Goal: Information Seeking & Learning: Learn about a topic

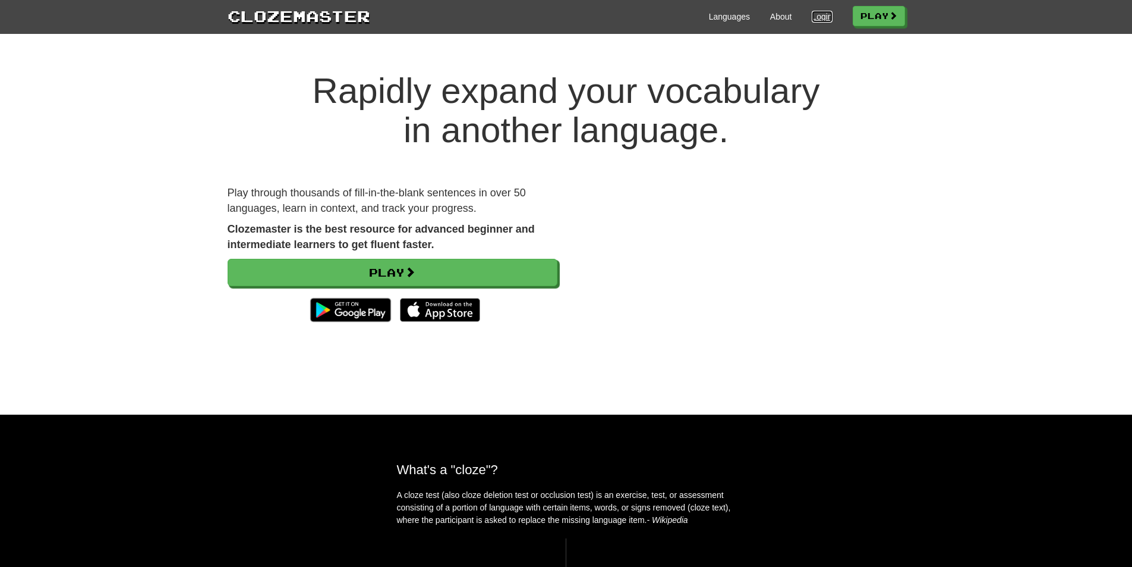
click at [819, 15] on link "Login" at bounding box center [822, 17] width 20 height 12
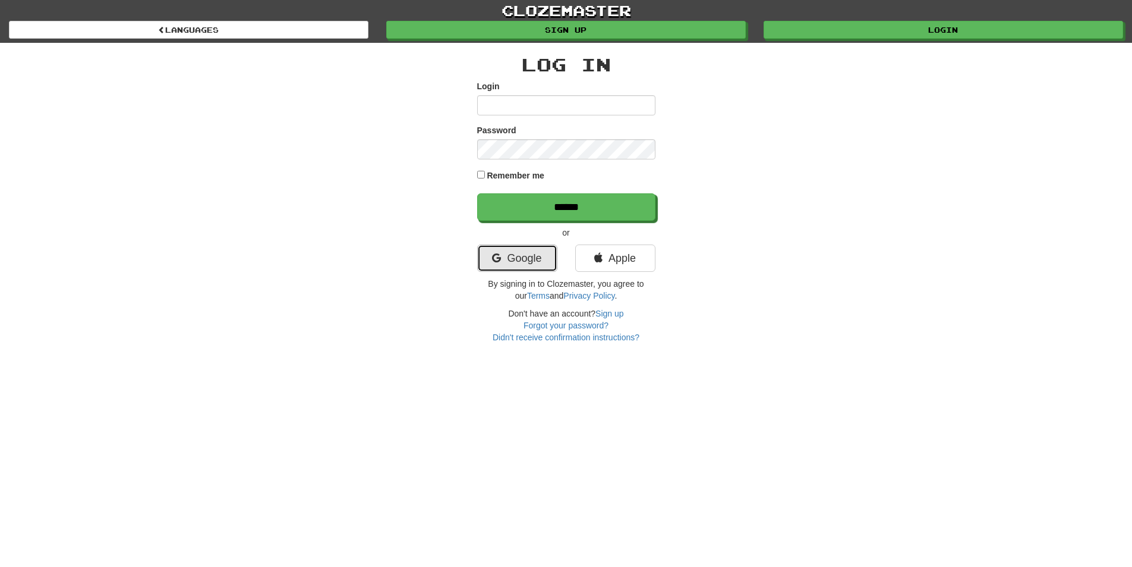
click at [504, 263] on link "Google" at bounding box center [517, 257] width 80 height 27
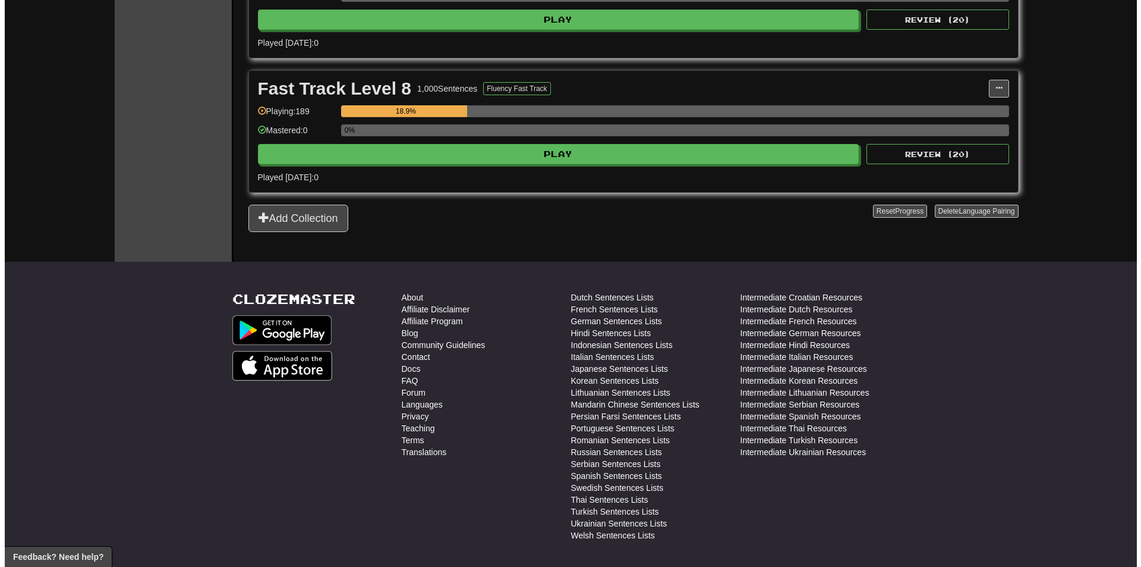
scroll to position [1053, 0]
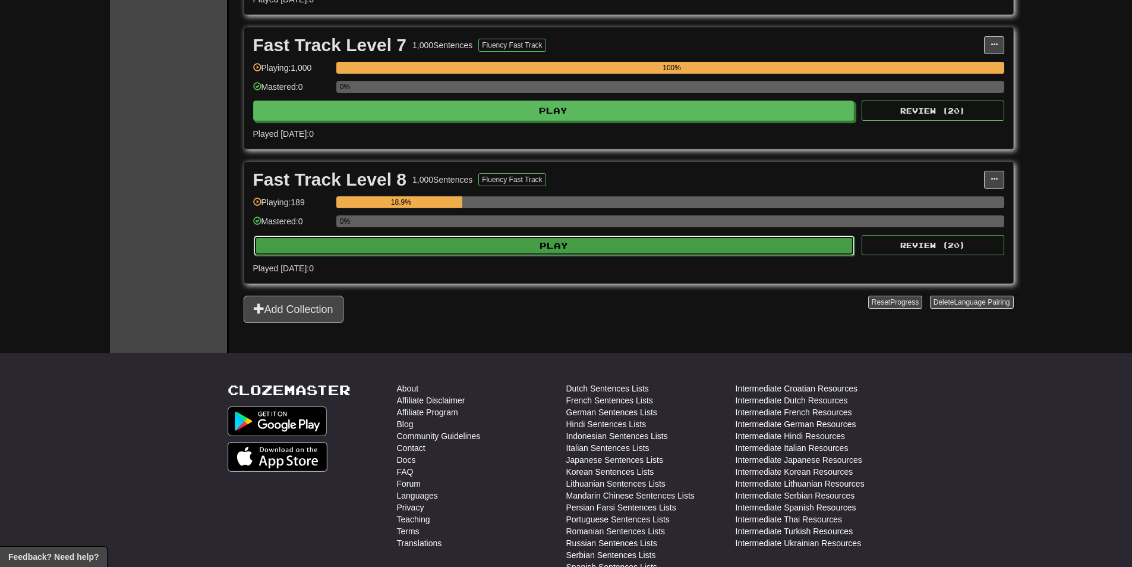
click at [571, 244] on button "Play" at bounding box center [555, 245] width 602 height 20
select select "********"
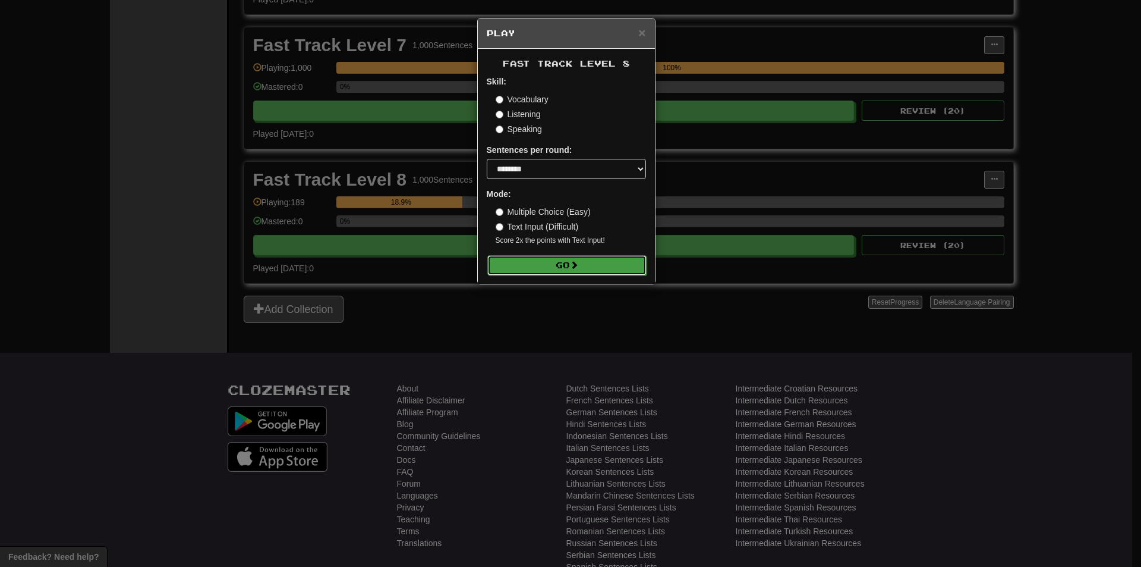
click at [568, 265] on button "Go" at bounding box center [566, 265] width 159 height 20
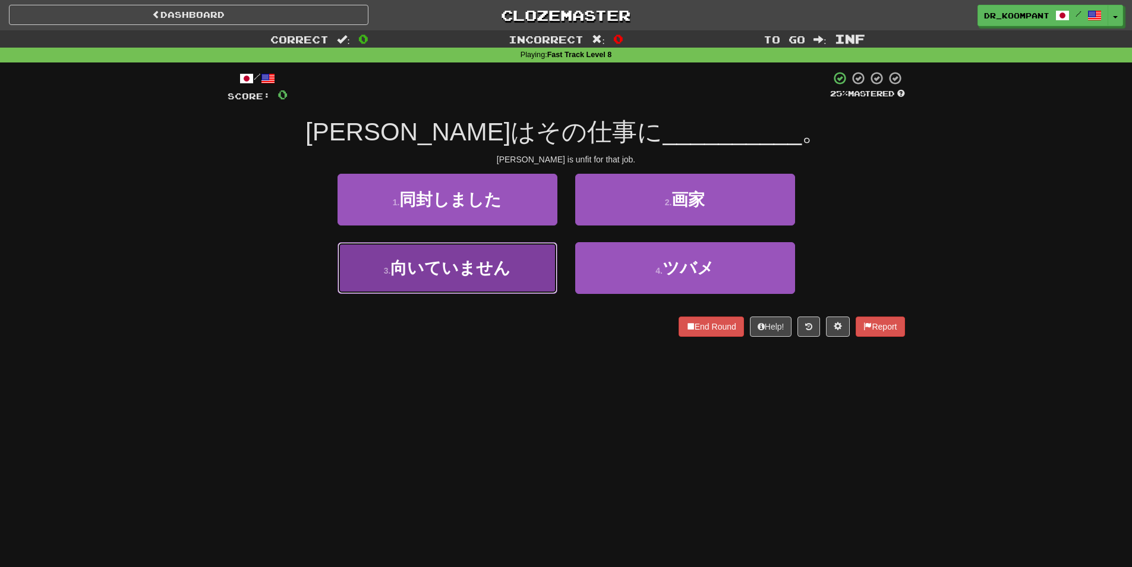
click at [511, 278] on button "3 . 向いていません" at bounding box center [448, 268] width 220 height 52
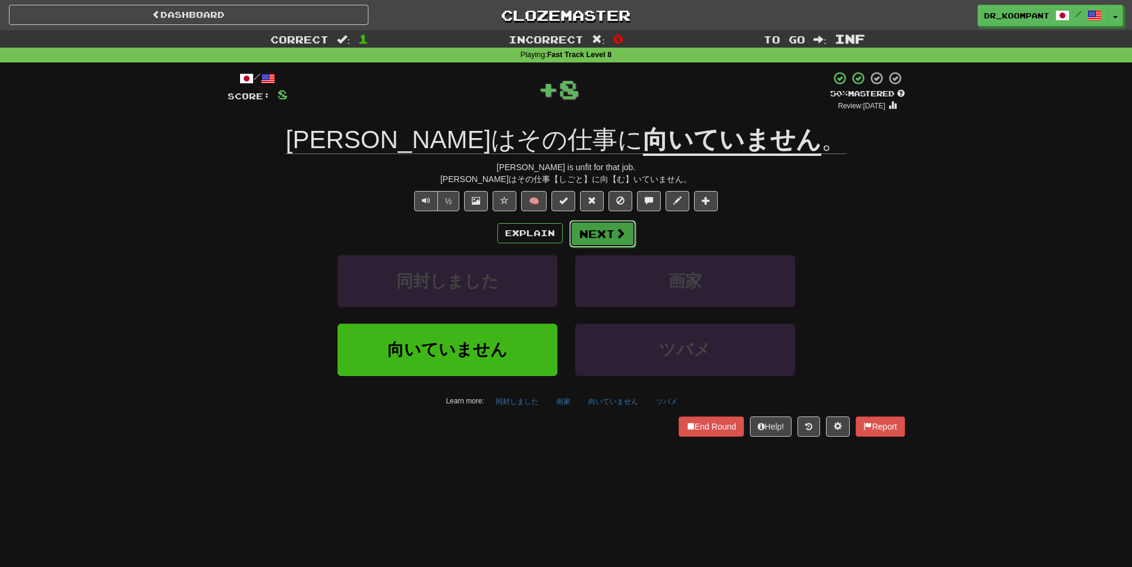
click at [610, 234] on button "Next" at bounding box center [602, 233] width 67 height 27
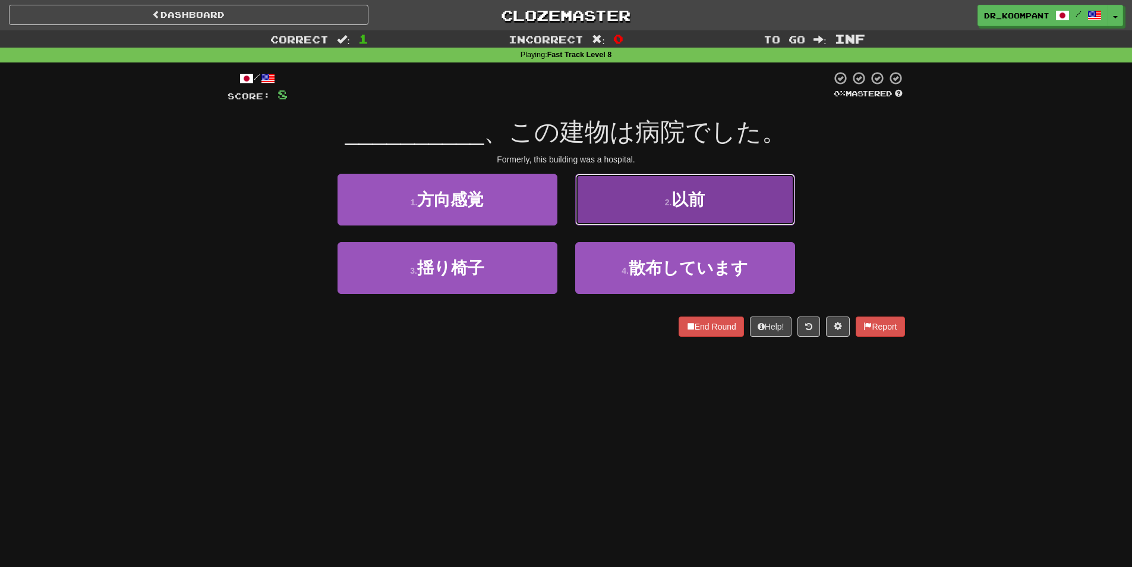
click at [667, 202] on small "2 ." at bounding box center [668, 202] width 7 height 10
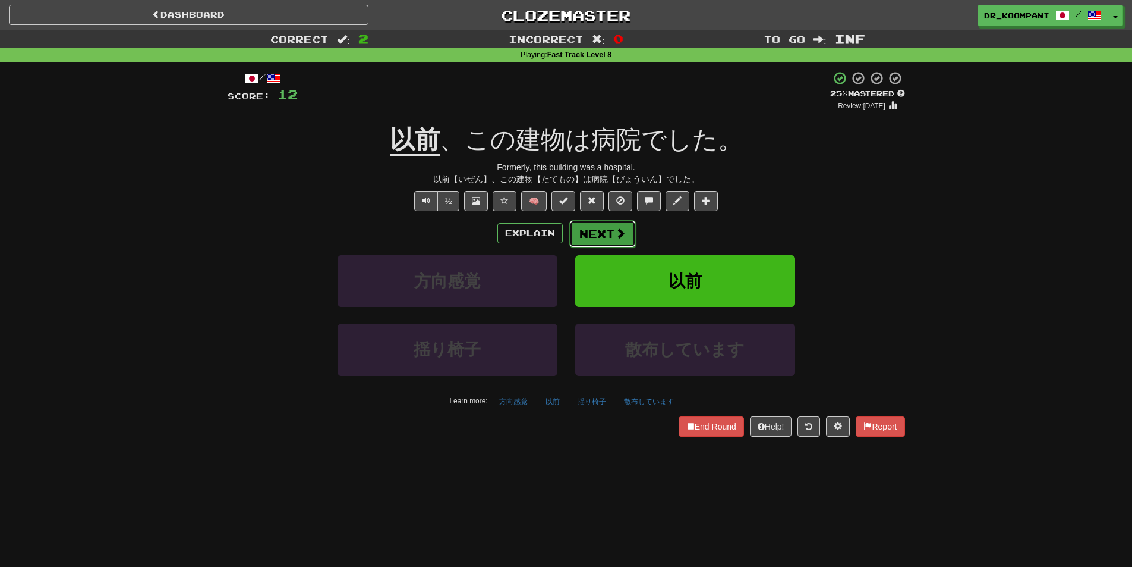
click at [628, 232] on button "Next" at bounding box center [602, 233] width 67 height 27
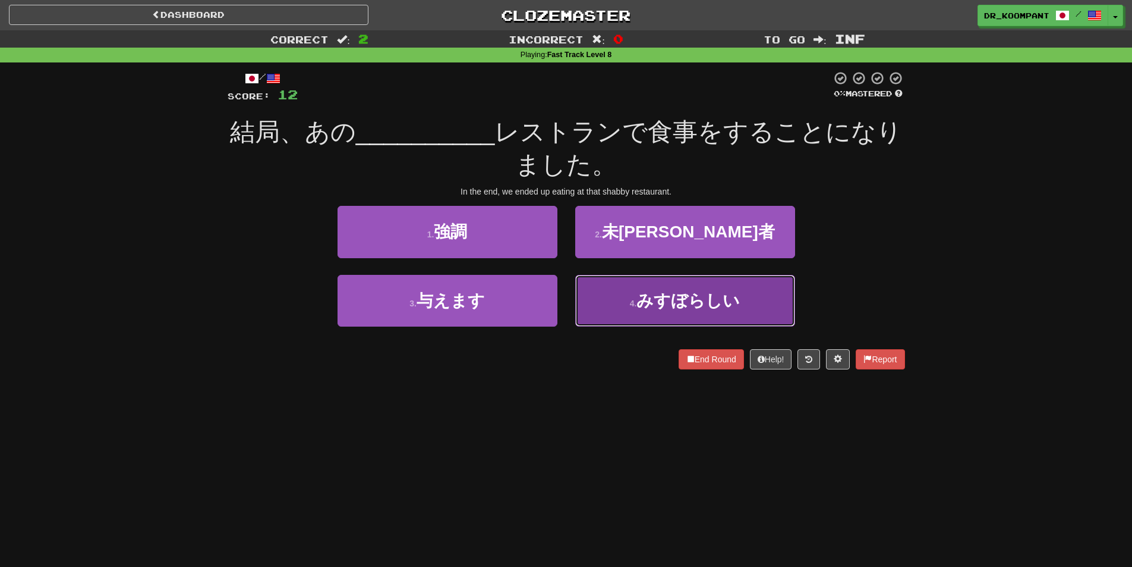
click at [695, 311] on button "4 . みすぼらしい" at bounding box center [685, 301] width 220 height 52
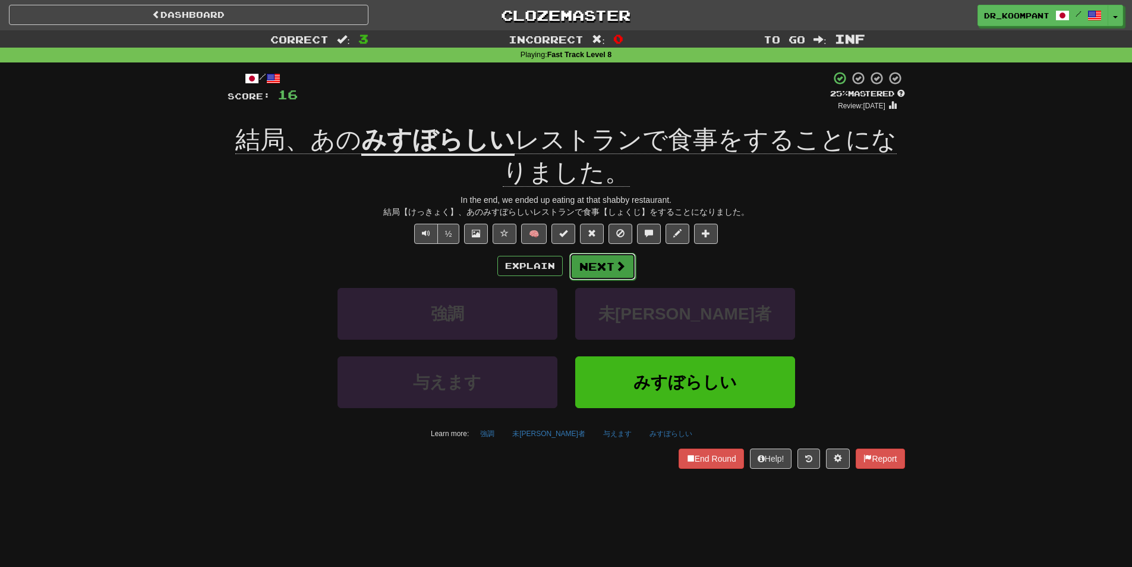
click at [624, 267] on span at bounding box center [620, 265] width 11 height 11
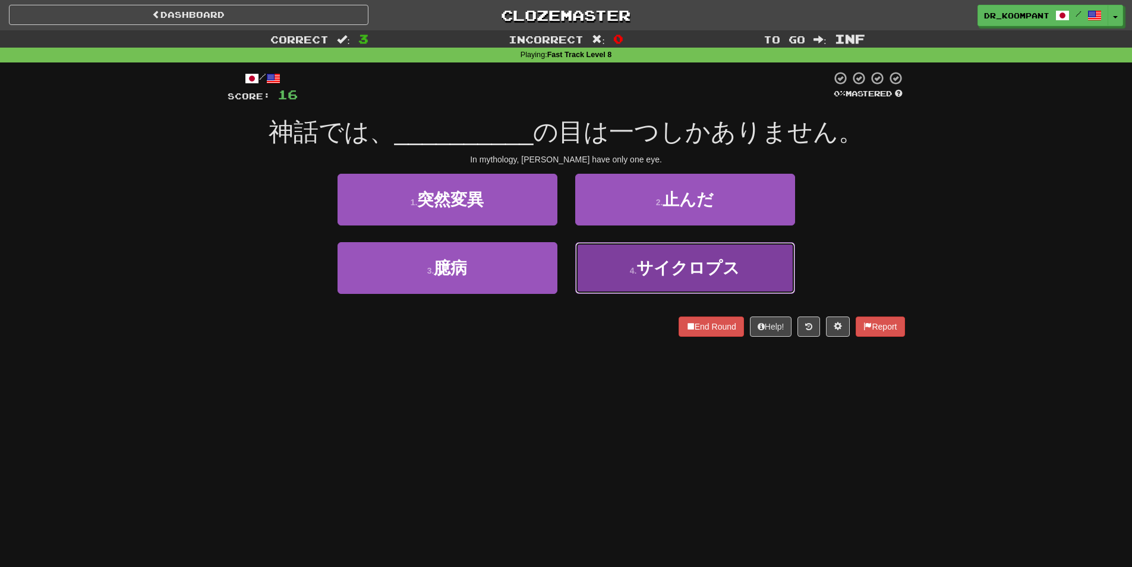
click at [647, 275] on span "サイクロプス" at bounding box center [688, 268] width 103 height 18
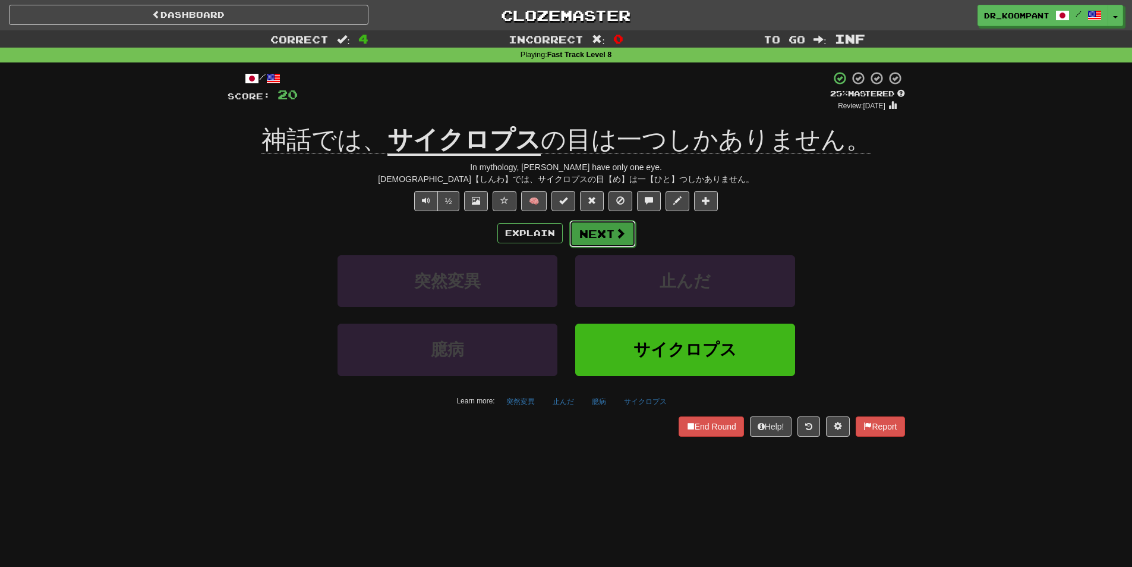
click at [619, 237] on span at bounding box center [620, 233] width 11 height 11
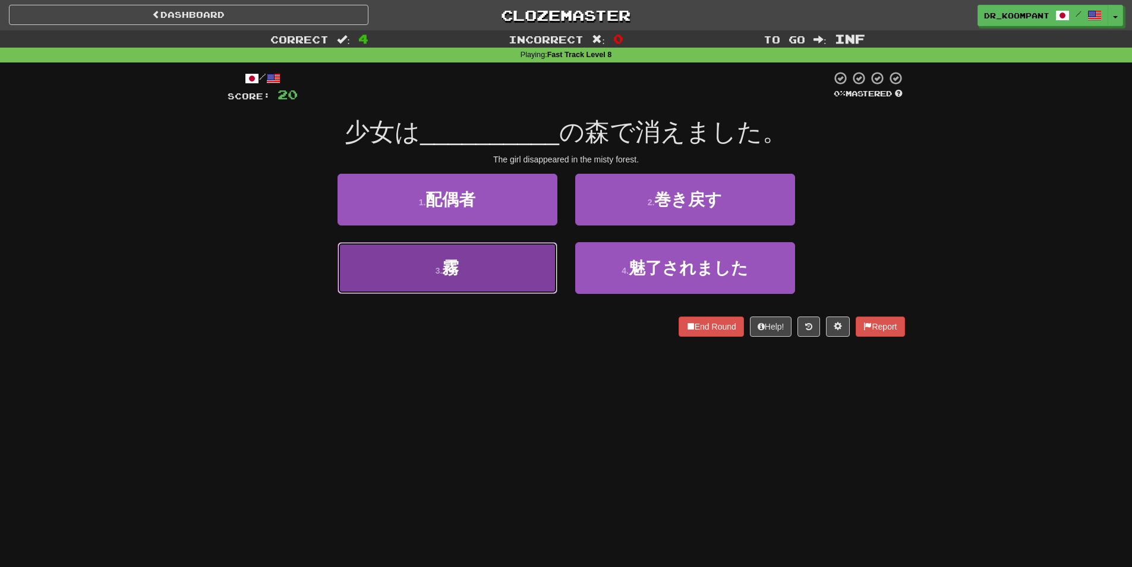
click at [506, 266] on button "3 . 霧" at bounding box center [448, 268] width 220 height 52
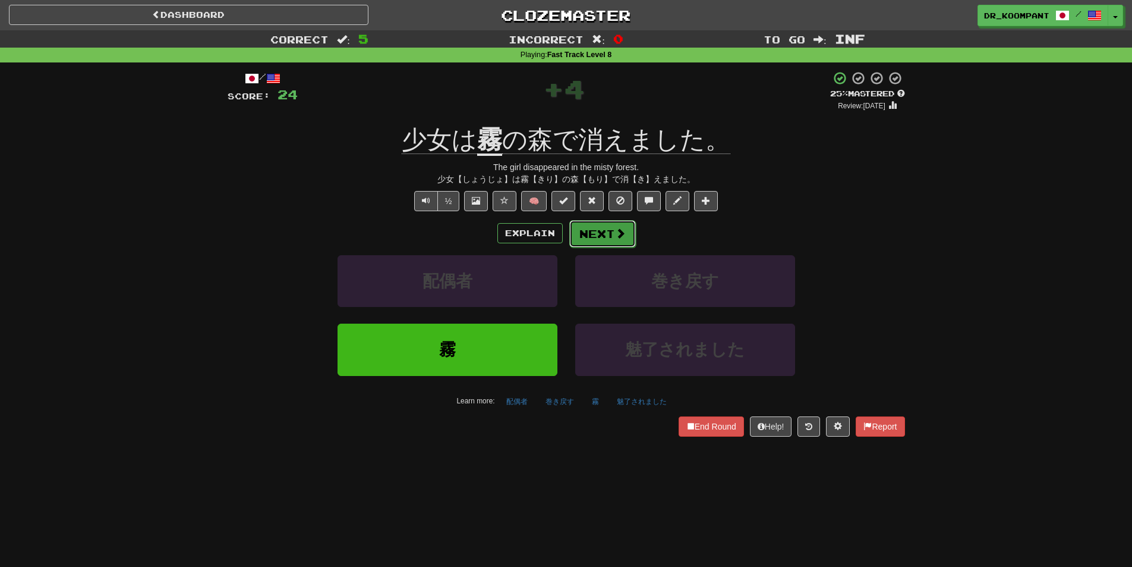
click at [603, 229] on button "Next" at bounding box center [602, 233] width 67 height 27
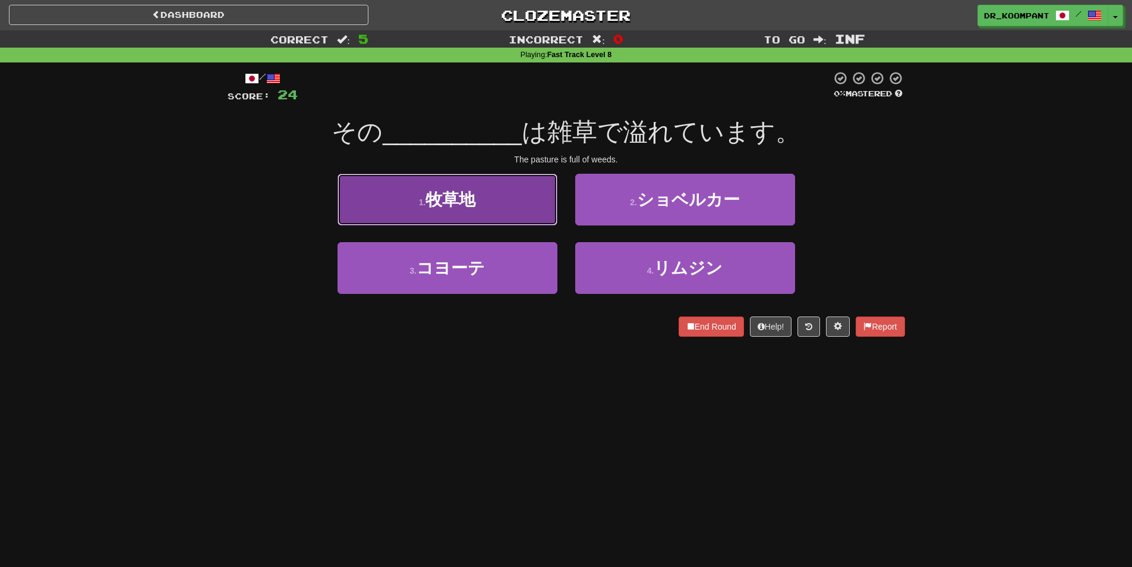
click at [525, 213] on button "1 . 牧草地" at bounding box center [448, 200] width 220 height 52
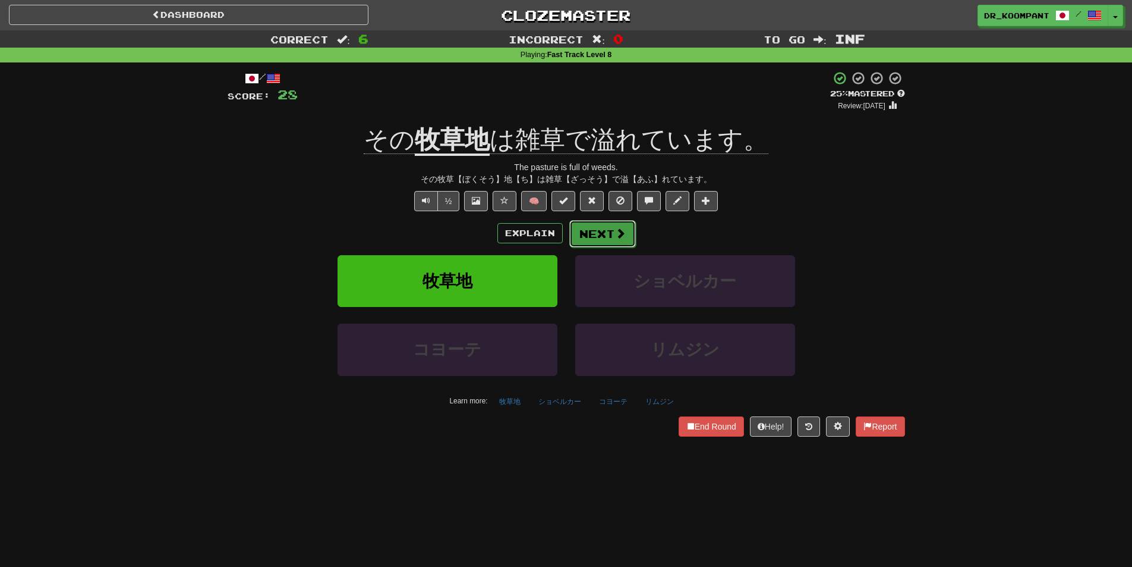
click at [602, 238] on button "Next" at bounding box center [602, 233] width 67 height 27
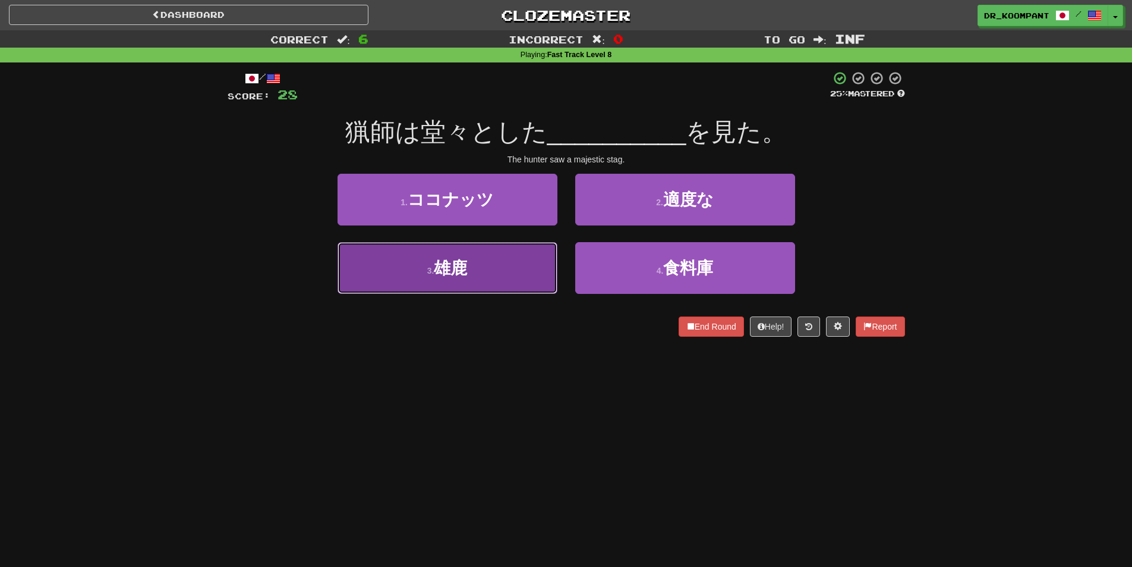
click at [502, 267] on button "3 . 雄鹿" at bounding box center [448, 268] width 220 height 52
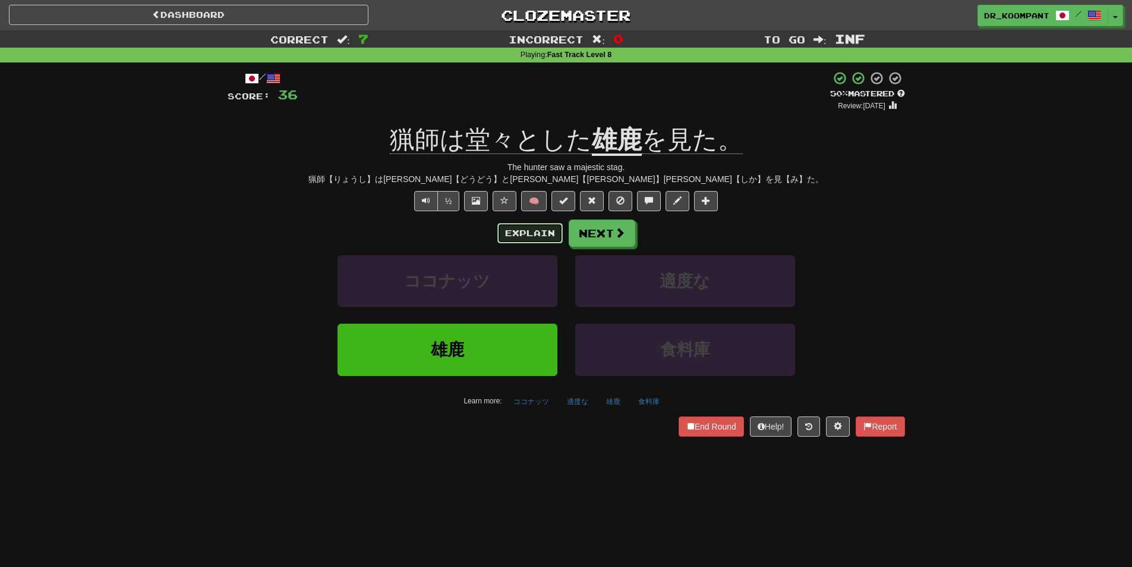
click at [545, 228] on button "Explain" at bounding box center [530, 233] width 65 height 20
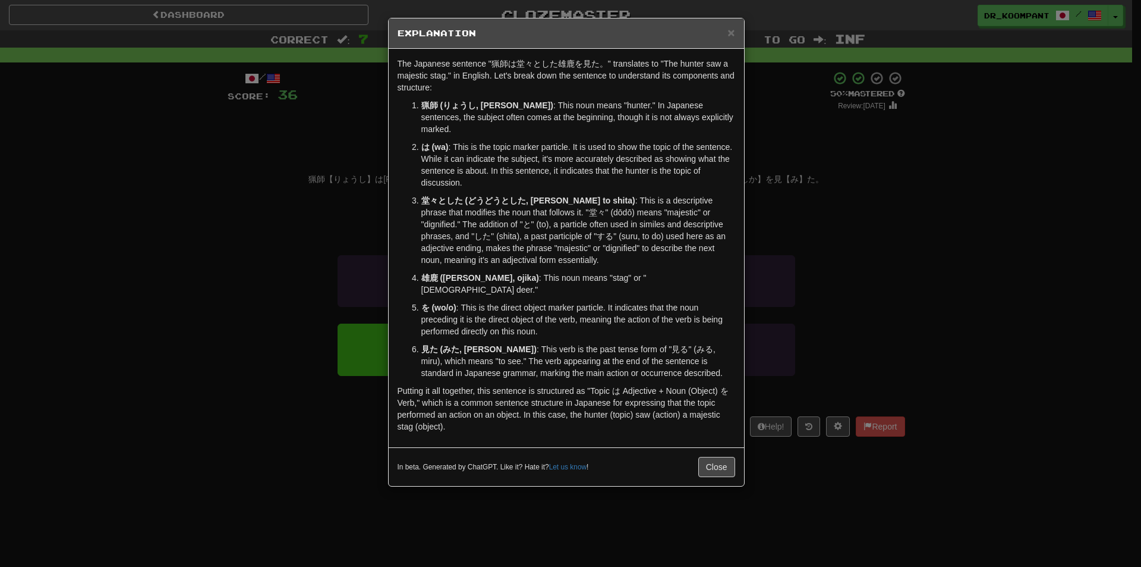
click at [738, 33] on div "× Explanation" at bounding box center [566, 33] width 355 height 30
click at [735, 33] on div "× Explanation" at bounding box center [566, 33] width 355 height 30
click at [728, 31] on span "×" at bounding box center [731, 33] width 7 height 14
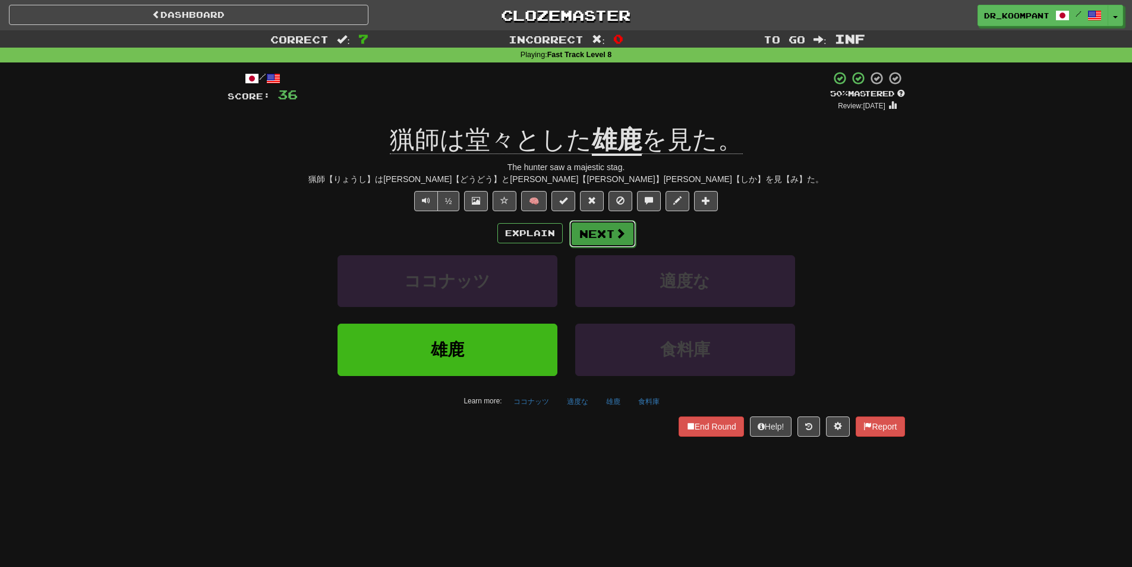
click at [618, 232] on span at bounding box center [620, 233] width 11 height 11
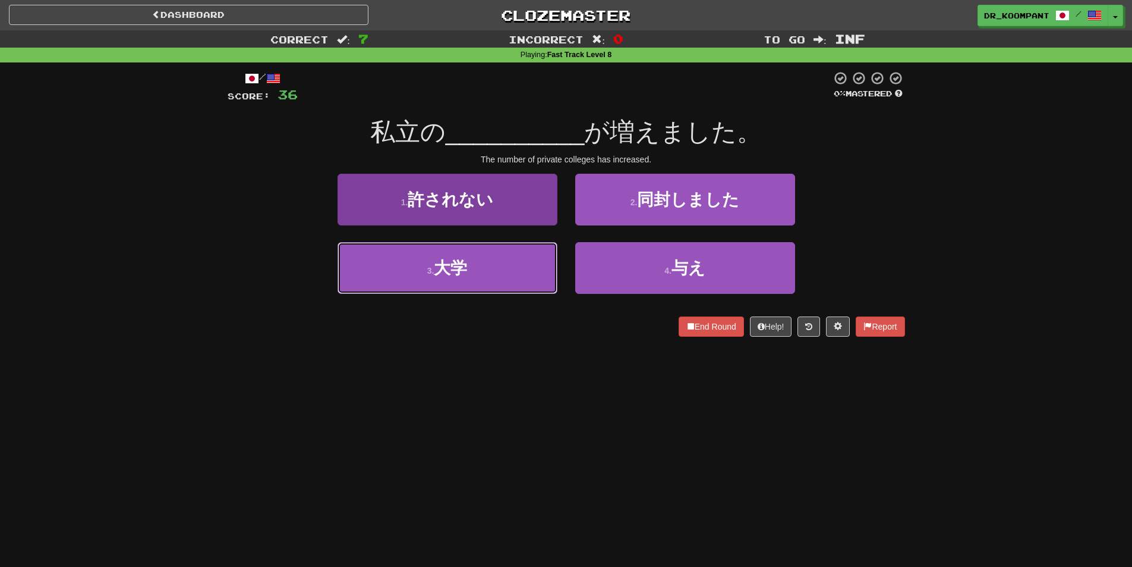
click at [463, 263] on span "大学" at bounding box center [450, 268] width 33 height 18
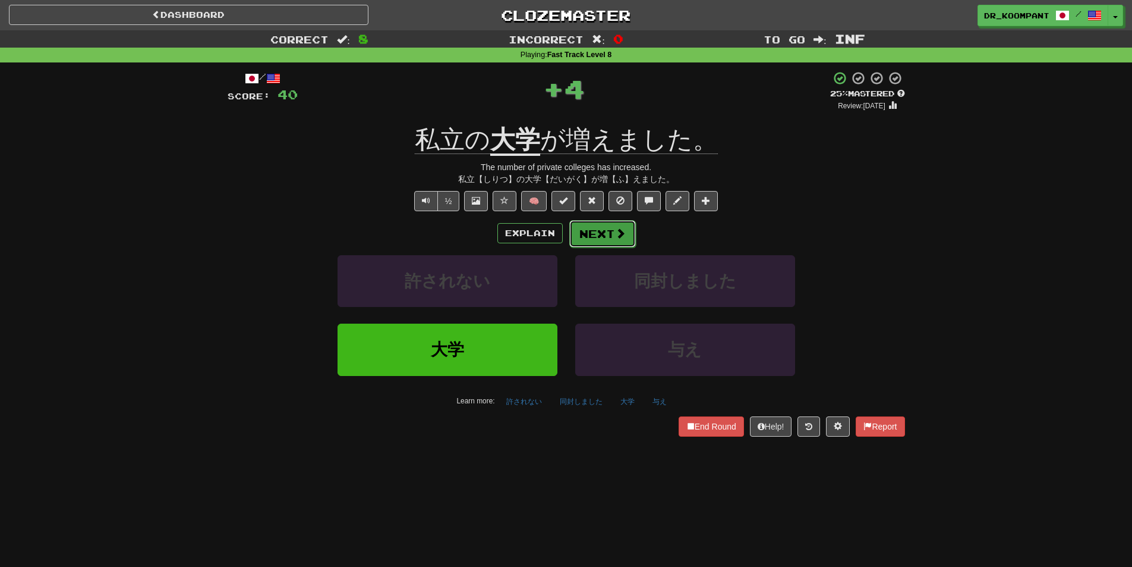
click at [624, 228] on span at bounding box center [620, 233] width 11 height 11
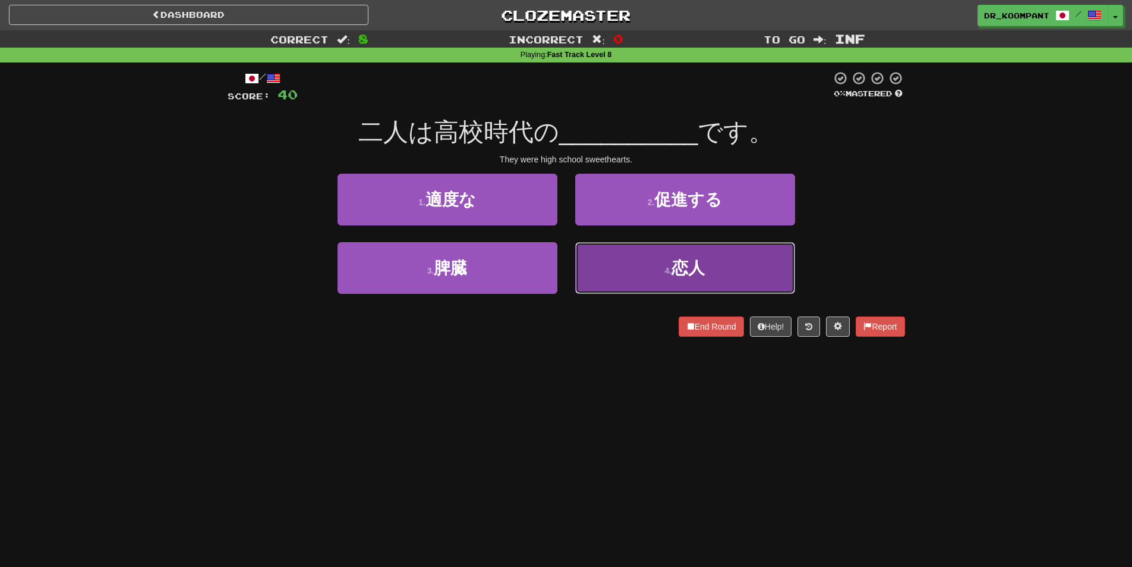
click at [720, 261] on button "4 . 恋人" at bounding box center [685, 268] width 220 height 52
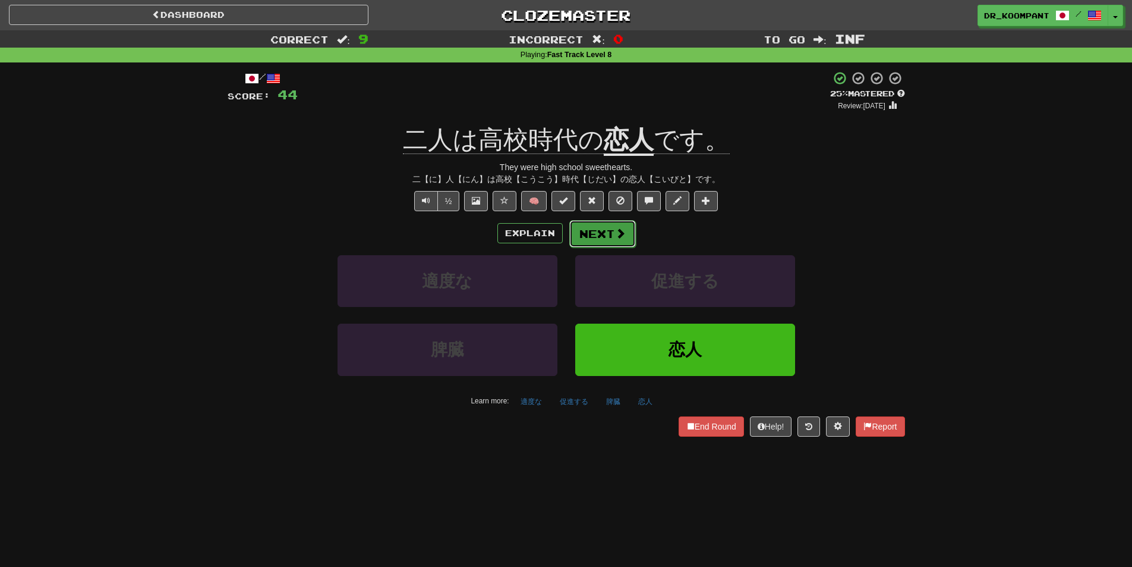
click at [627, 225] on button "Next" at bounding box center [602, 233] width 67 height 27
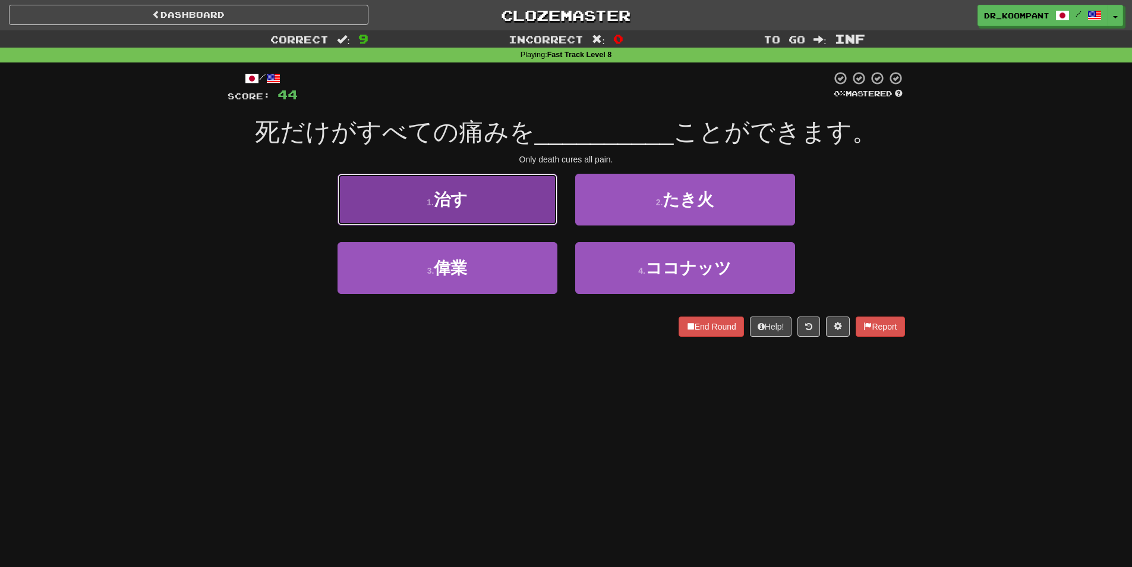
click at [522, 194] on button "1 . 治す" at bounding box center [448, 200] width 220 height 52
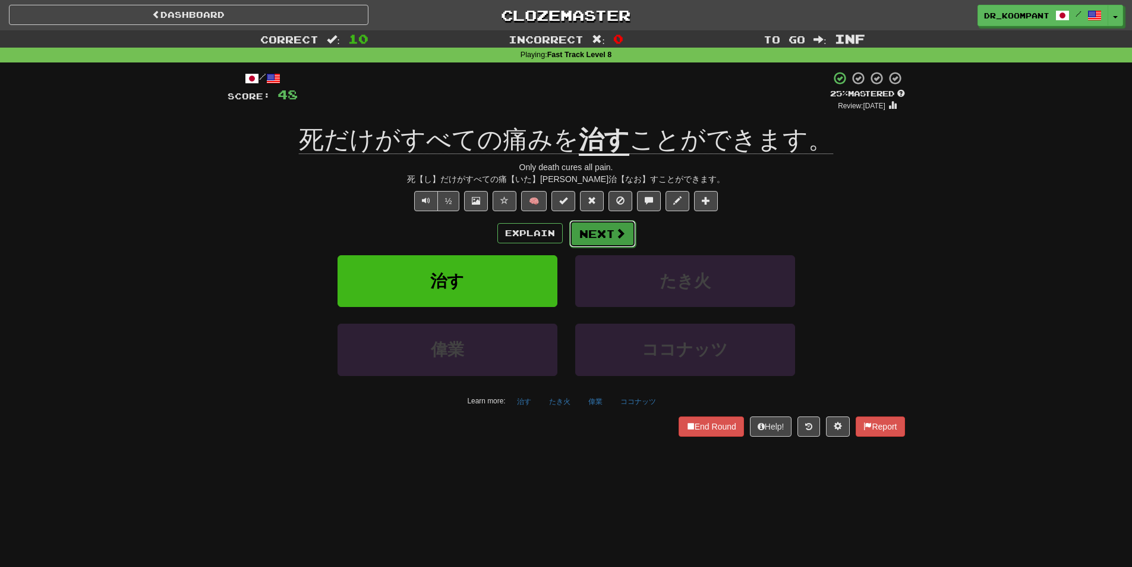
click at [615, 228] on span at bounding box center [620, 233] width 11 height 11
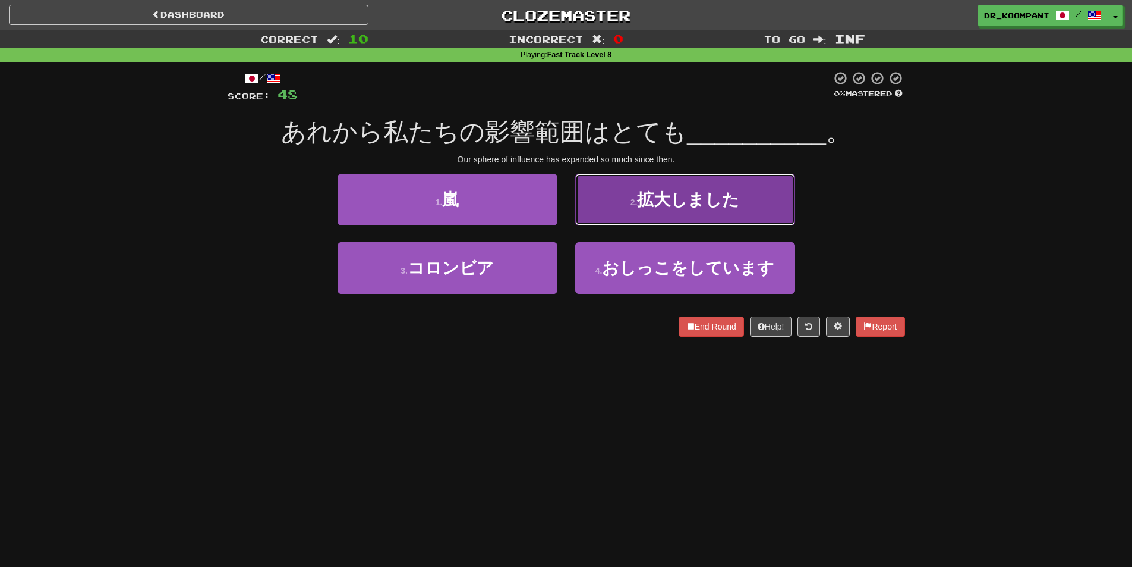
click at [657, 213] on button "2 . 拡大しました" at bounding box center [685, 200] width 220 height 52
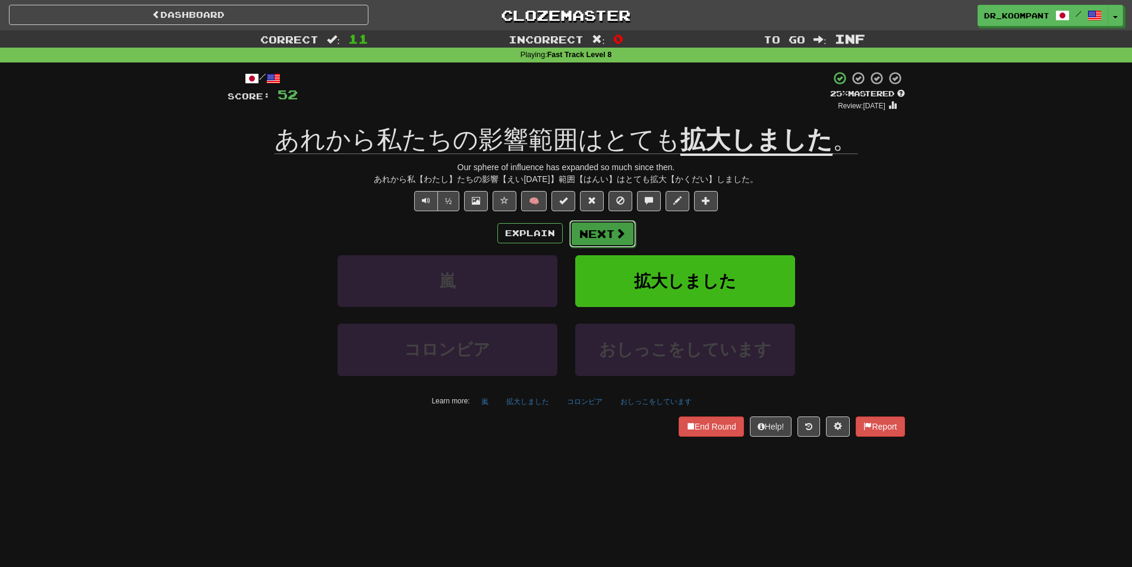
click at [615, 228] on span at bounding box center [620, 233] width 11 height 11
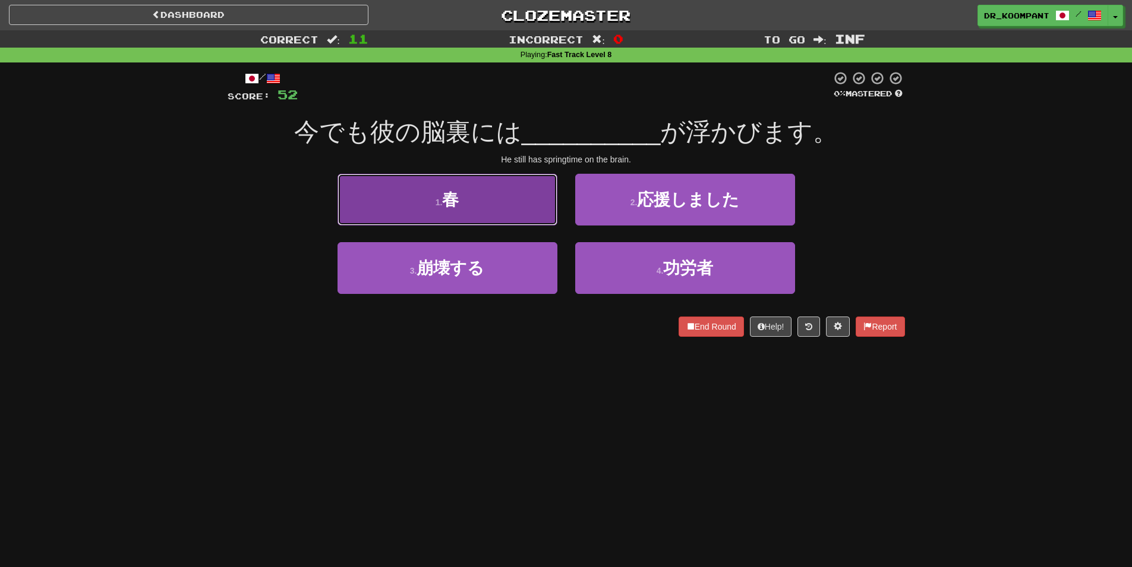
click at [507, 217] on button "1 . 春" at bounding box center [448, 200] width 220 height 52
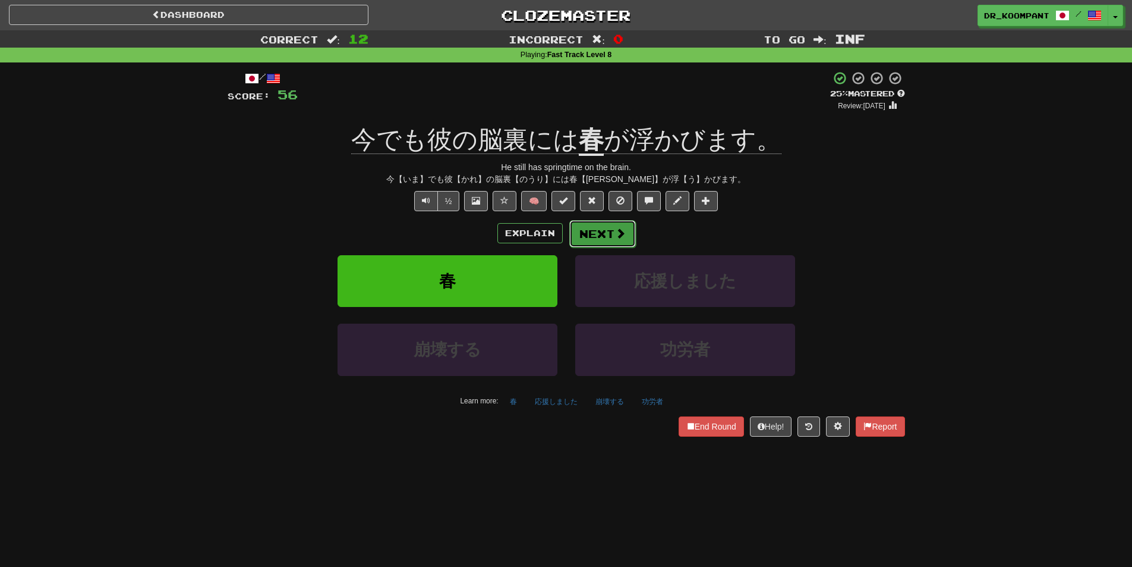
click at [615, 229] on span at bounding box center [620, 233] width 11 height 11
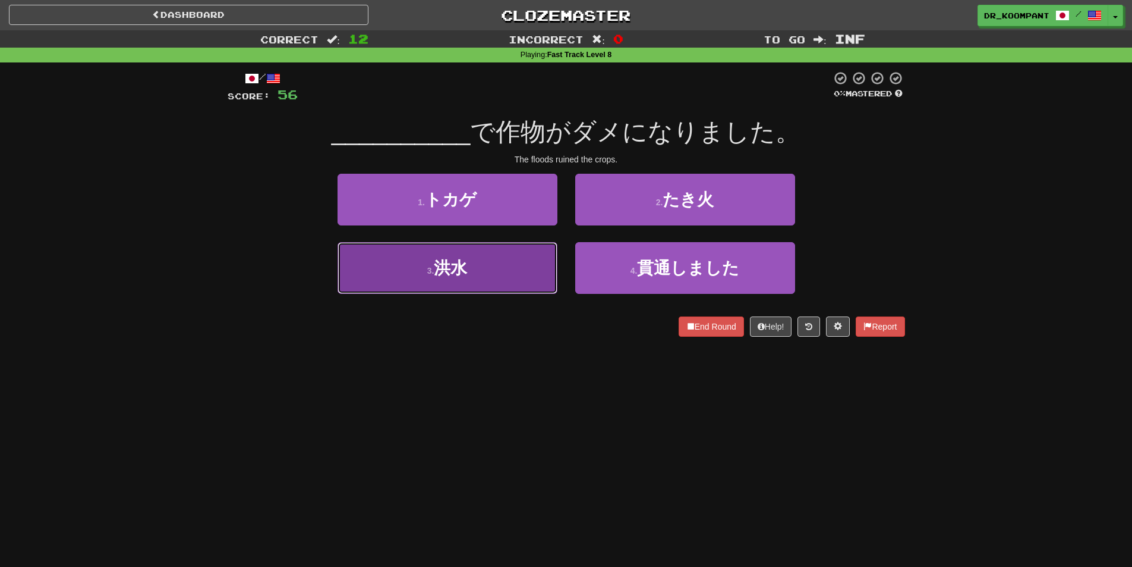
click at [520, 256] on button "3 . 洪水" at bounding box center [448, 268] width 220 height 52
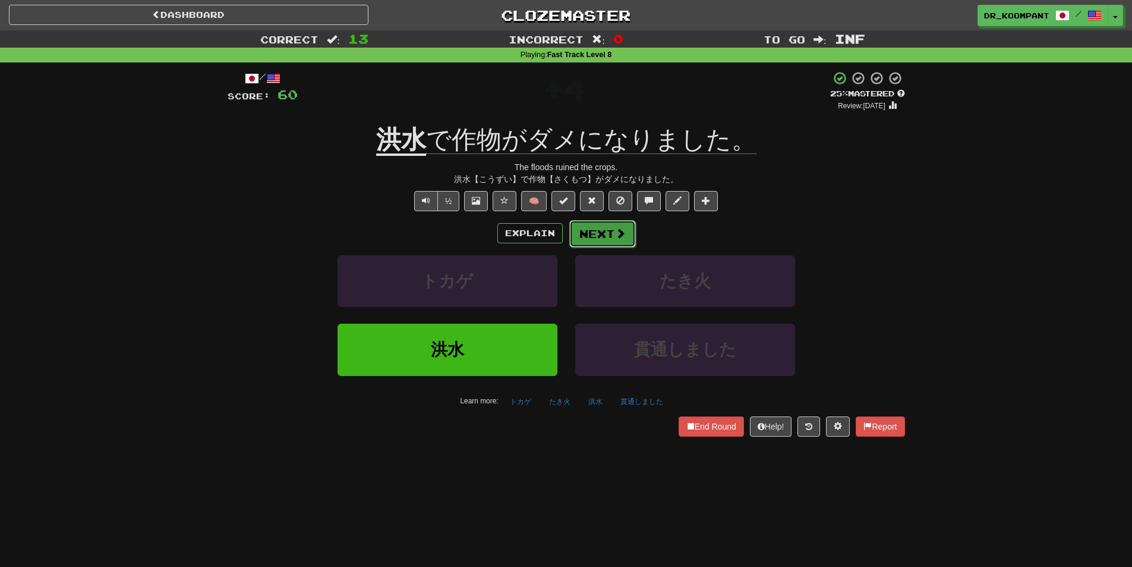
click at [612, 234] on button "Next" at bounding box center [602, 233] width 67 height 27
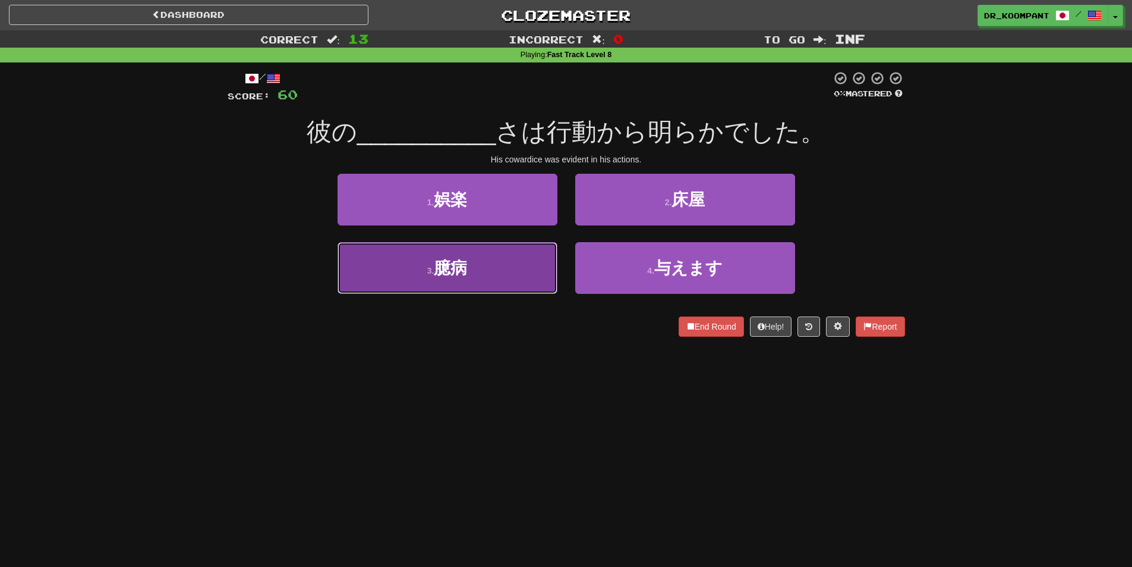
click at [538, 262] on button "3 . 臆病" at bounding box center [448, 268] width 220 height 52
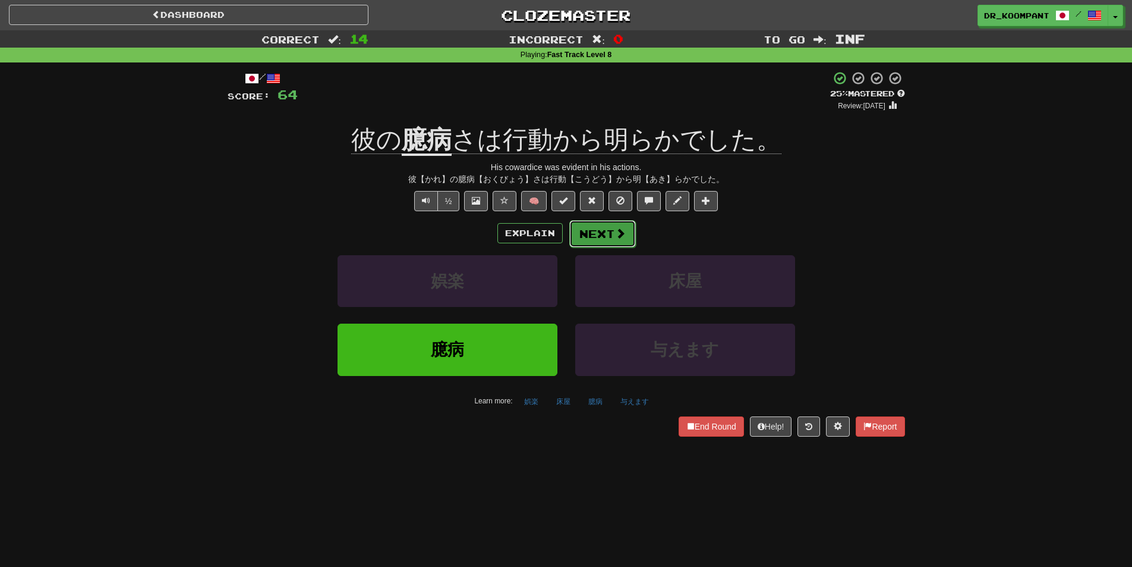
click at [605, 227] on button "Next" at bounding box center [602, 233] width 67 height 27
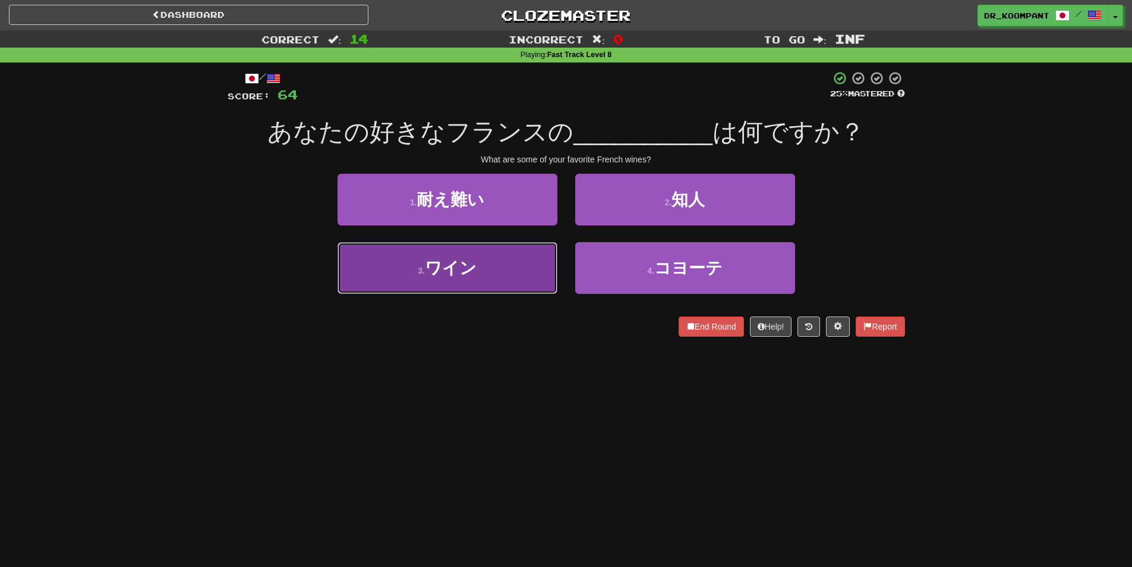
click at [525, 266] on button "3 . ワイン" at bounding box center [448, 268] width 220 height 52
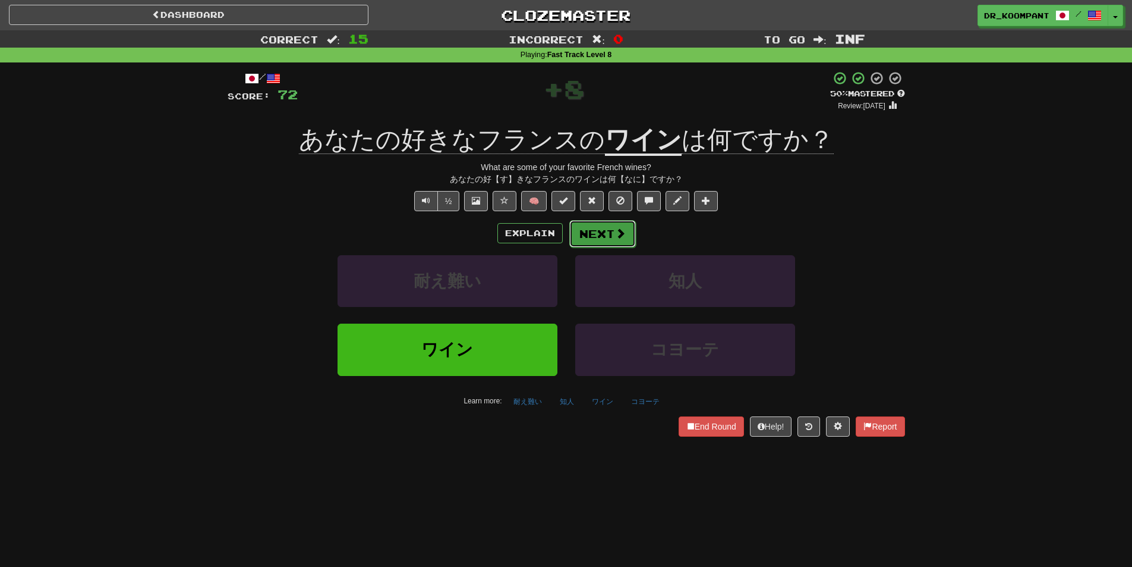
click at [615, 229] on span at bounding box center [620, 233] width 11 height 11
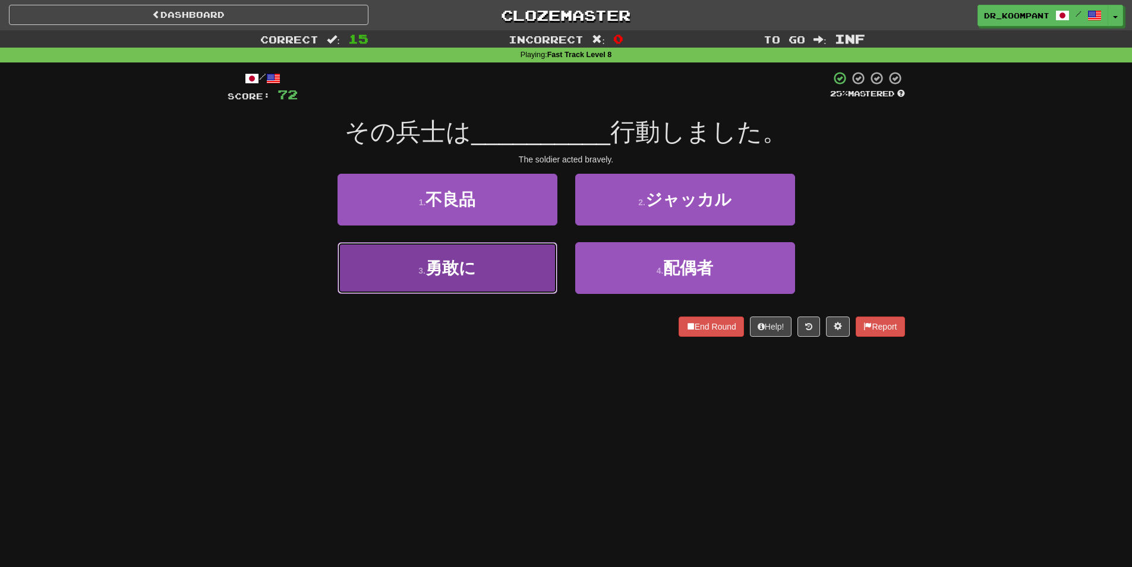
click at [521, 266] on button "3 . 勇敢に" at bounding box center [448, 268] width 220 height 52
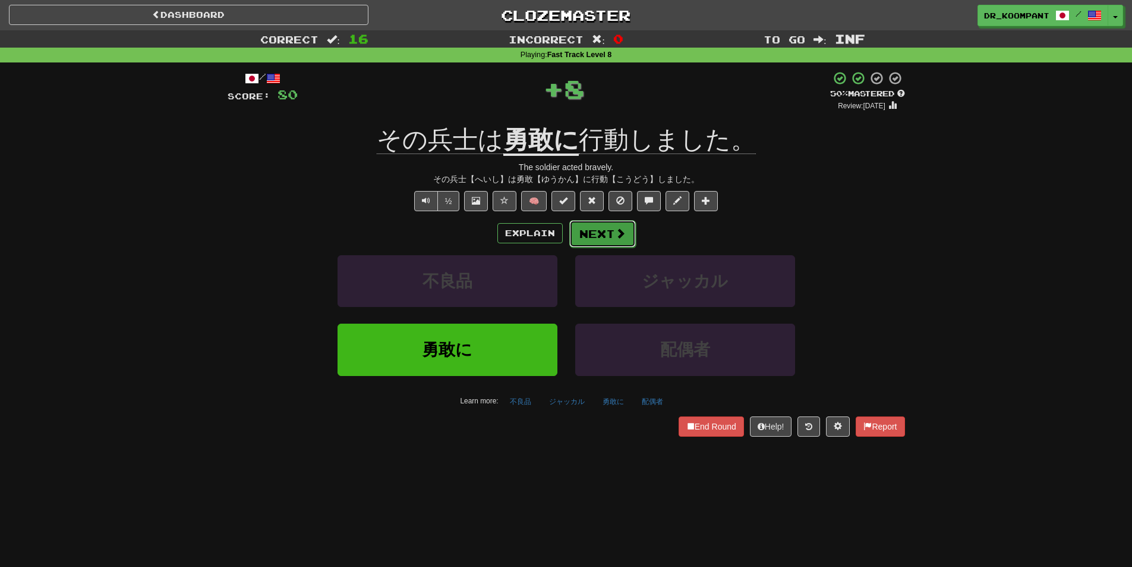
click at [616, 229] on span at bounding box center [620, 233] width 11 height 11
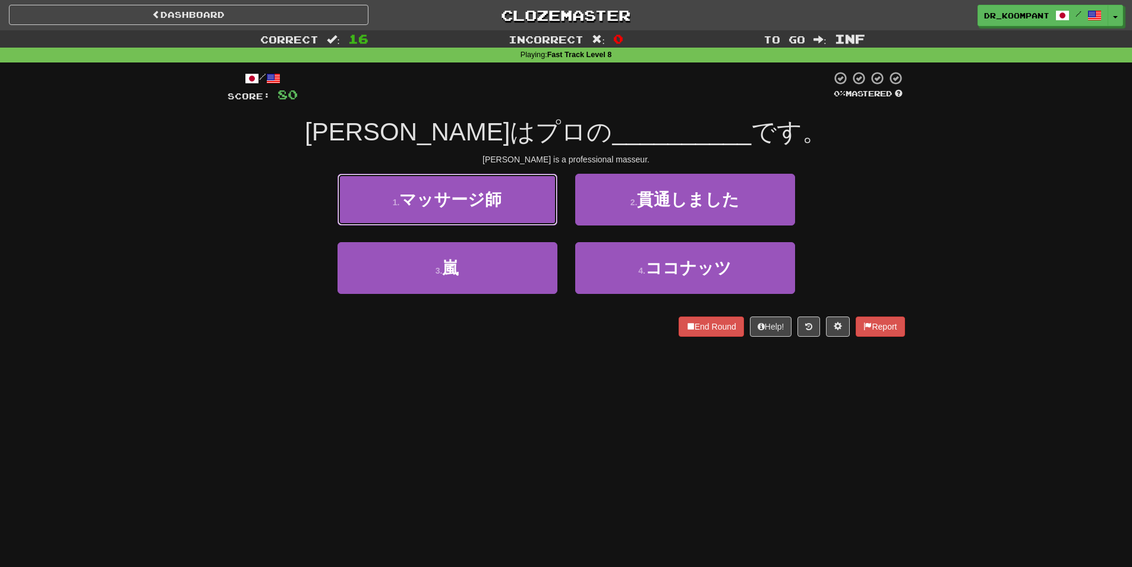
click at [507, 212] on button "1 . マッサージ師" at bounding box center [448, 200] width 220 height 52
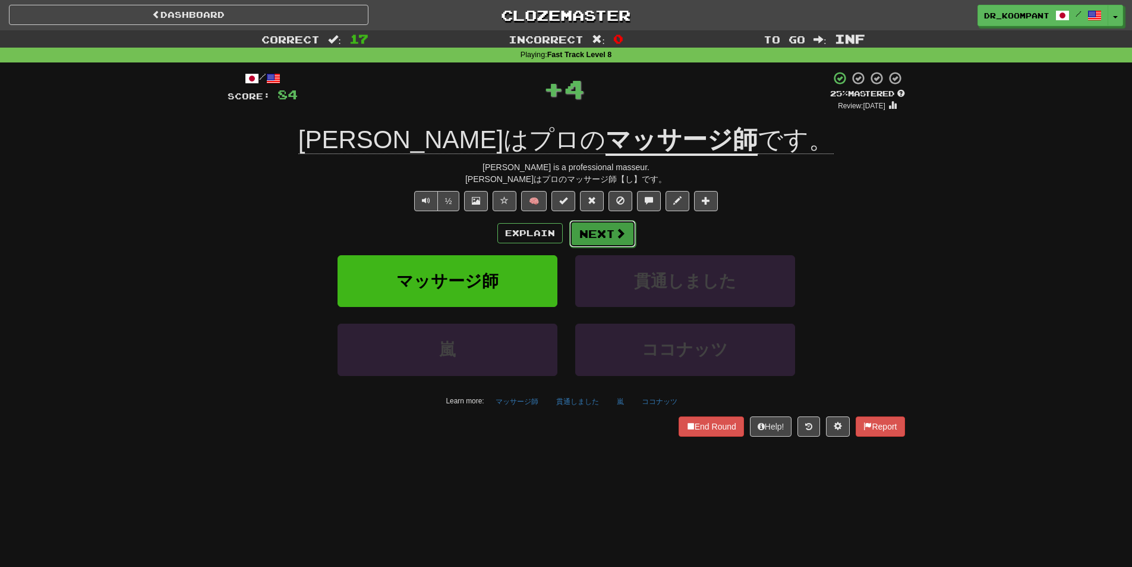
click at [625, 225] on button "Next" at bounding box center [602, 233] width 67 height 27
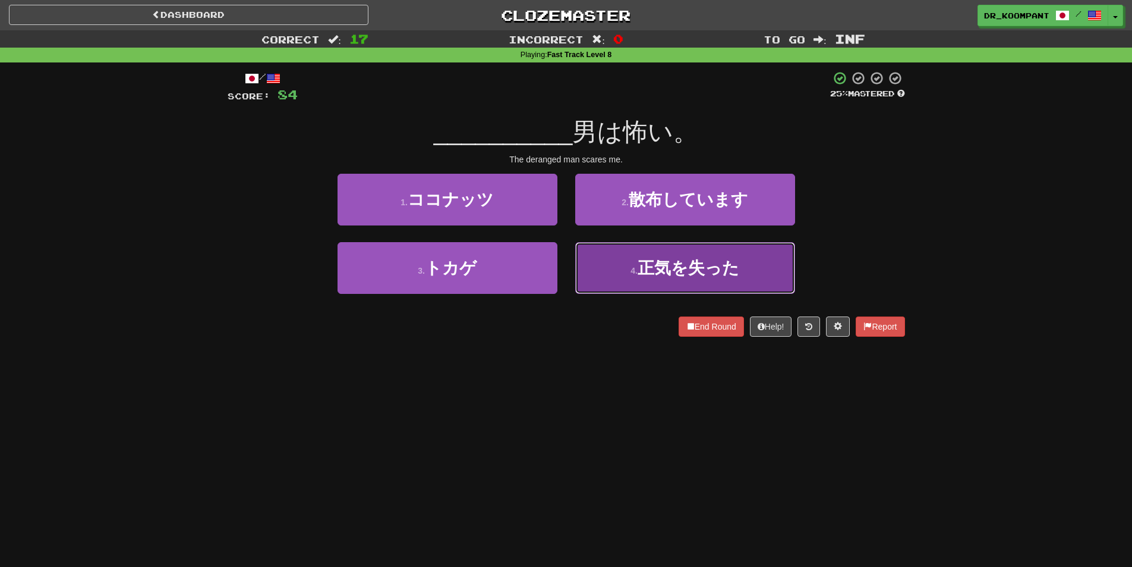
click at [715, 259] on span "正気を失った" at bounding box center [689, 268] width 102 height 18
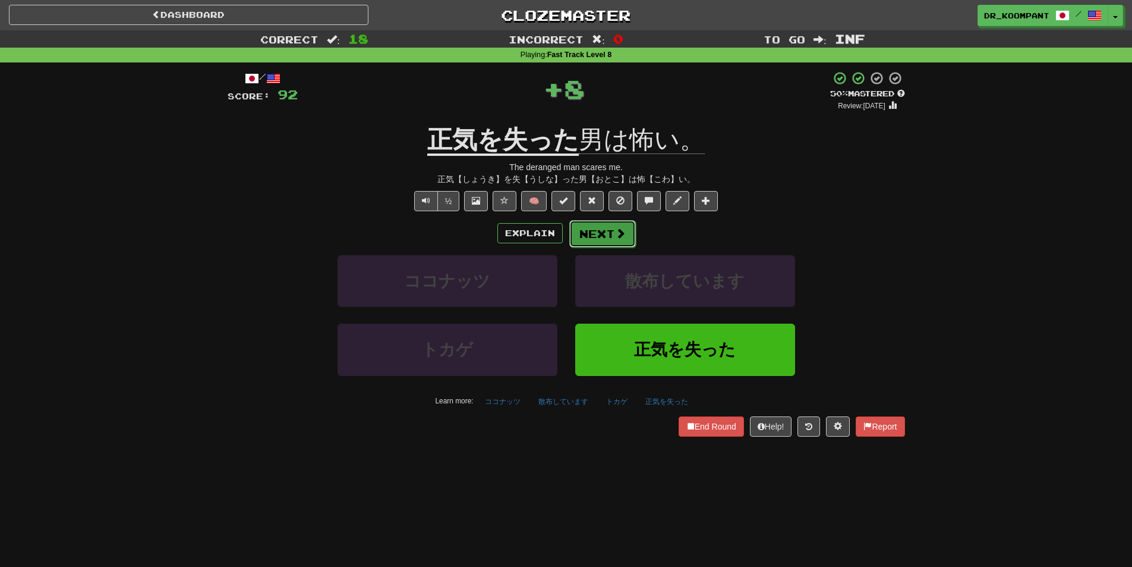
click at [625, 235] on button "Next" at bounding box center [602, 233] width 67 height 27
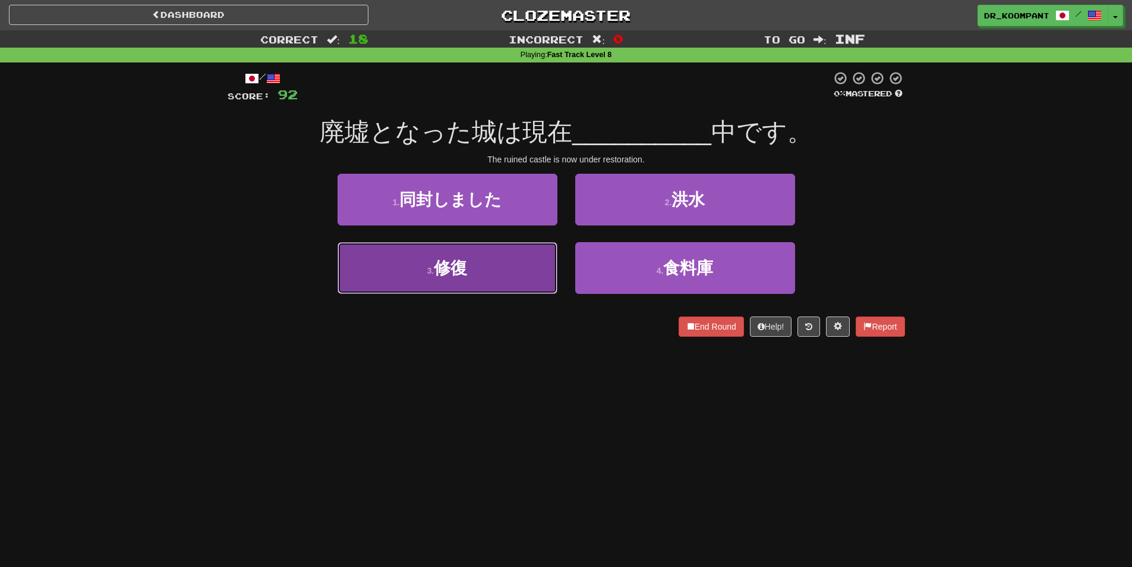
click at [504, 278] on button "3 . 修復" at bounding box center [448, 268] width 220 height 52
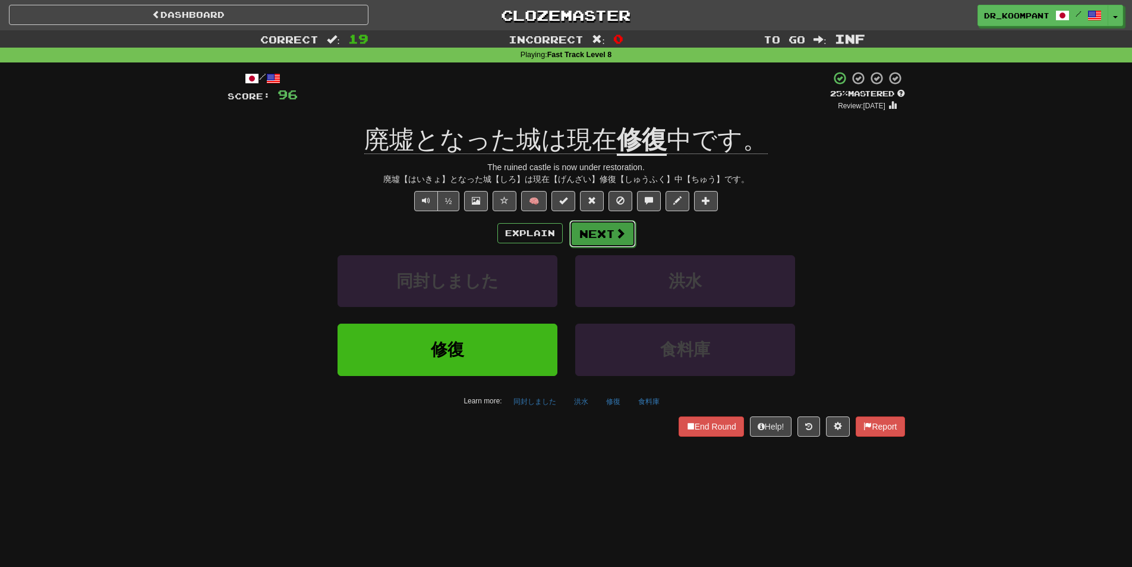
click at [622, 230] on span at bounding box center [620, 233] width 11 height 11
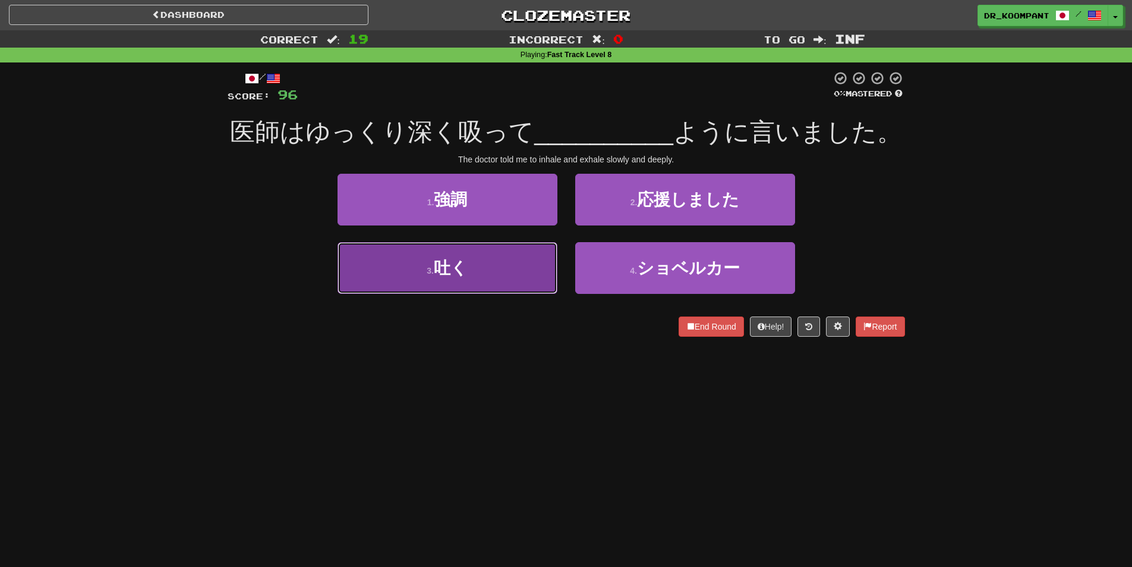
click at [444, 284] on button "3 . 吐く" at bounding box center [448, 268] width 220 height 52
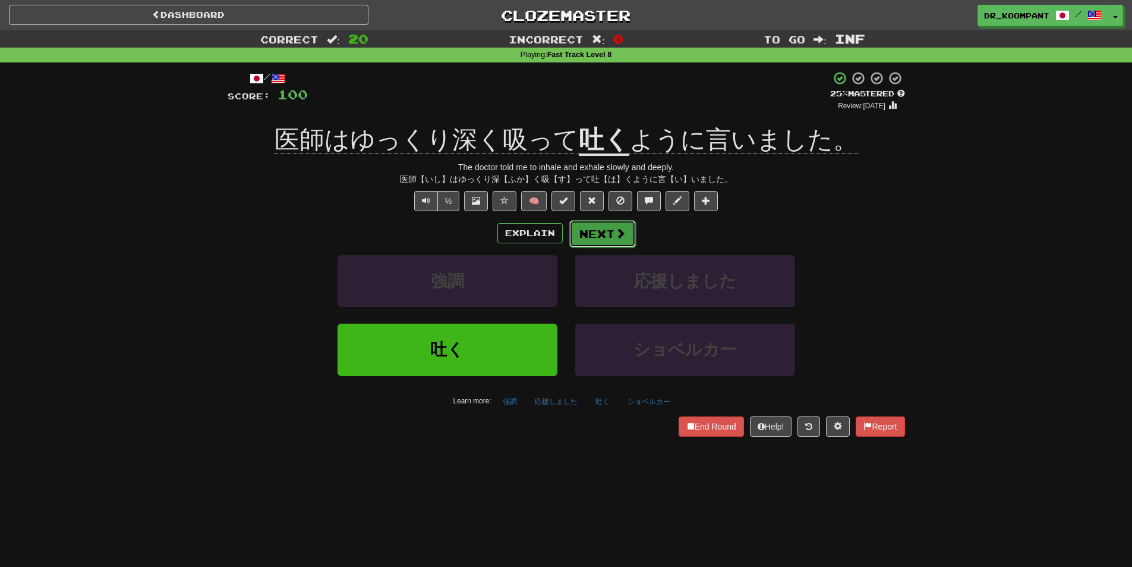
click at [618, 228] on span at bounding box center [620, 233] width 11 height 11
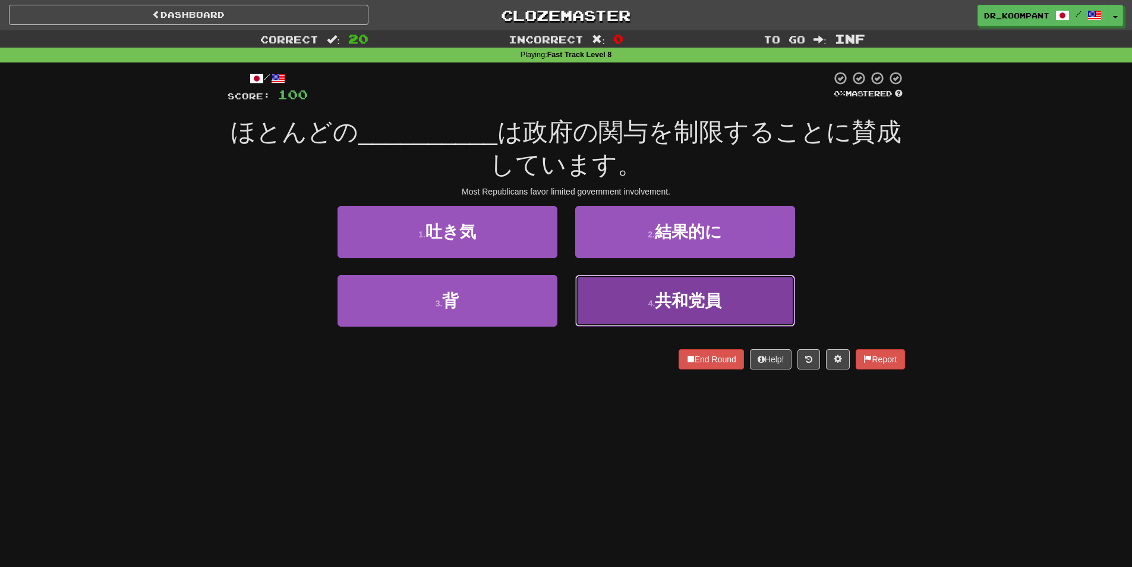
click at [729, 309] on button "4 . 共和党員" at bounding box center [685, 301] width 220 height 52
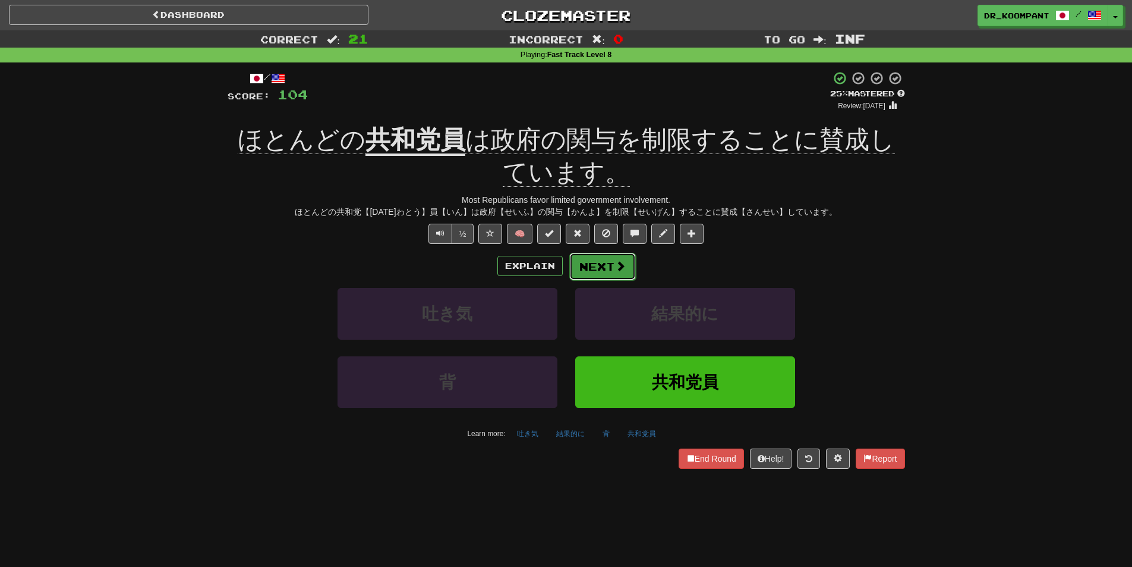
click at [628, 266] on button "Next" at bounding box center [602, 266] width 67 height 27
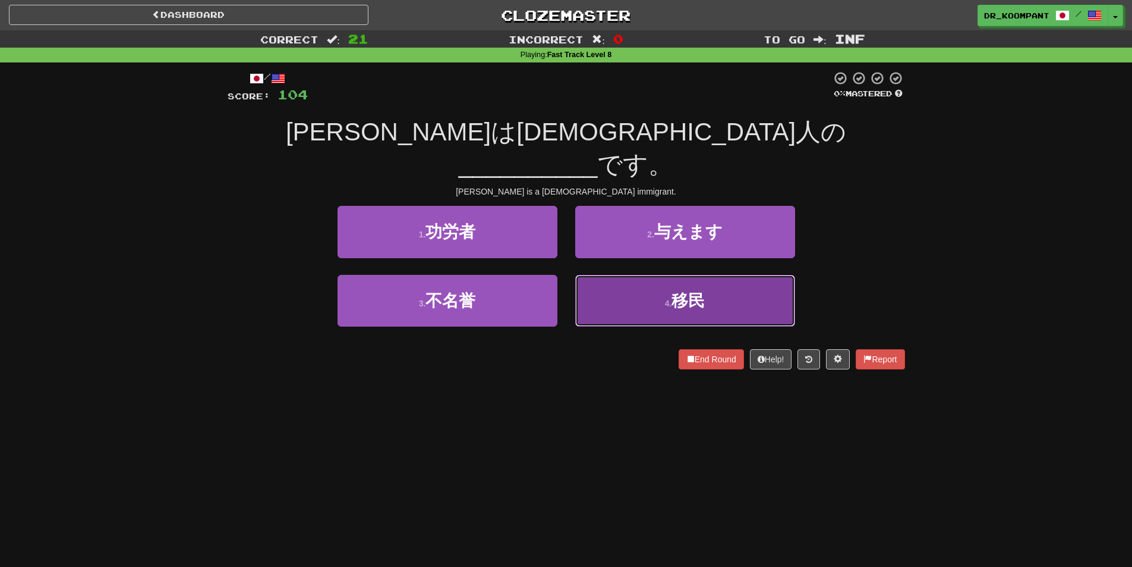
click at [656, 275] on button "4 . 移民" at bounding box center [685, 301] width 220 height 52
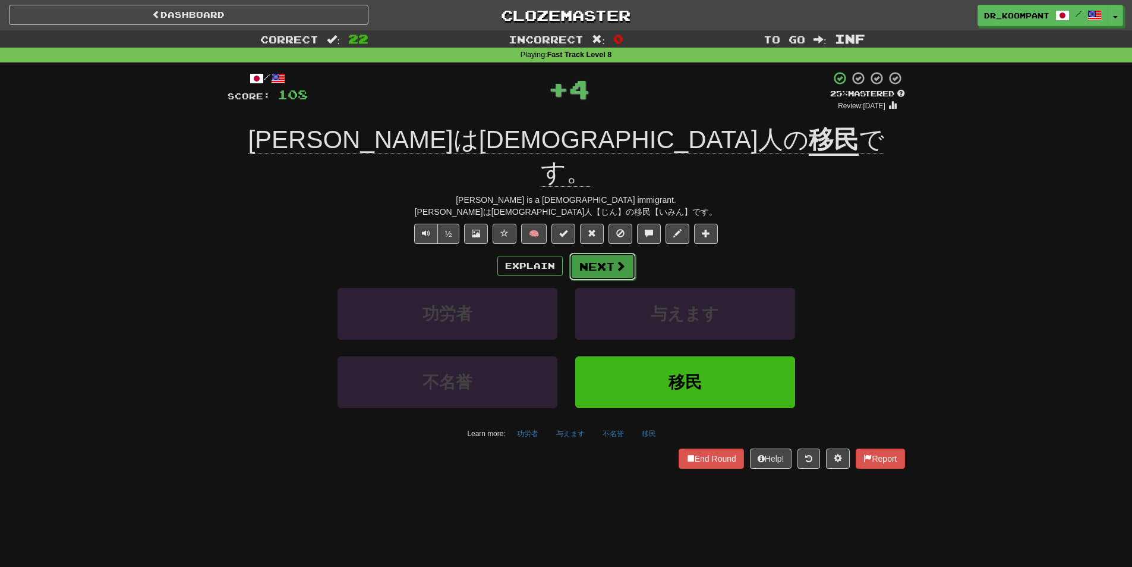
click at [622, 260] on span at bounding box center [620, 265] width 11 height 11
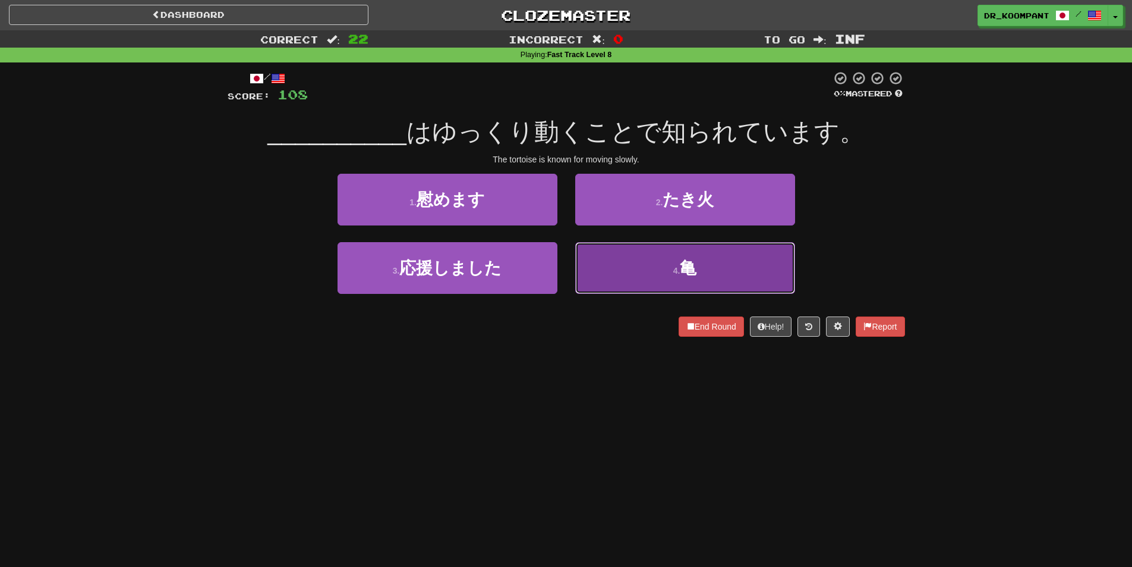
click at [665, 266] on button "4 . 亀" at bounding box center [685, 268] width 220 height 52
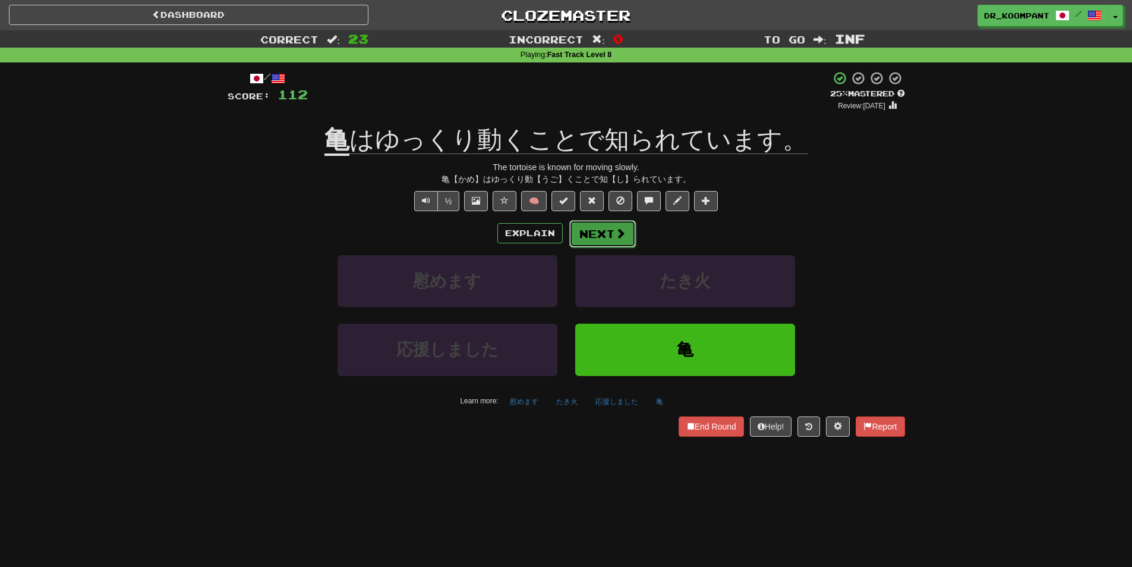
click at [619, 232] on span at bounding box center [620, 233] width 11 height 11
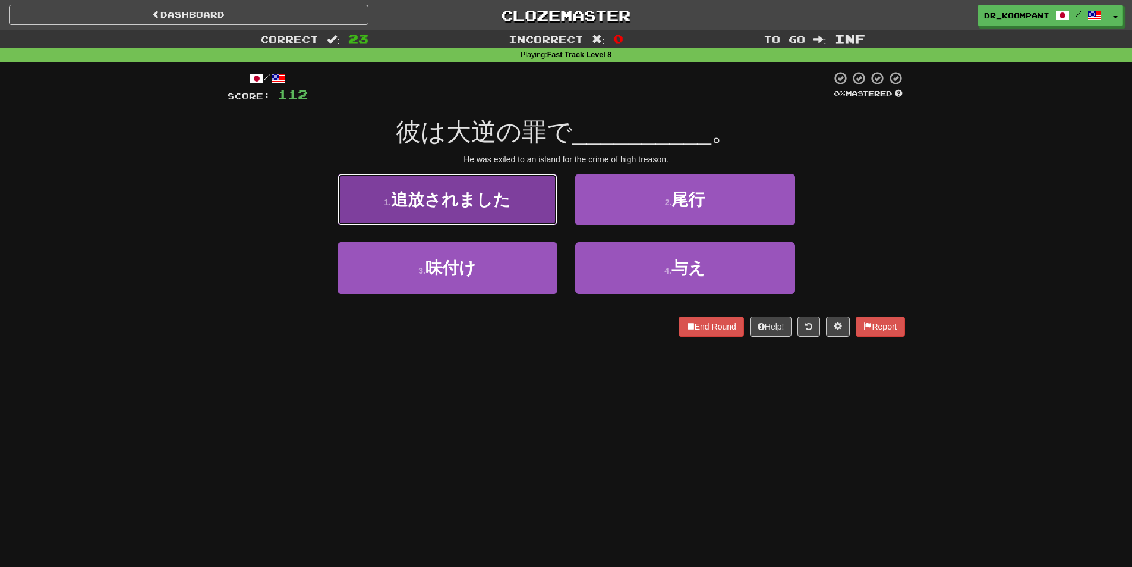
click at [534, 218] on button "1 . 追放されました" at bounding box center [448, 200] width 220 height 52
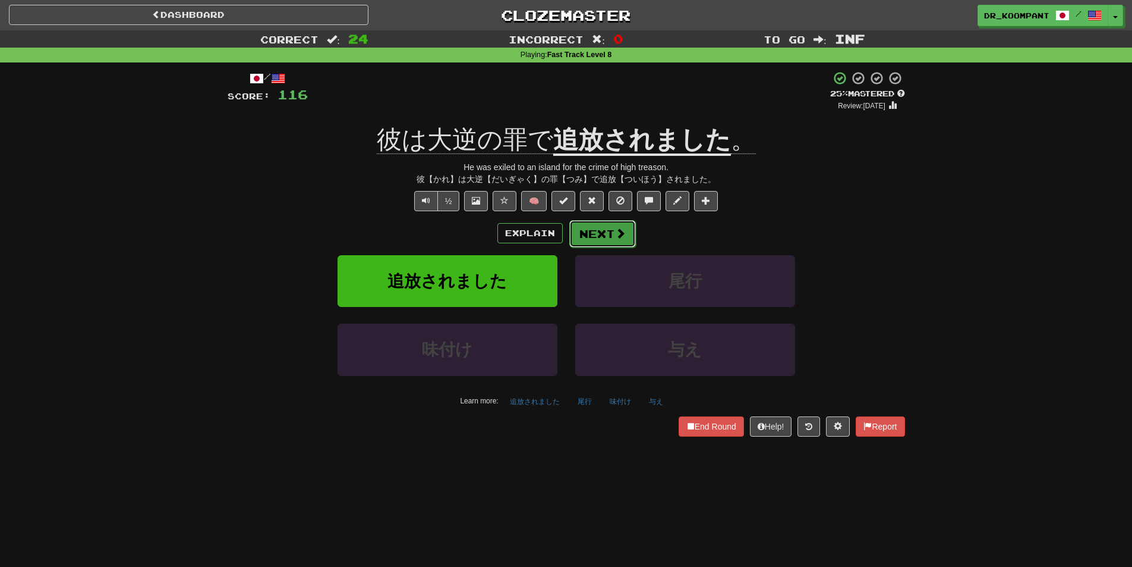
click at [616, 238] on span at bounding box center [620, 233] width 11 height 11
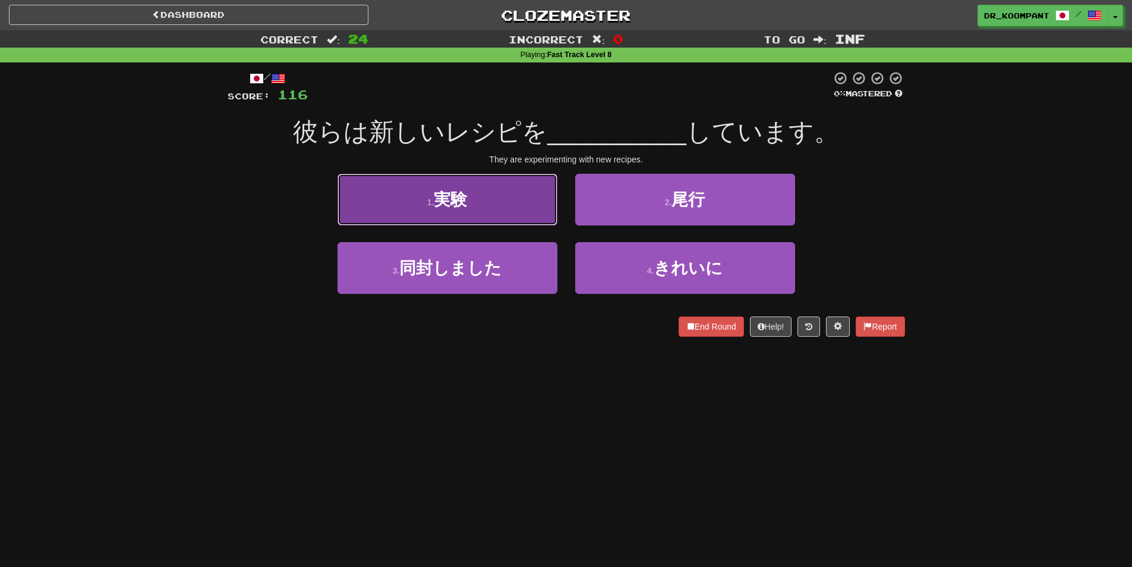
click at [540, 210] on button "1 . 実験" at bounding box center [448, 200] width 220 height 52
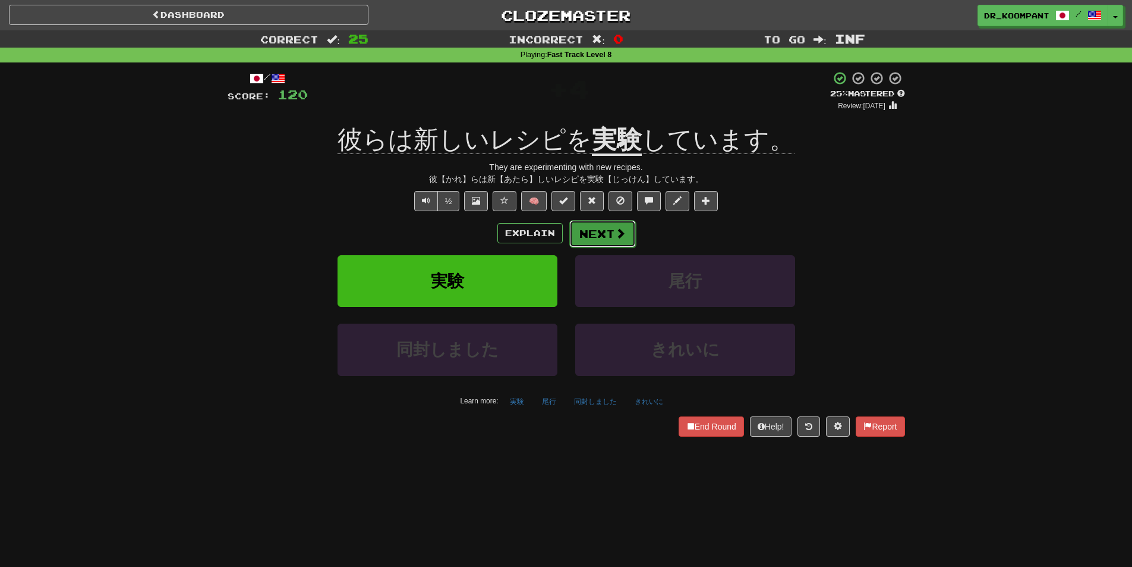
click at [620, 232] on span at bounding box center [620, 233] width 11 height 11
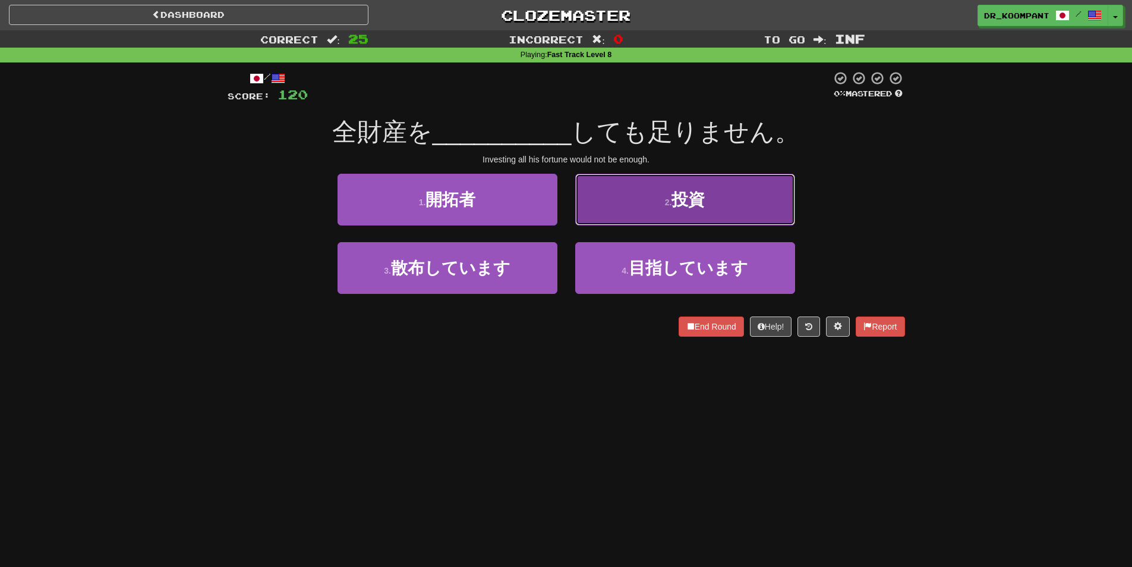
click at [652, 215] on button "2 . 投資" at bounding box center [685, 200] width 220 height 52
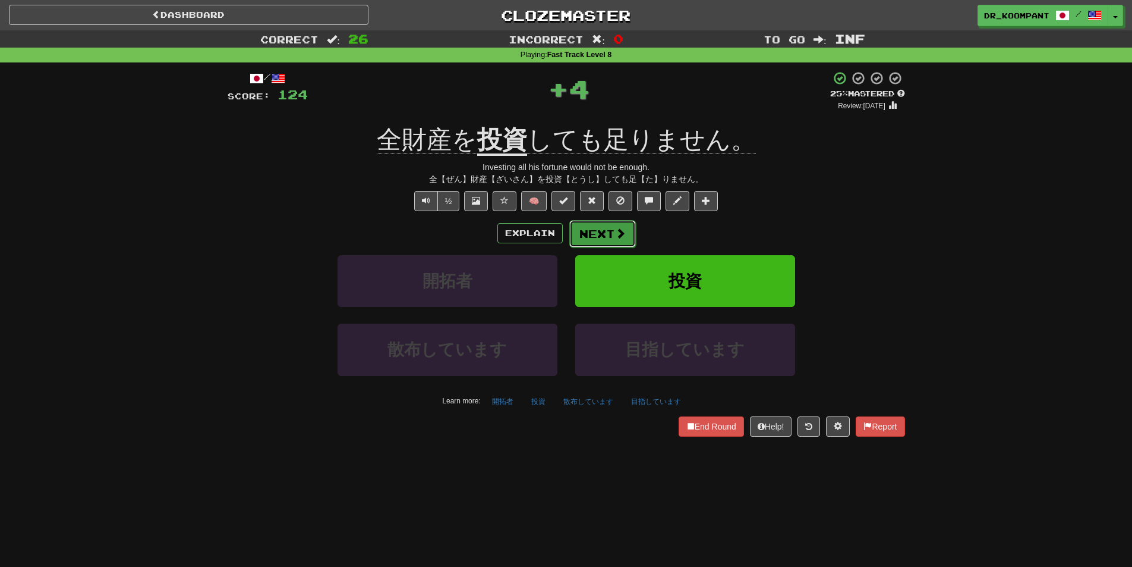
click at [624, 238] on span at bounding box center [620, 233] width 11 height 11
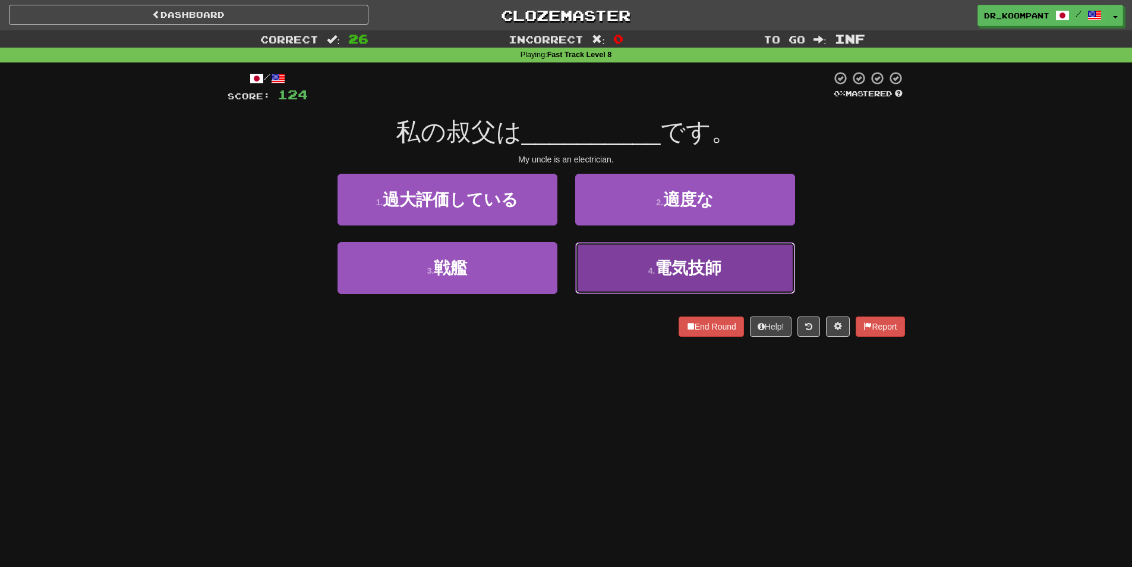
click at [701, 278] on button "4 . 電気技師" at bounding box center [685, 268] width 220 height 52
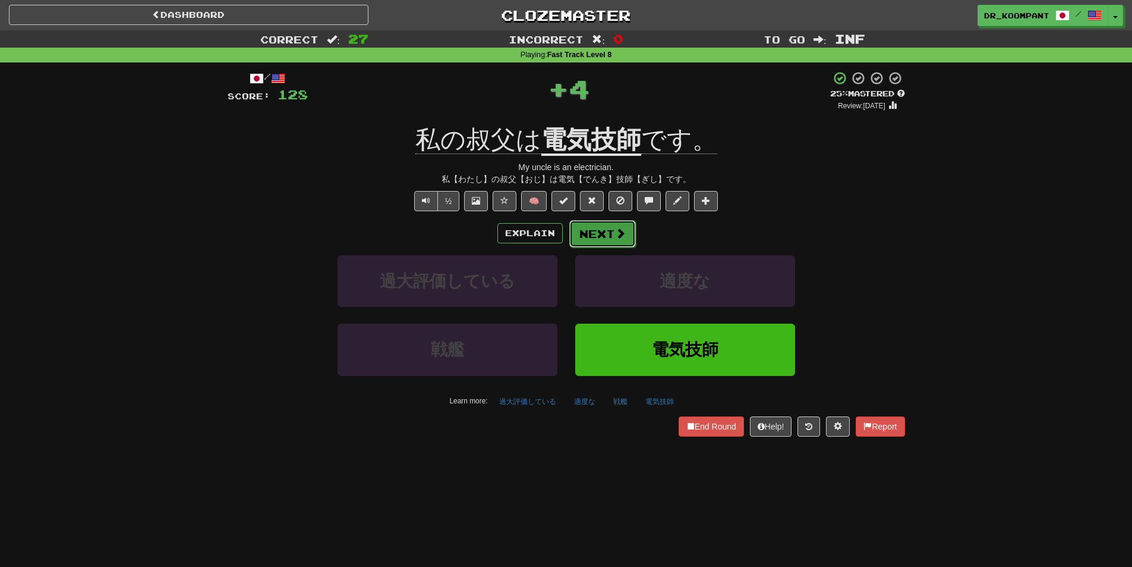
click at [622, 237] on span at bounding box center [620, 233] width 11 height 11
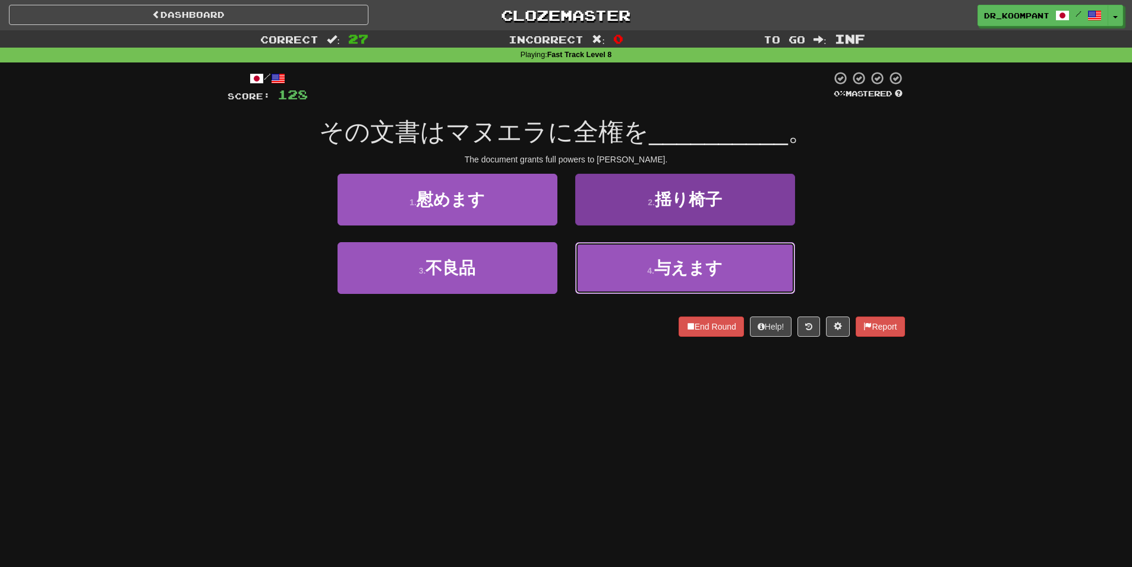
click at [670, 273] on span "与えます" at bounding box center [689, 268] width 68 height 18
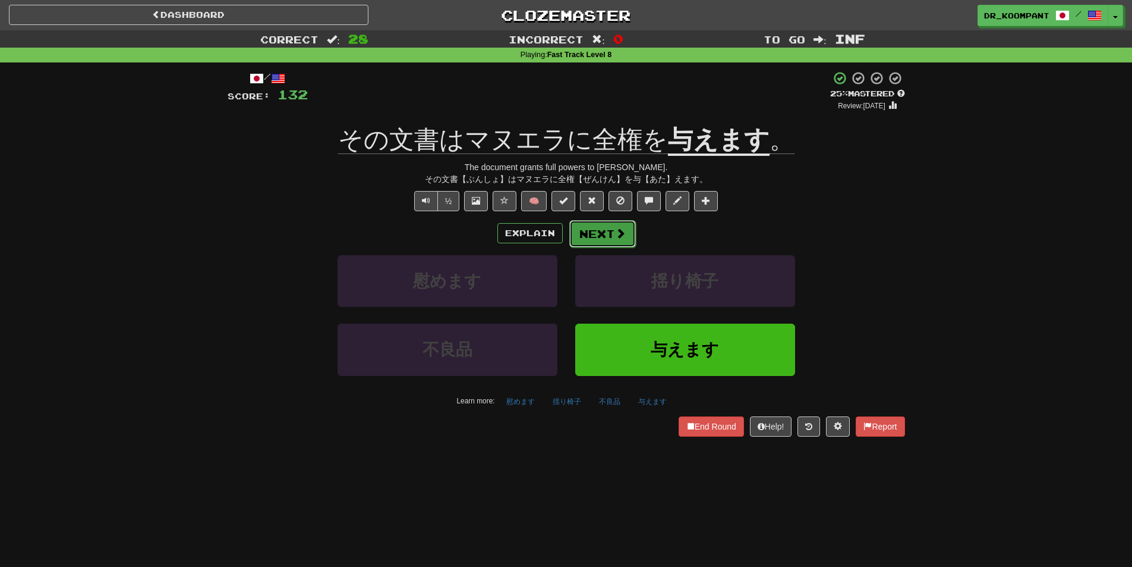
click at [603, 238] on button "Next" at bounding box center [602, 233] width 67 height 27
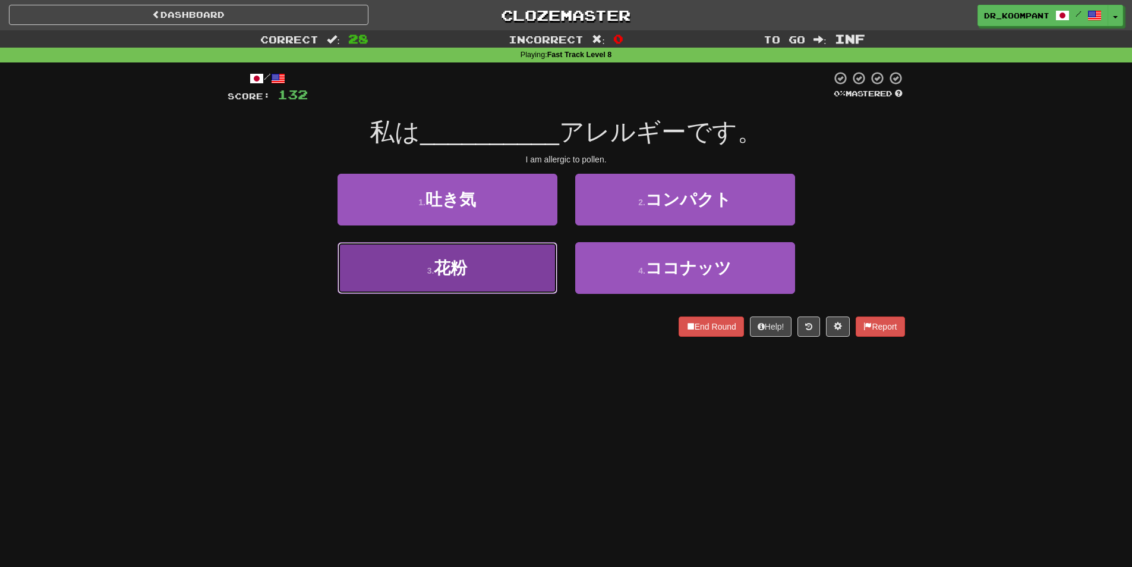
click at [526, 272] on button "3 . 花粉" at bounding box center [448, 268] width 220 height 52
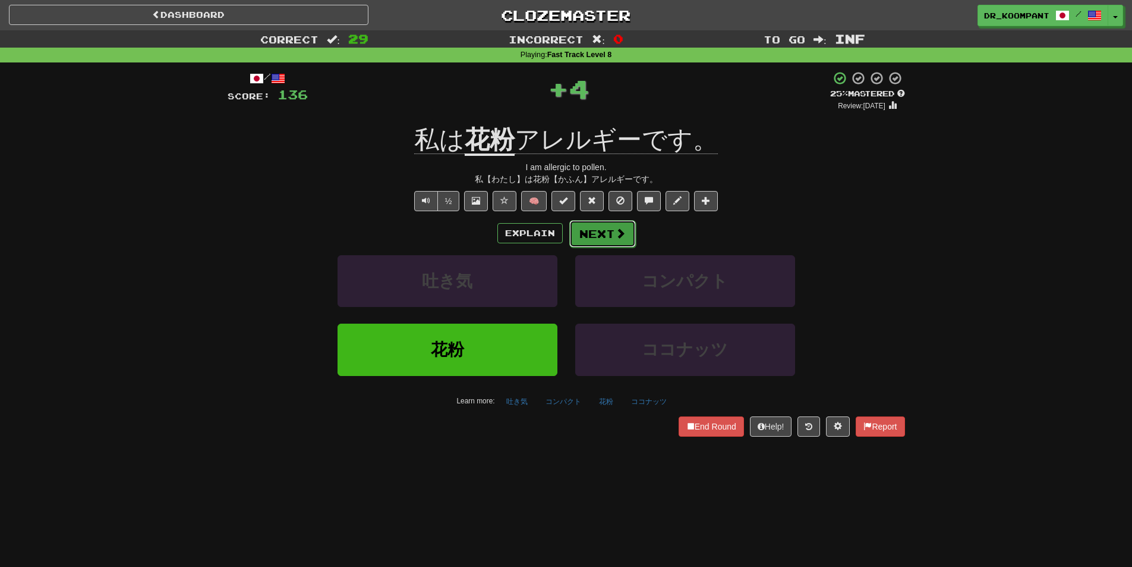
click at [616, 231] on span at bounding box center [620, 233] width 11 height 11
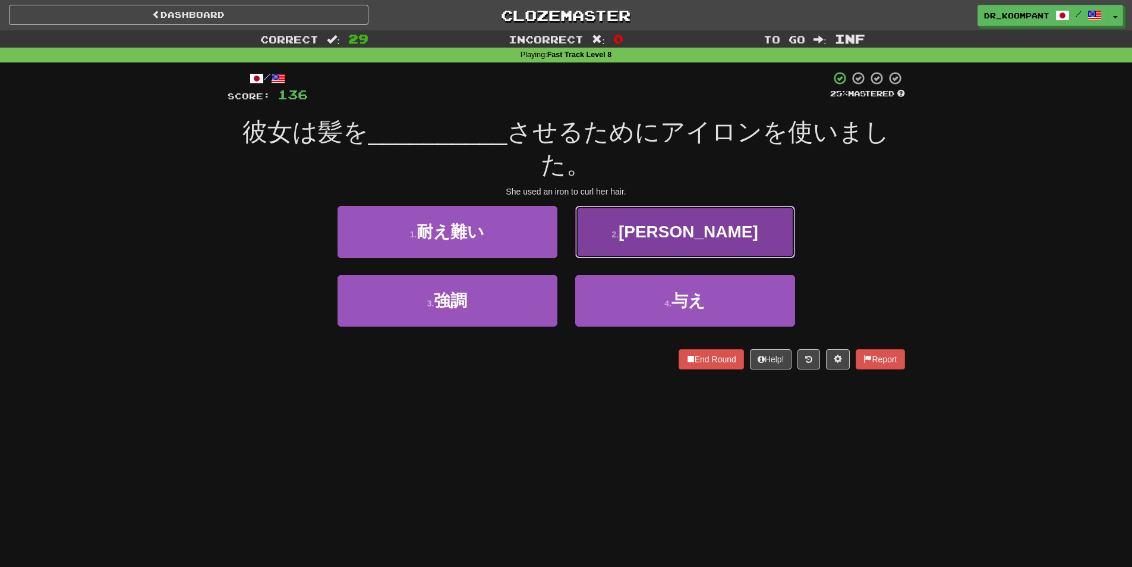
click at [678, 250] on button "2 . カール" at bounding box center [685, 232] width 220 height 52
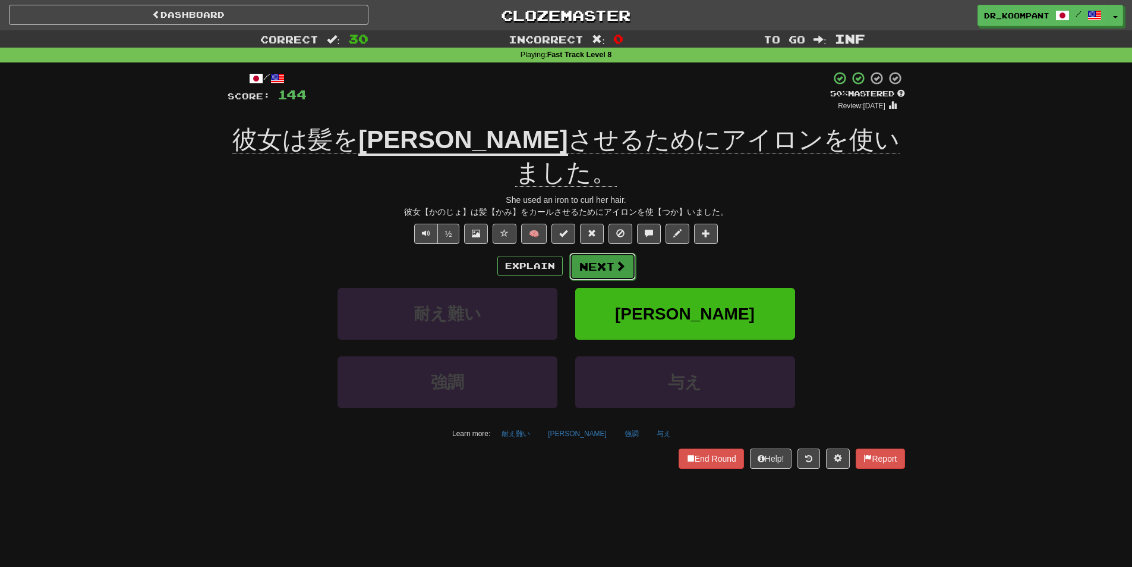
click at [617, 260] on span at bounding box center [620, 265] width 11 height 11
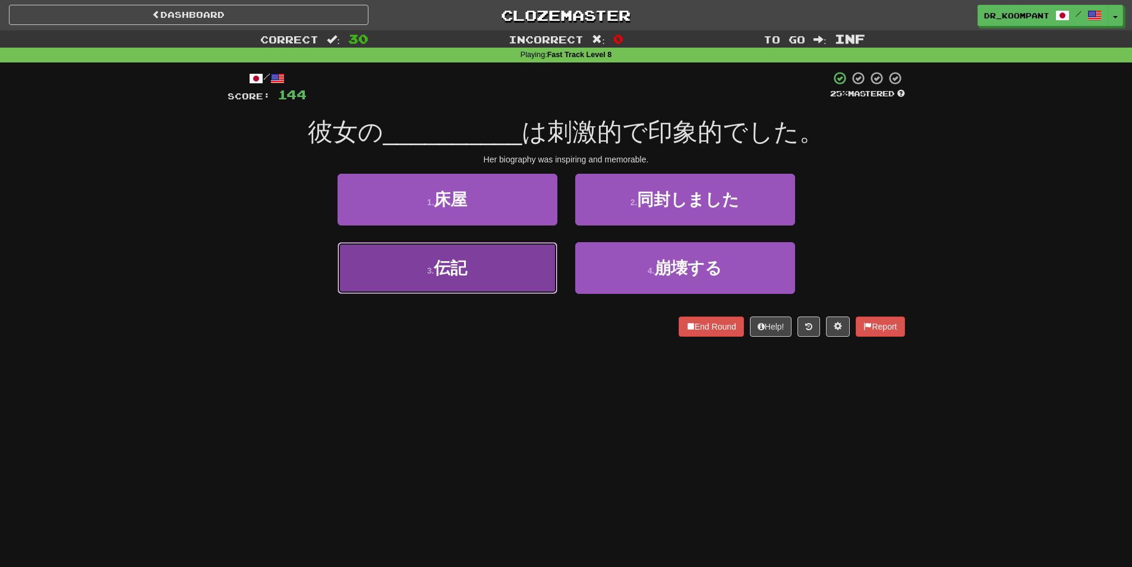
click at [503, 270] on button "3 . 伝記" at bounding box center [448, 268] width 220 height 52
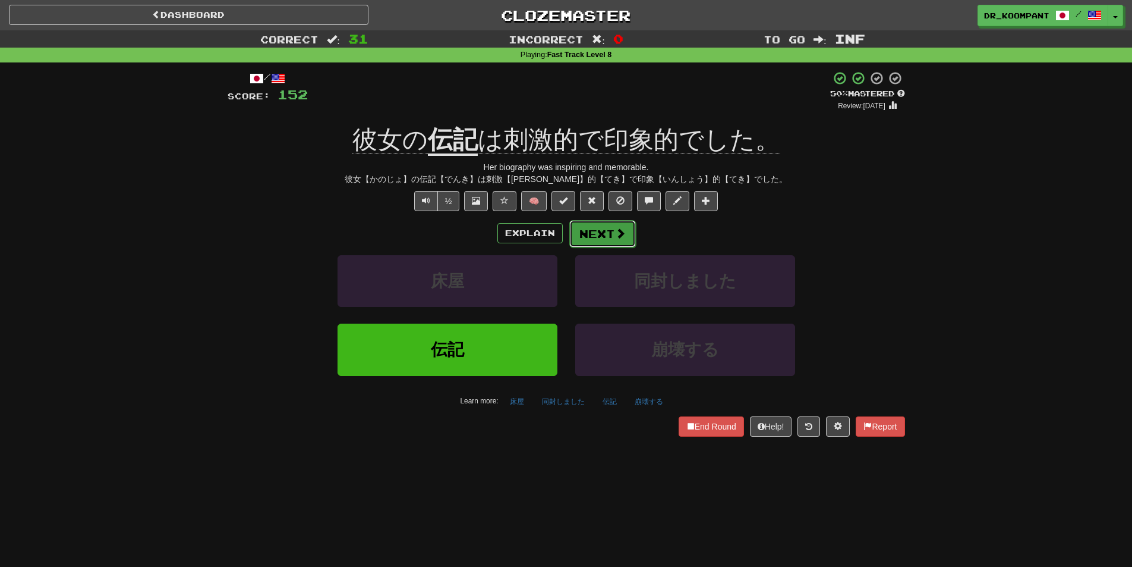
click at [608, 235] on button "Next" at bounding box center [602, 233] width 67 height 27
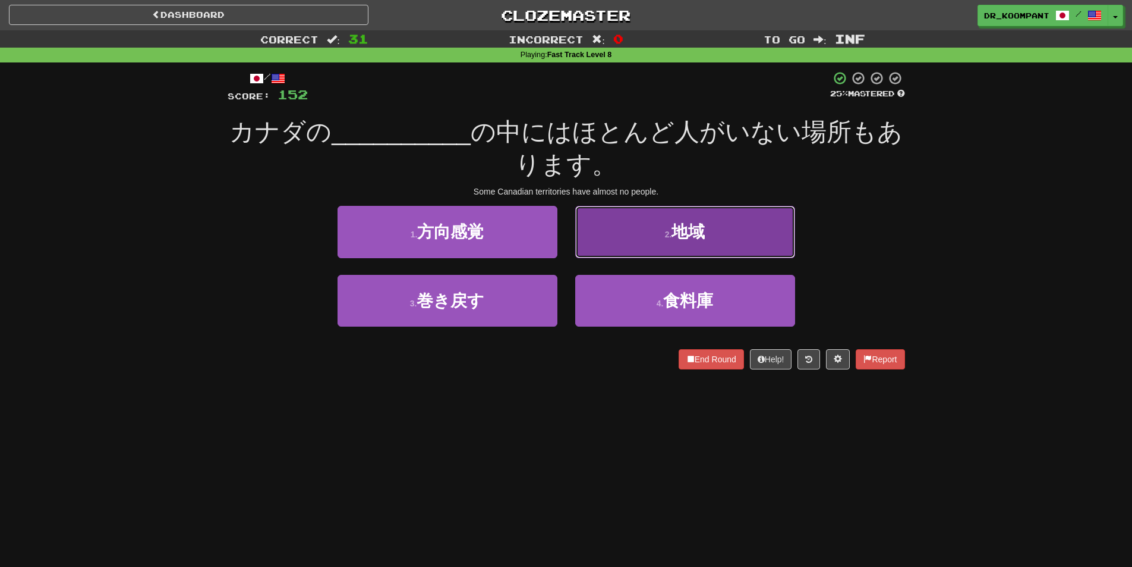
click at [698, 250] on button "2 . 地域" at bounding box center [685, 232] width 220 height 52
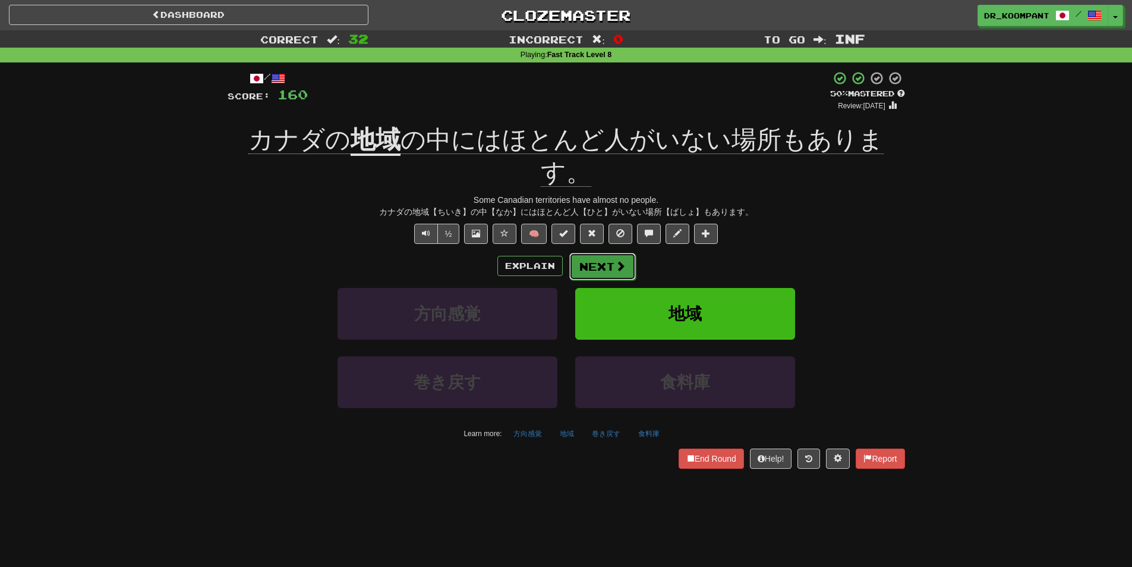
click at [613, 253] on button "Next" at bounding box center [602, 266] width 67 height 27
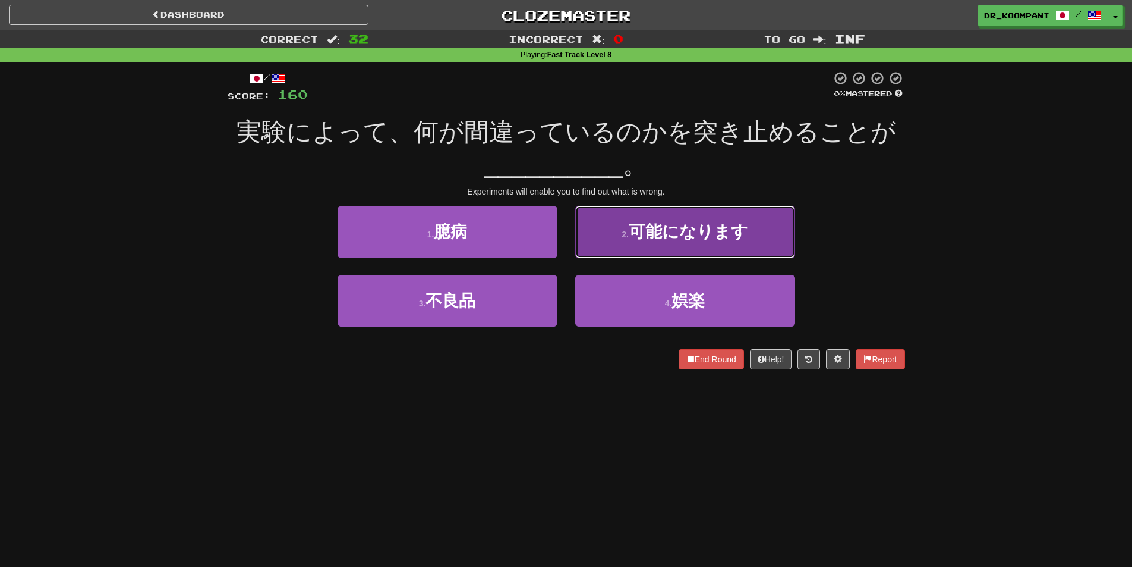
click at [692, 240] on span "可能になります" at bounding box center [688, 231] width 119 height 18
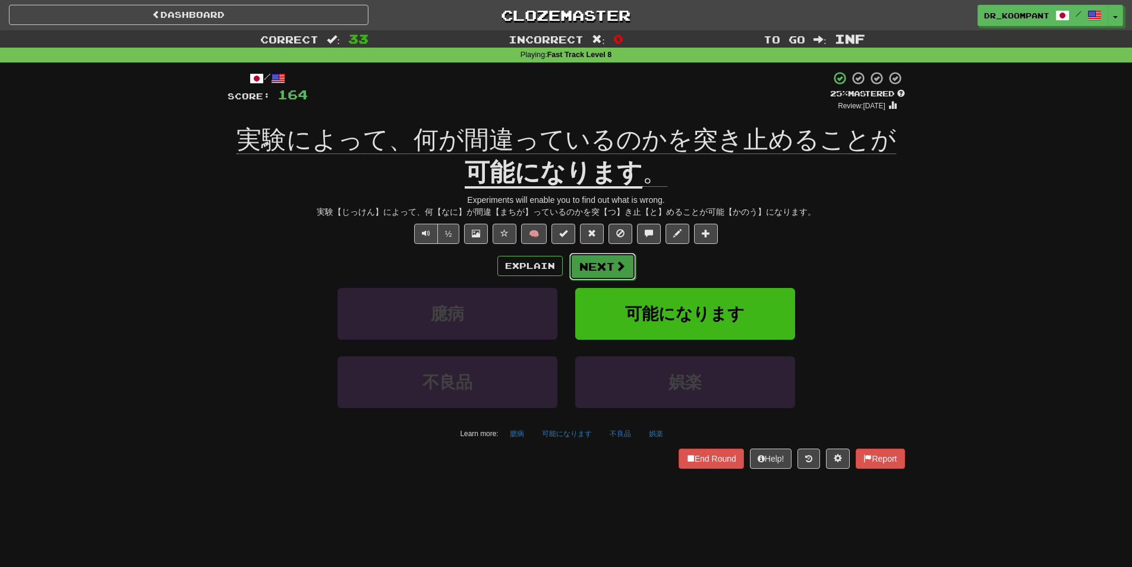
click at [613, 262] on button "Next" at bounding box center [602, 266] width 67 height 27
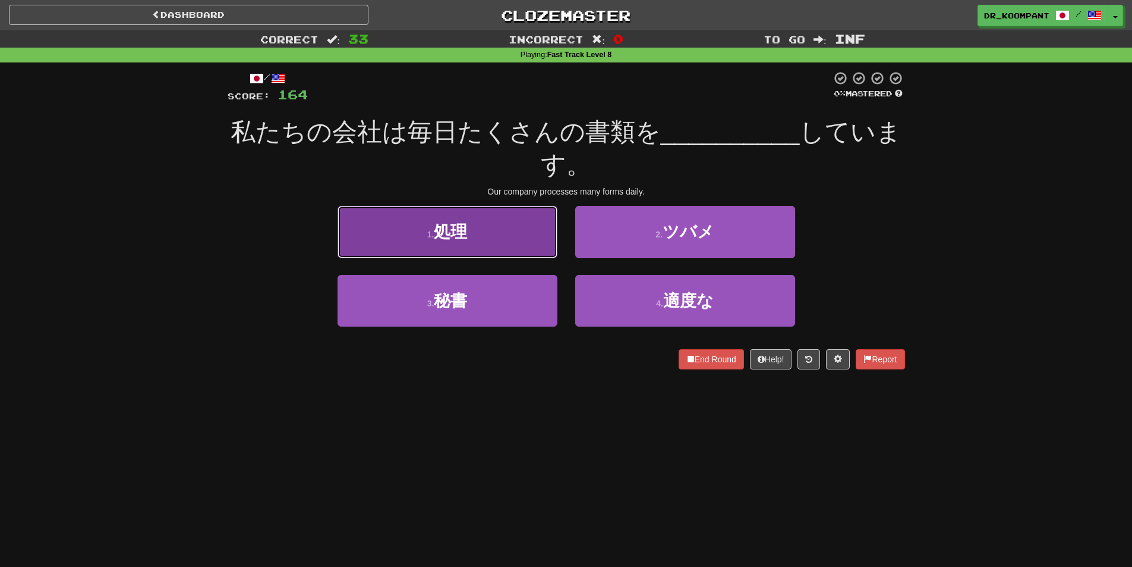
click at [529, 246] on button "1 . 処理" at bounding box center [448, 232] width 220 height 52
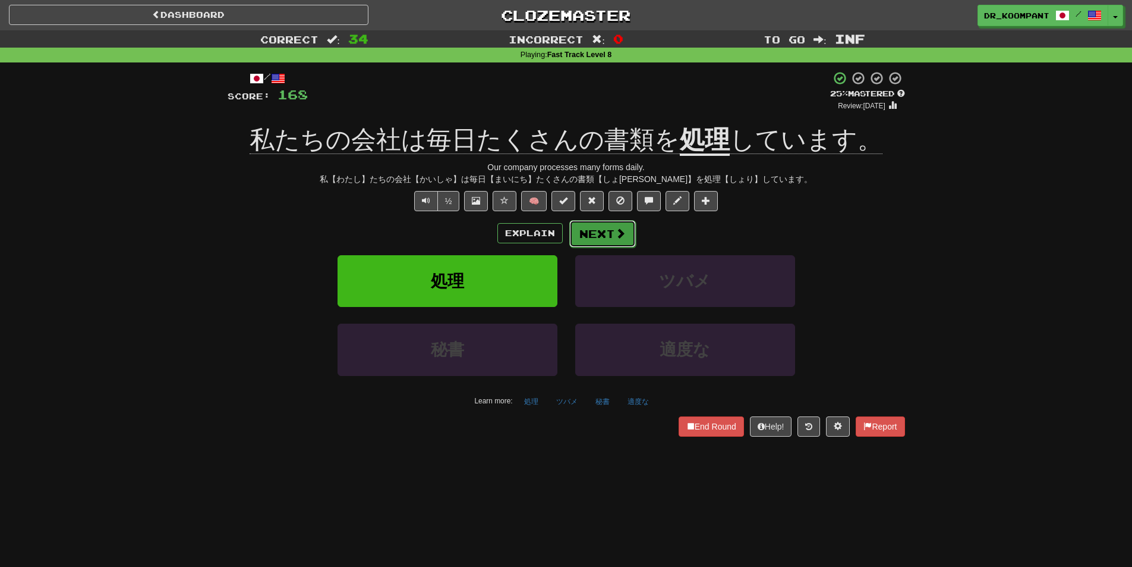
click at [618, 238] on span at bounding box center [620, 233] width 11 height 11
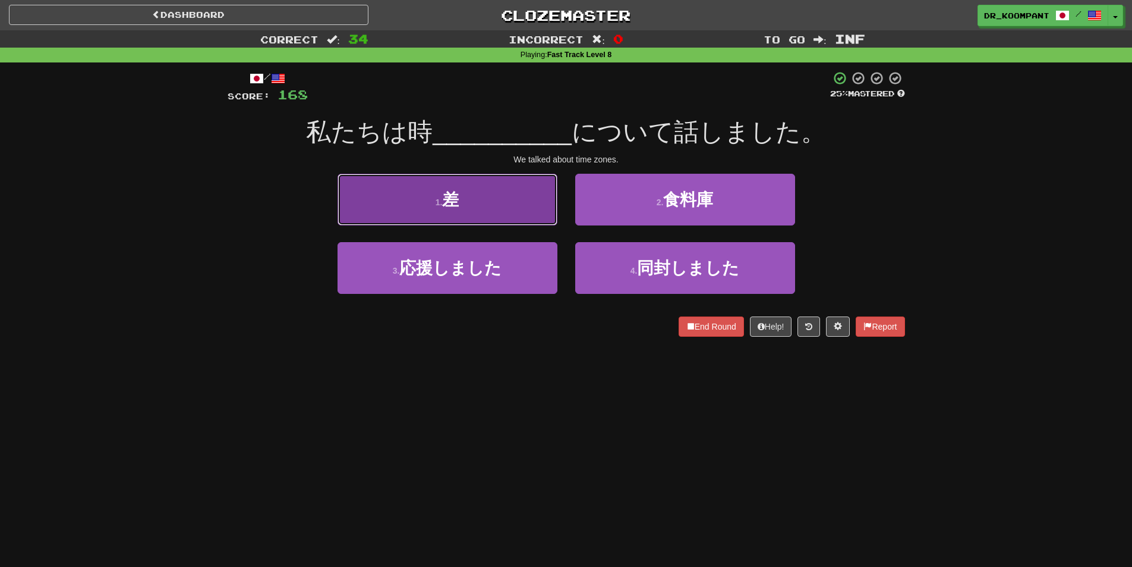
click at [515, 209] on button "1 . 差" at bounding box center [448, 200] width 220 height 52
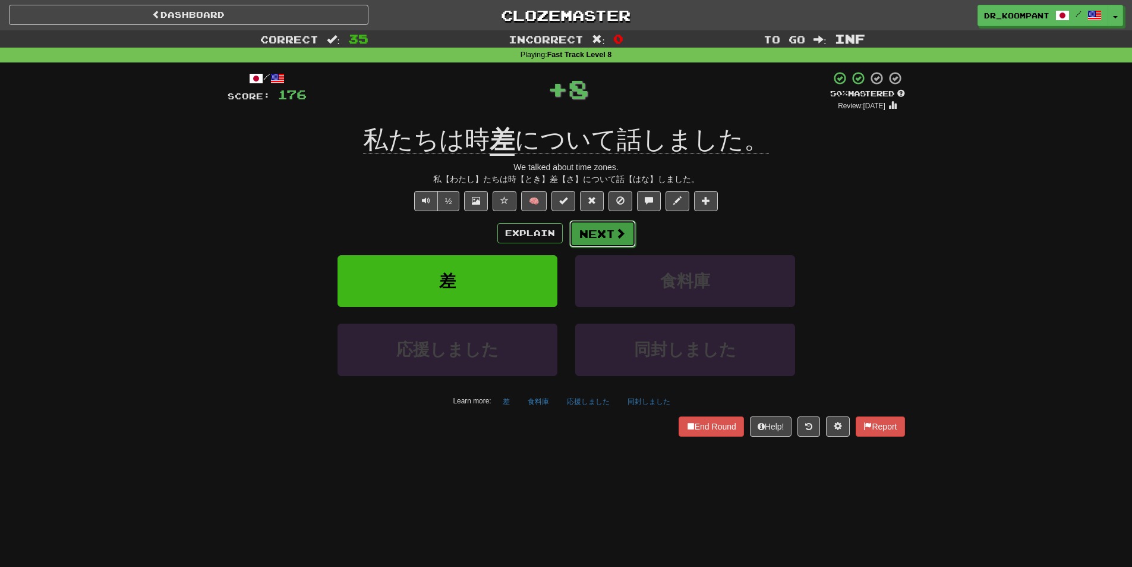
click at [611, 234] on button "Next" at bounding box center [602, 233] width 67 height 27
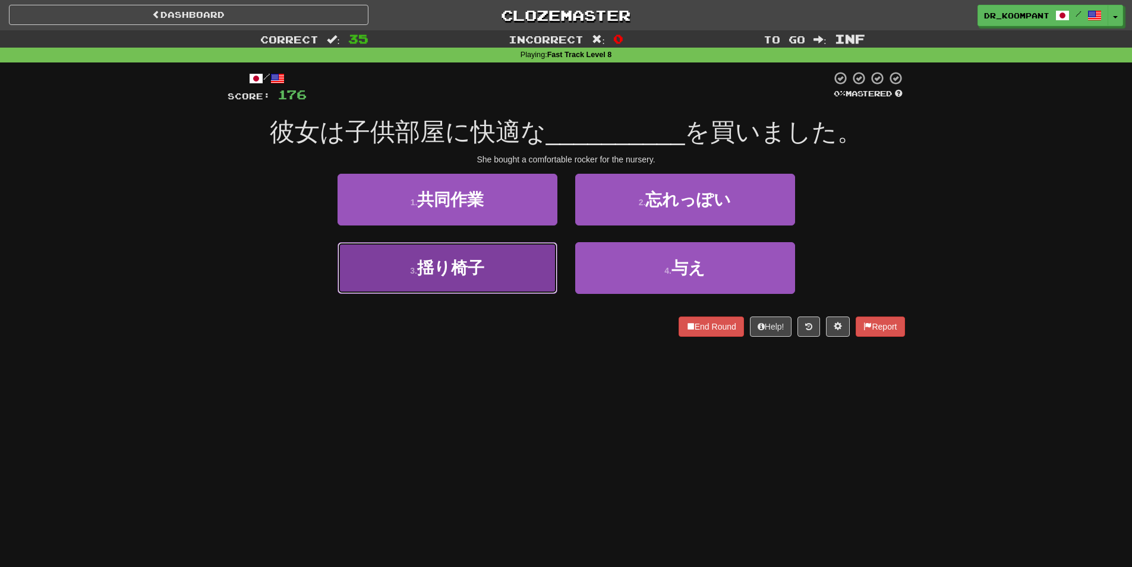
click at [530, 282] on button "3 . 揺り椅子" at bounding box center [448, 268] width 220 height 52
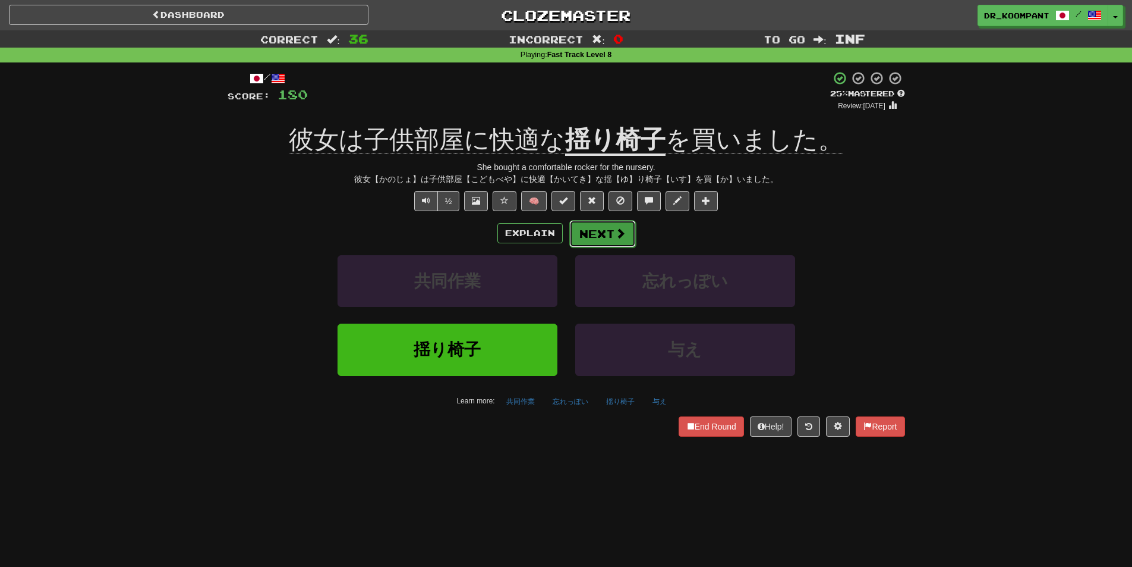
click at [613, 238] on button "Next" at bounding box center [602, 233] width 67 height 27
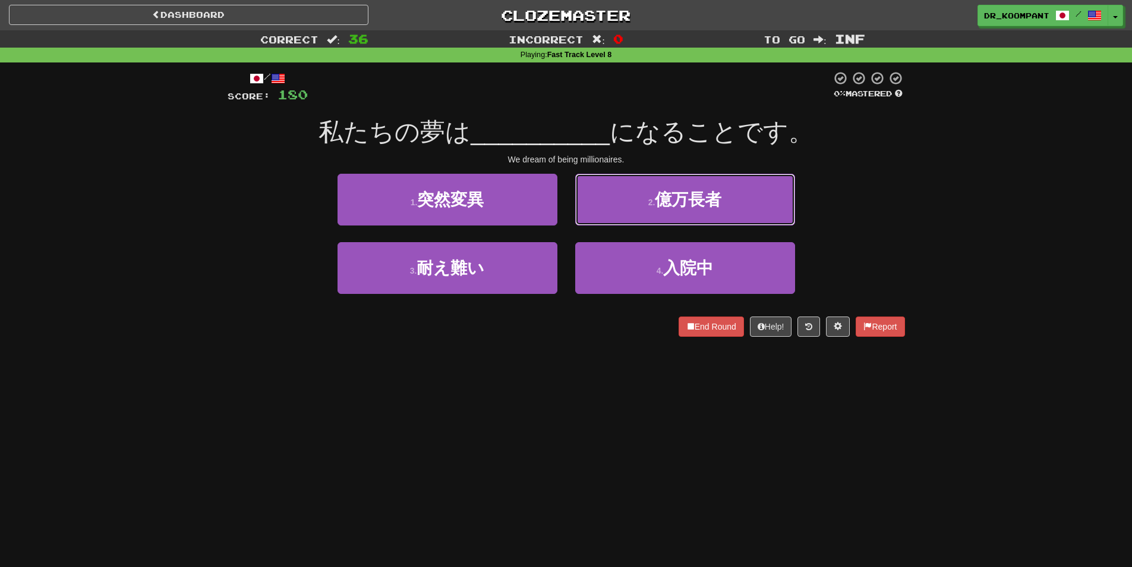
click at [645, 215] on button "2 . 億万長者" at bounding box center [685, 200] width 220 height 52
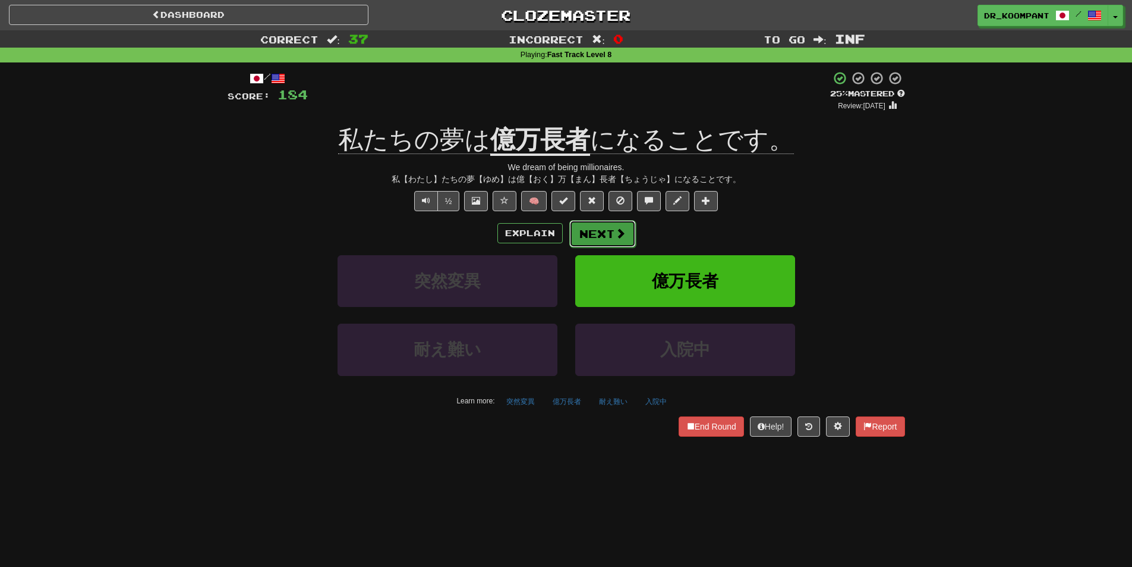
click at [621, 235] on span at bounding box center [620, 233] width 11 height 11
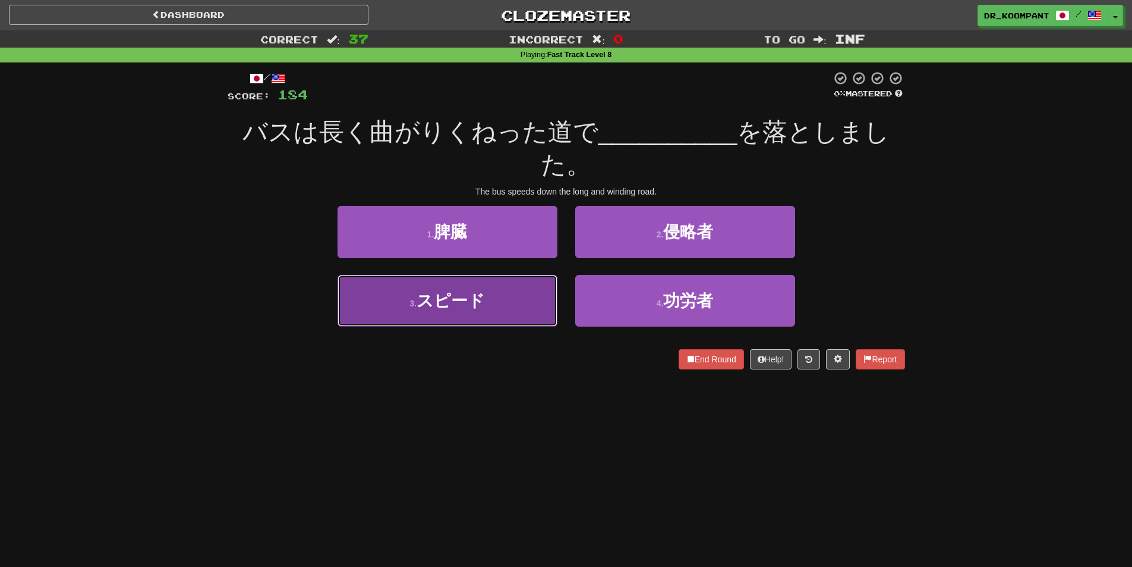
click at [511, 310] on button "3 . スピード" at bounding box center [448, 301] width 220 height 52
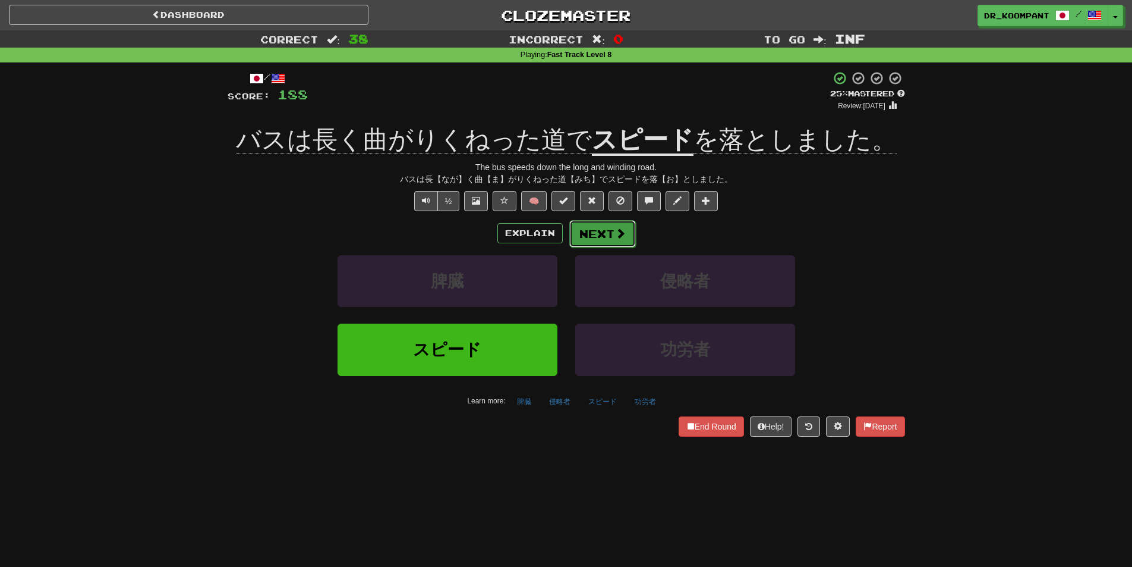
click at [610, 233] on button "Next" at bounding box center [602, 233] width 67 height 27
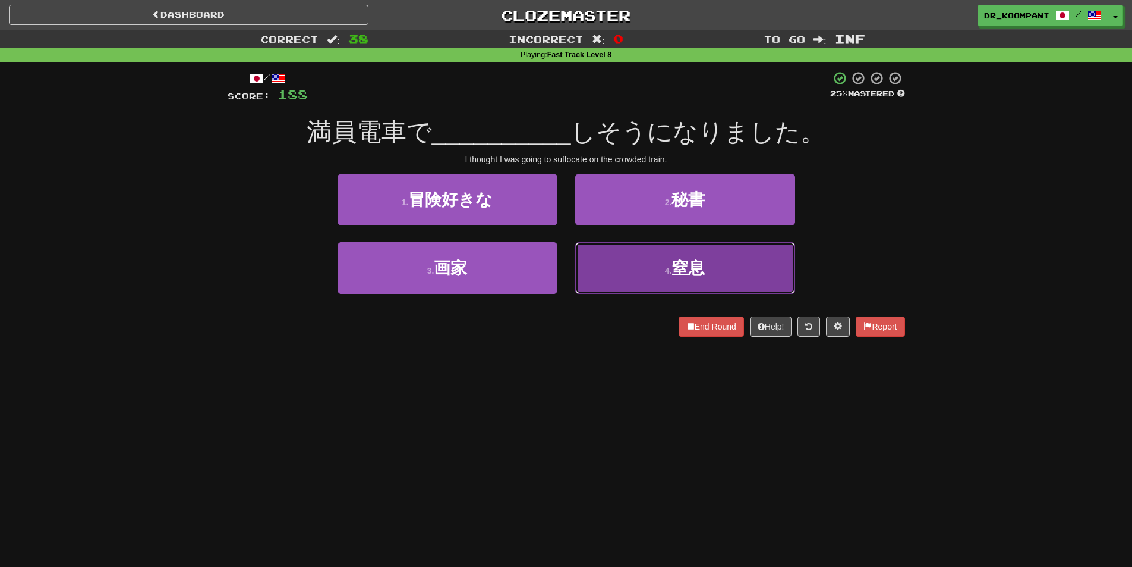
click at [669, 278] on button "4 . 窒息" at bounding box center [685, 268] width 220 height 52
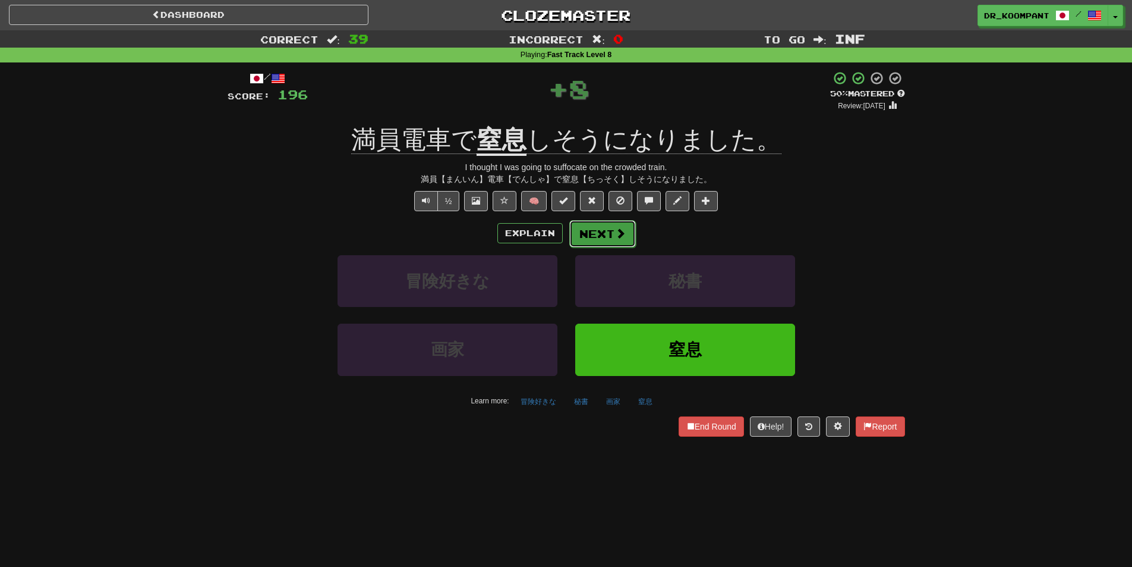
click at [627, 232] on button "Next" at bounding box center [602, 233] width 67 height 27
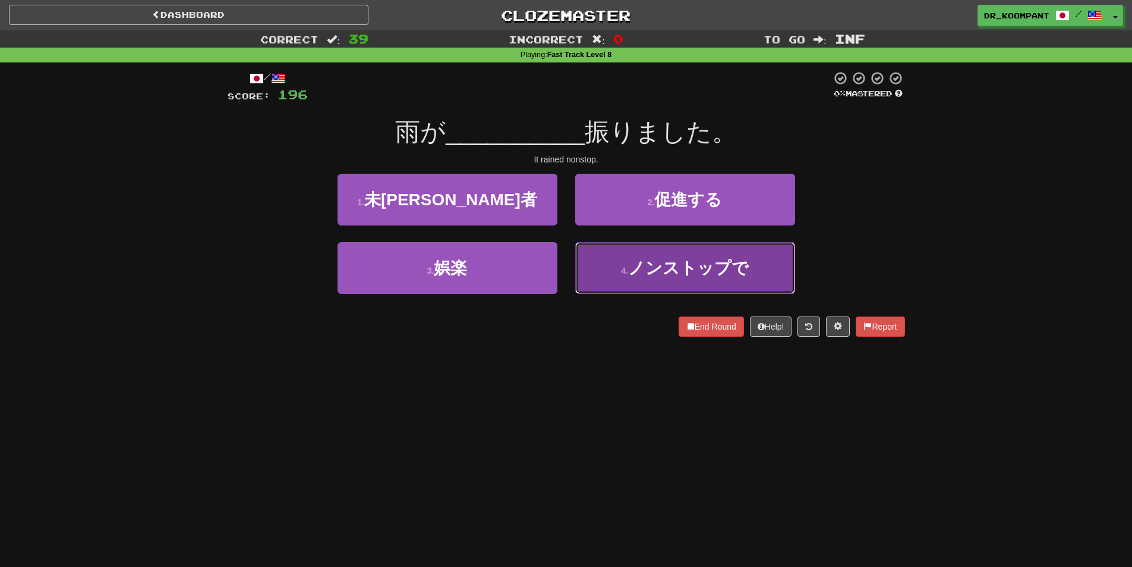
click at [655, 275] on span "ノンストップで" at bounding box center [688, 268] width 121 height 18
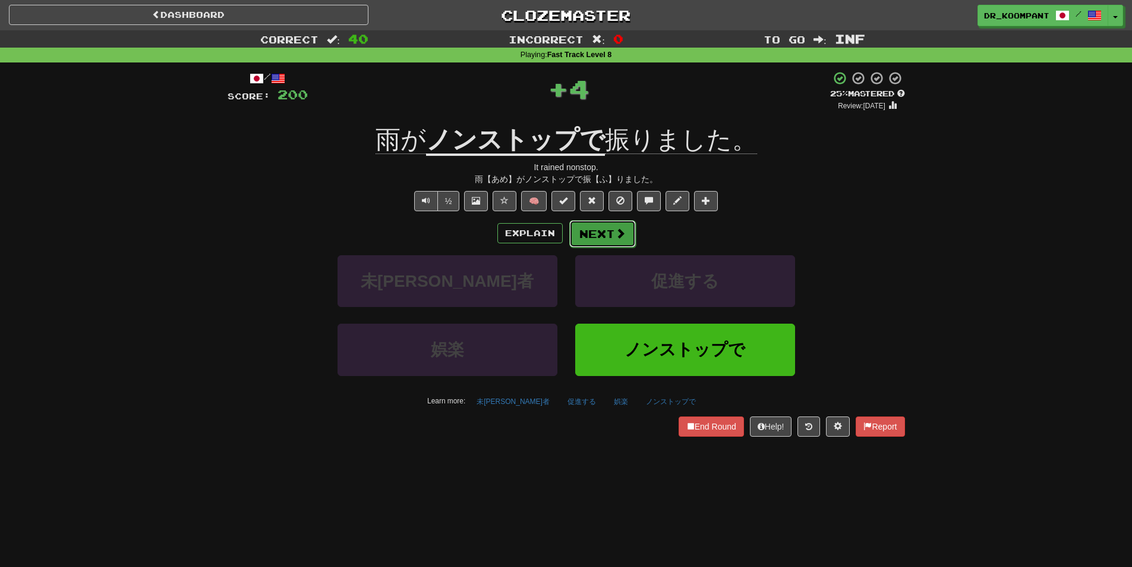
click at [612, 240] on button "Next" at bounding box center [602, 233] width 67 height 27
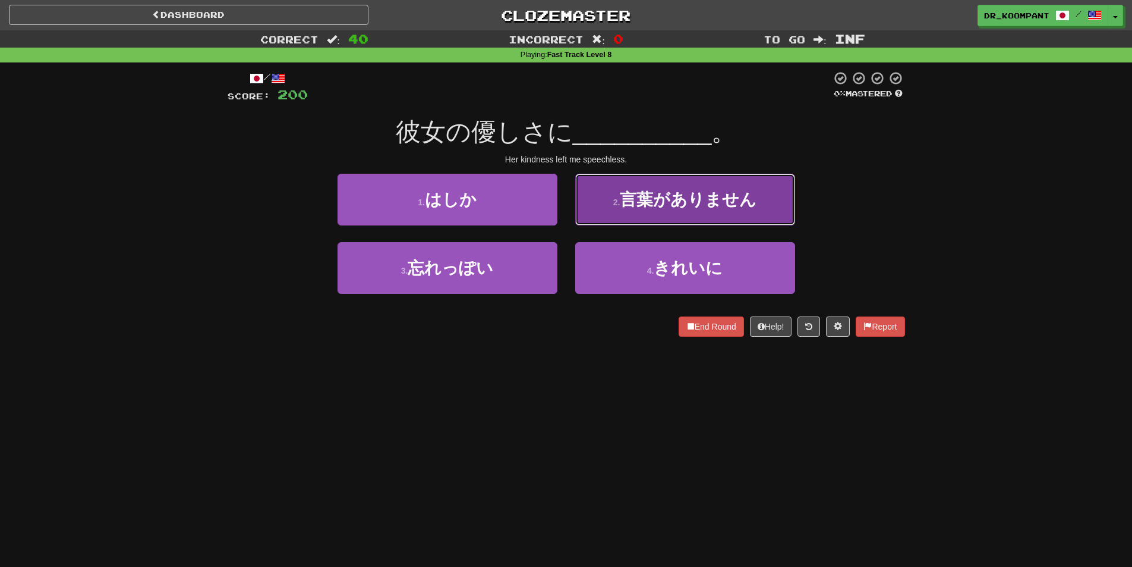
click at [655, 215] on button "2 . 言葉がありません" at bounding box center [685, 200] width 220 height 52
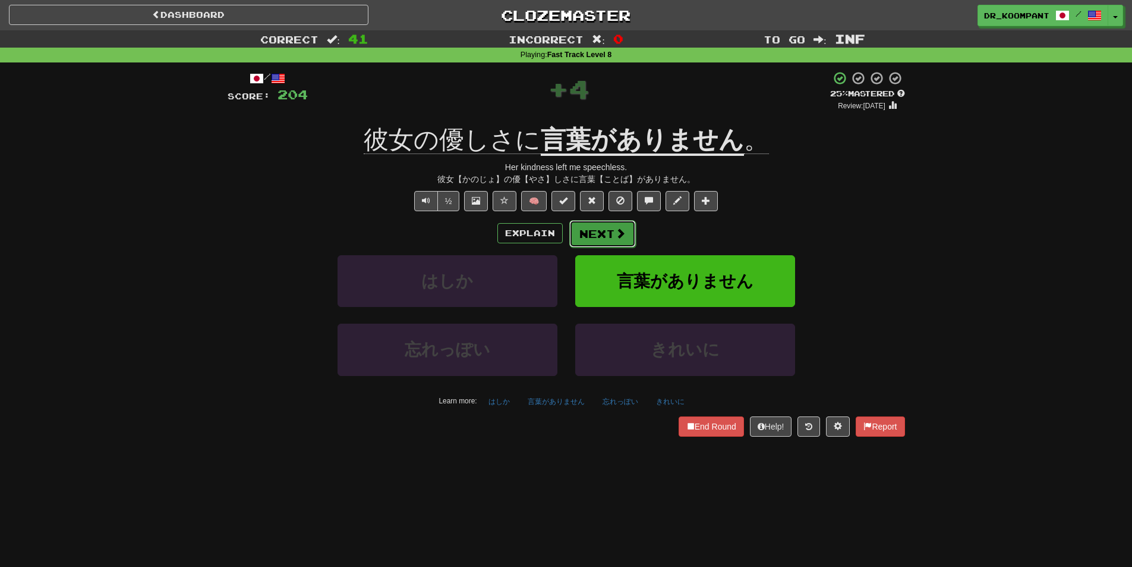
click at [622, 229] on span at bounding box center [620, 233] width 11 height 11
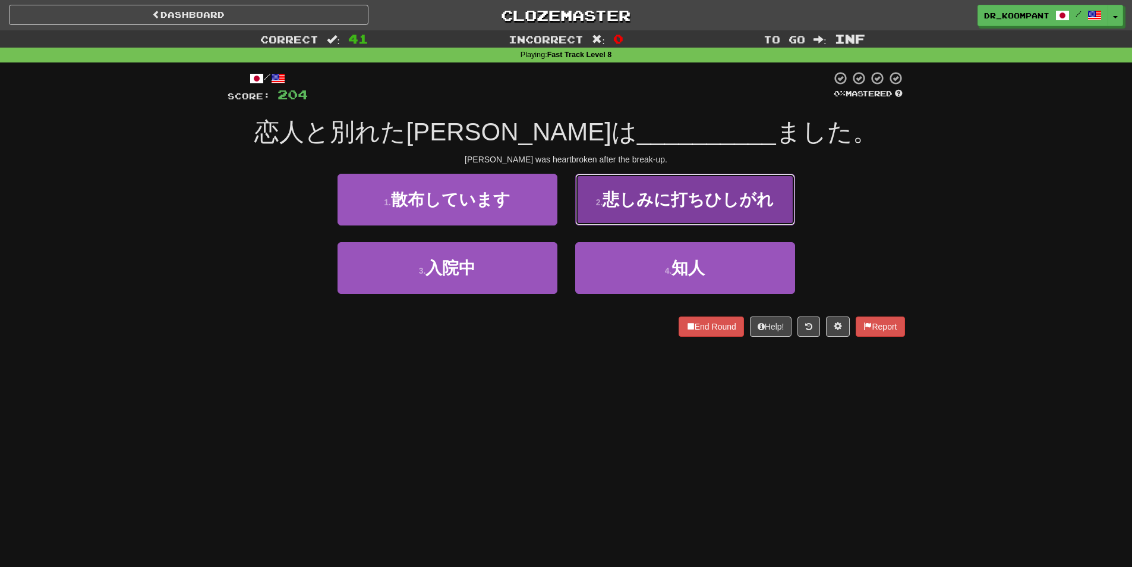
click at [679, 218] on button "2 . 悲しみに打ちひしがれ" at bounding box center [685, 200] width 220 height 52
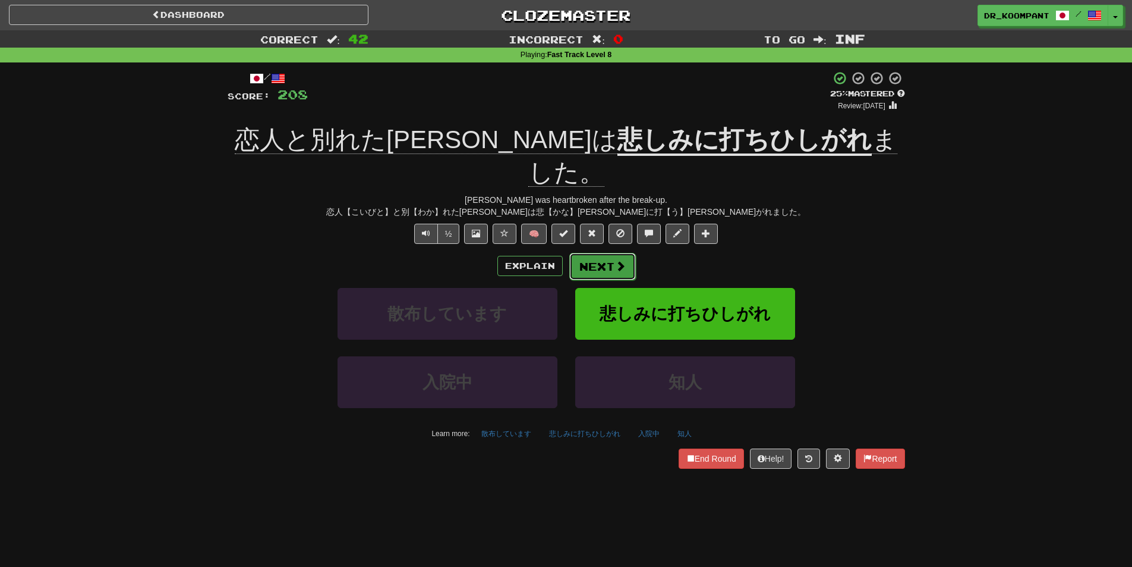
click at [621, 260] on span at bounding box center [620, 265] width 11 height 11
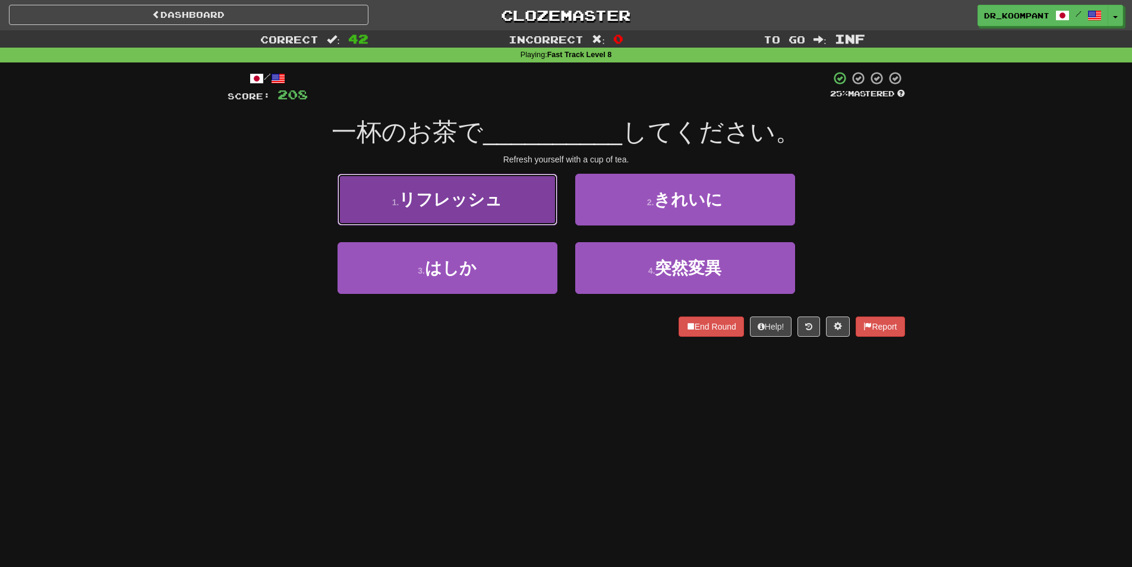
click at [533, 219] on button "1 . リフレッシュ" at bounding box center [448, 200] width 220 height 52
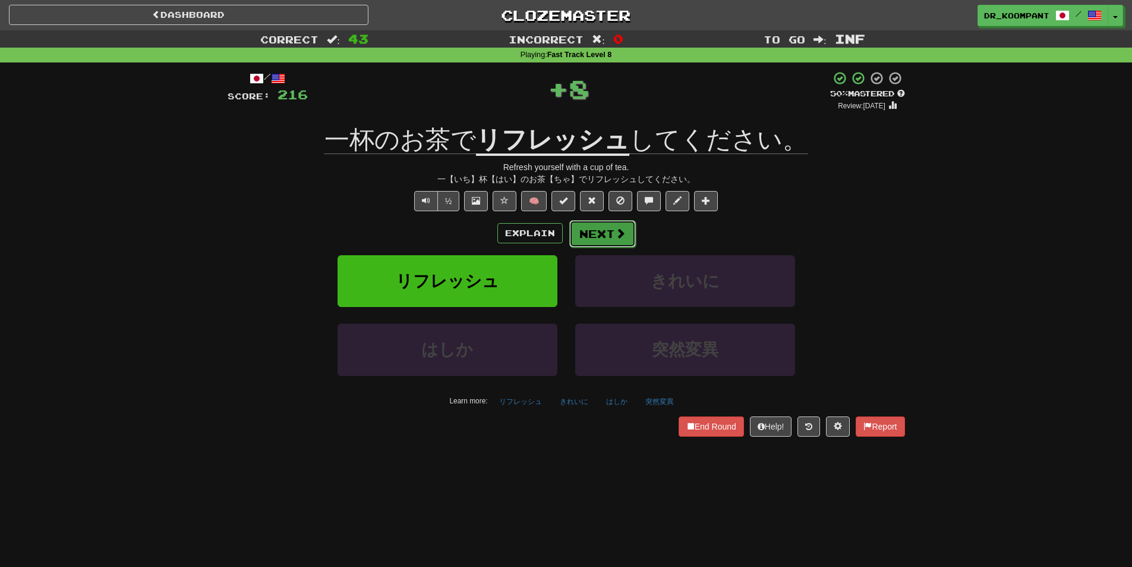
click at [604, 231] on button "Next" at bounding box center [602, 233] width 67 height 27
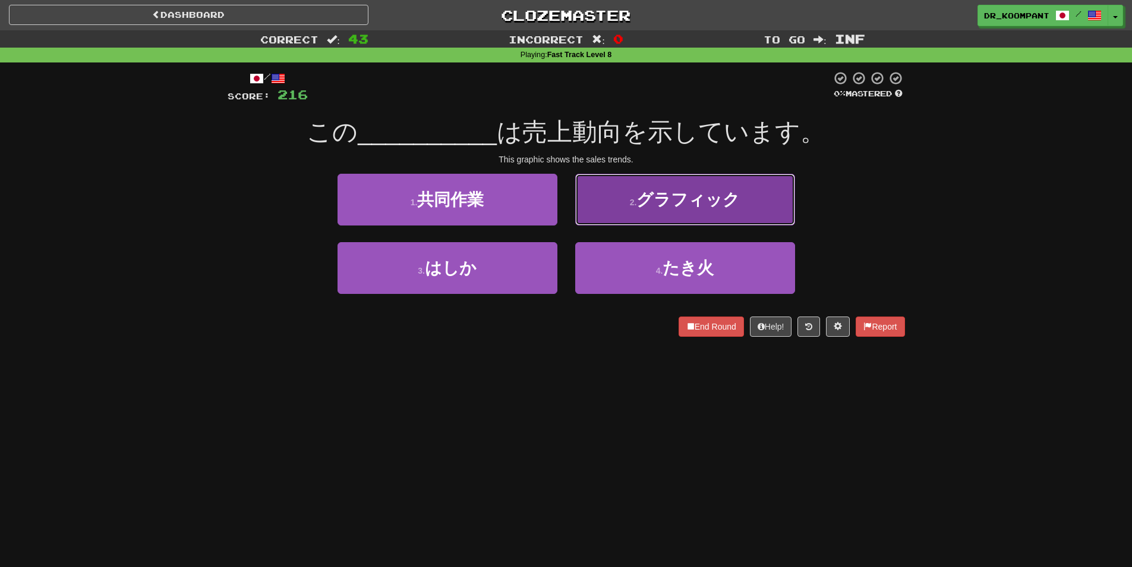
click at [653, 224] on button "2 . グラフィック" at bounding box center [685, 200] width 220 height 52
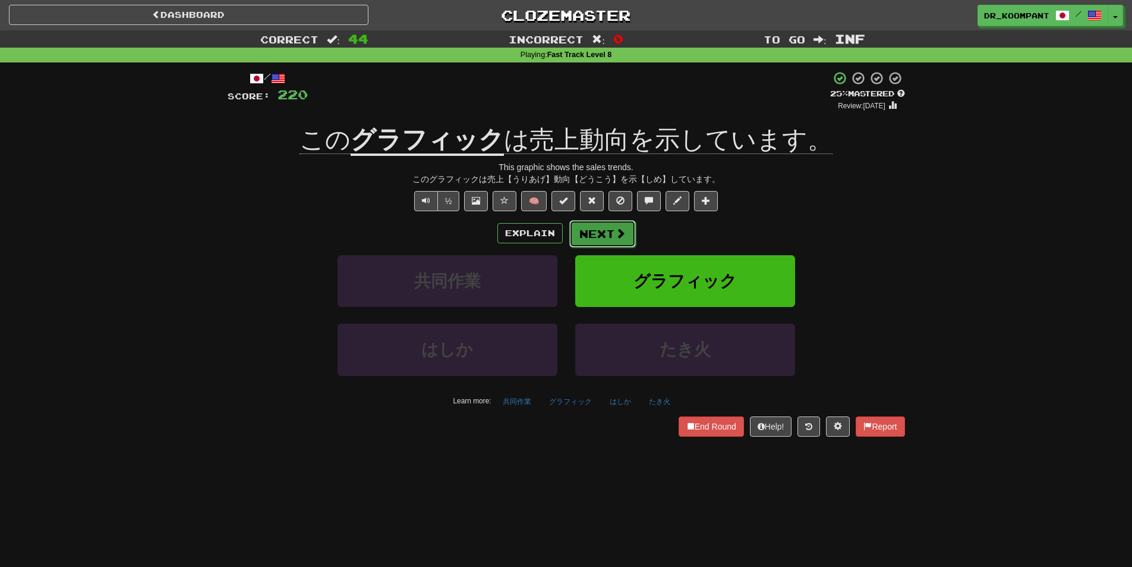
click at [626, 230] on button "Next" at bounding box center [602, 233] width 67 height 27
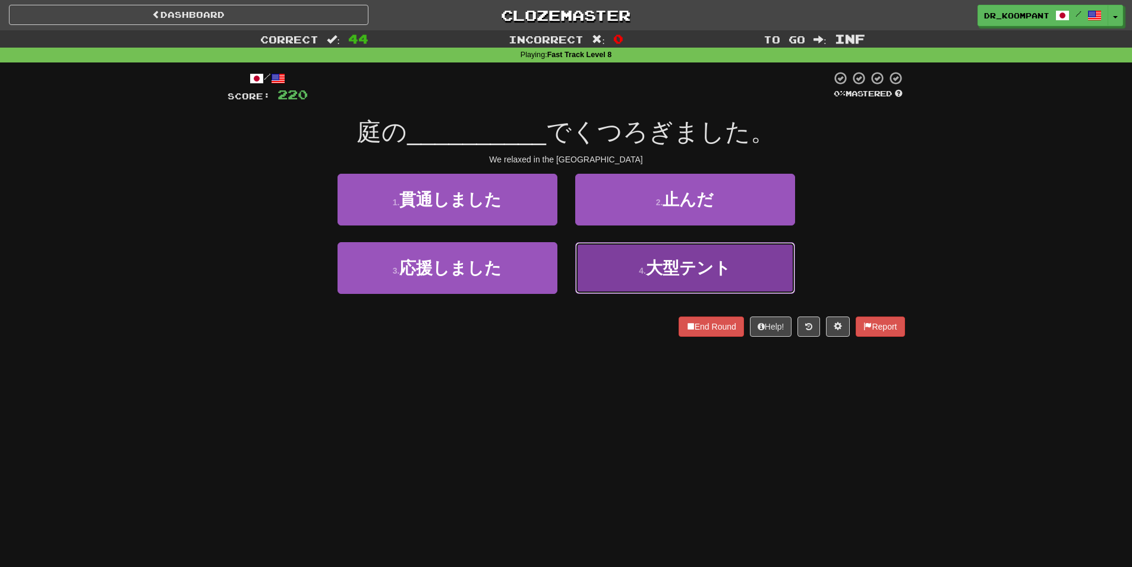
click at [738, 284] on button "4 . 大型テント" at bounding box center [685, 268] width 220 height 52
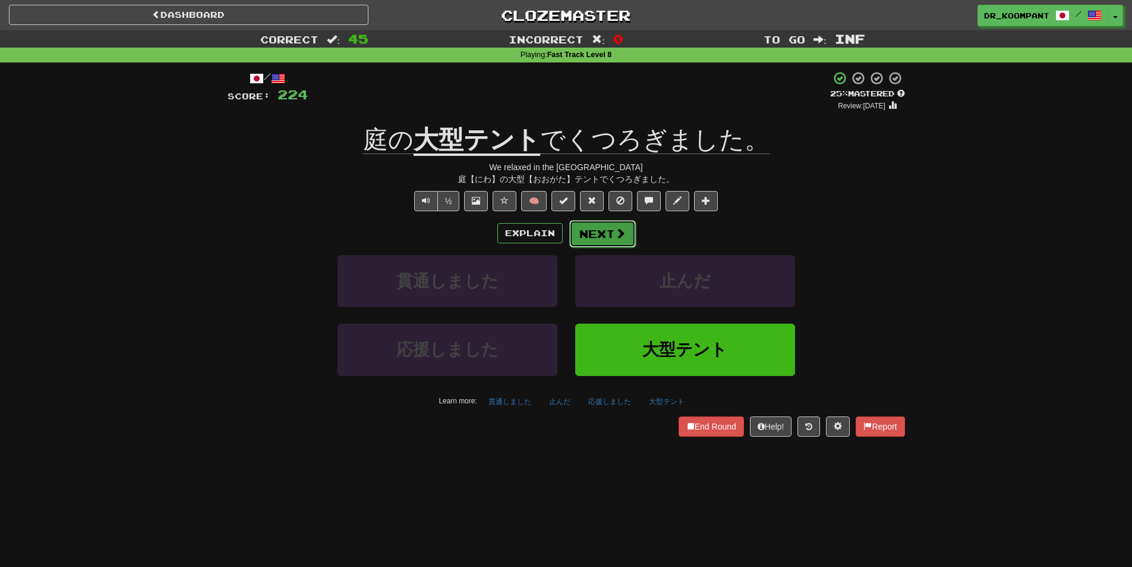
click at [605, 239] on button "Next" at bounding box center [602, 233] width 67 height 27
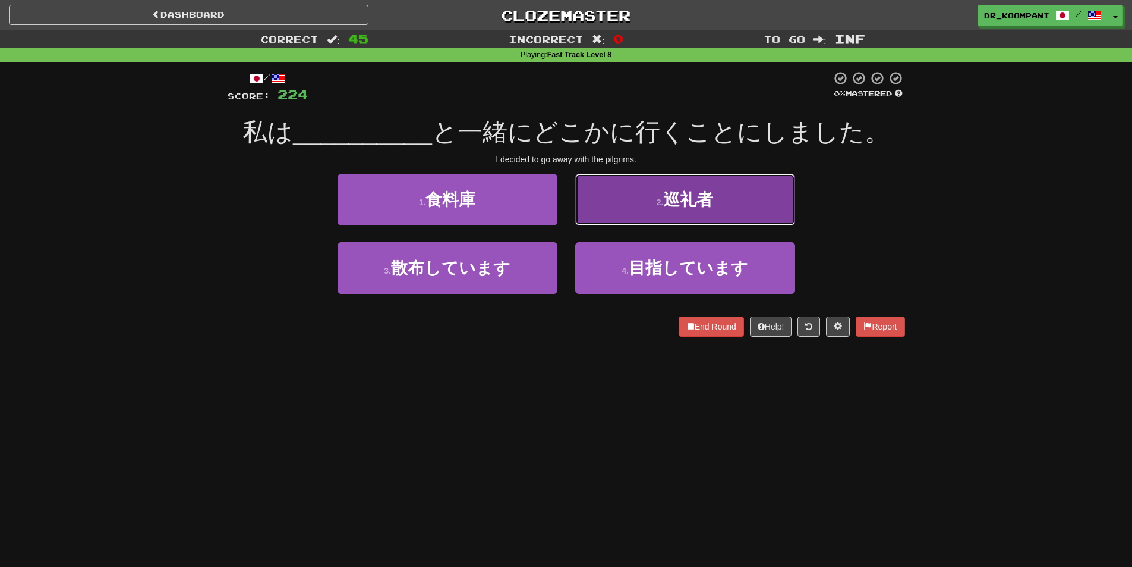
click at [720, 208] on button "2 . 巡礼者" at bounding box center [685, 200] width 220 height 52
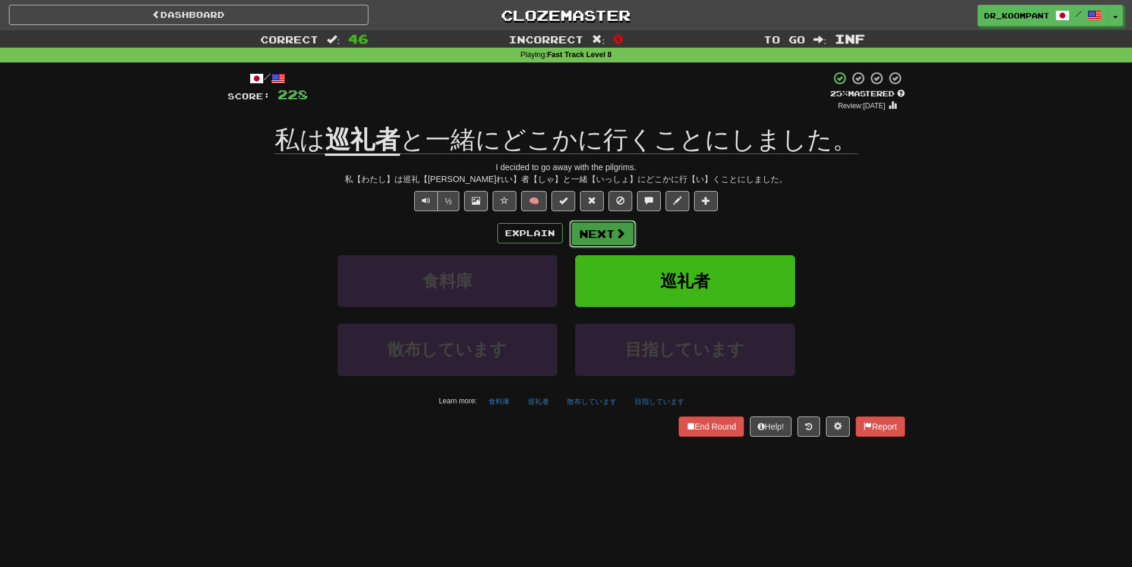
click at [627, 230] on button "Next" at bounding box center [602, 233] width 67 height 27
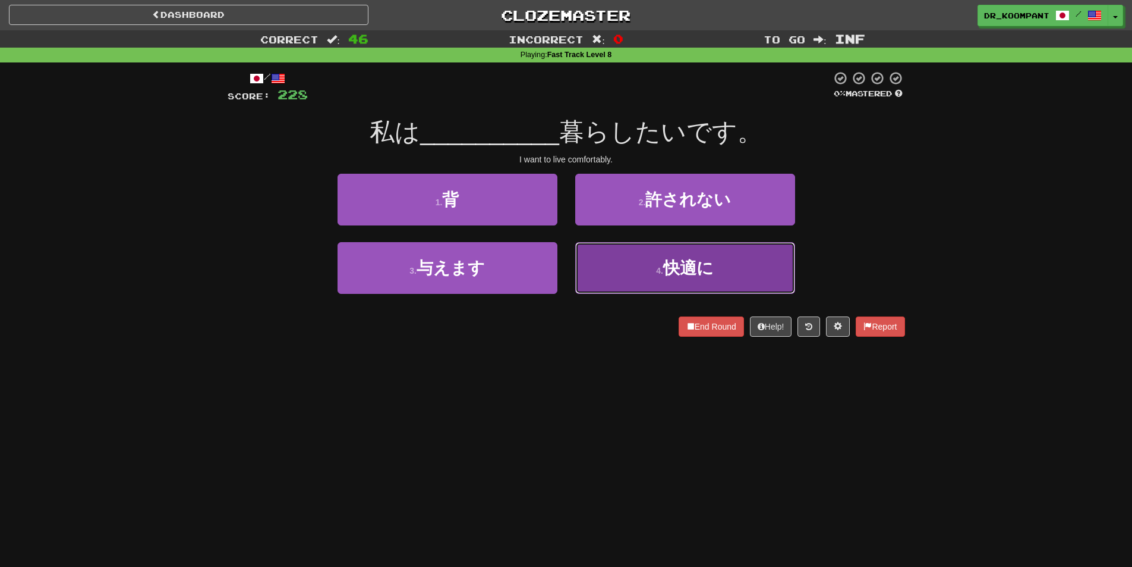
click at [653, 269] on button "4 . 快適に" at bounding box center [685, 268] width 220 height 52
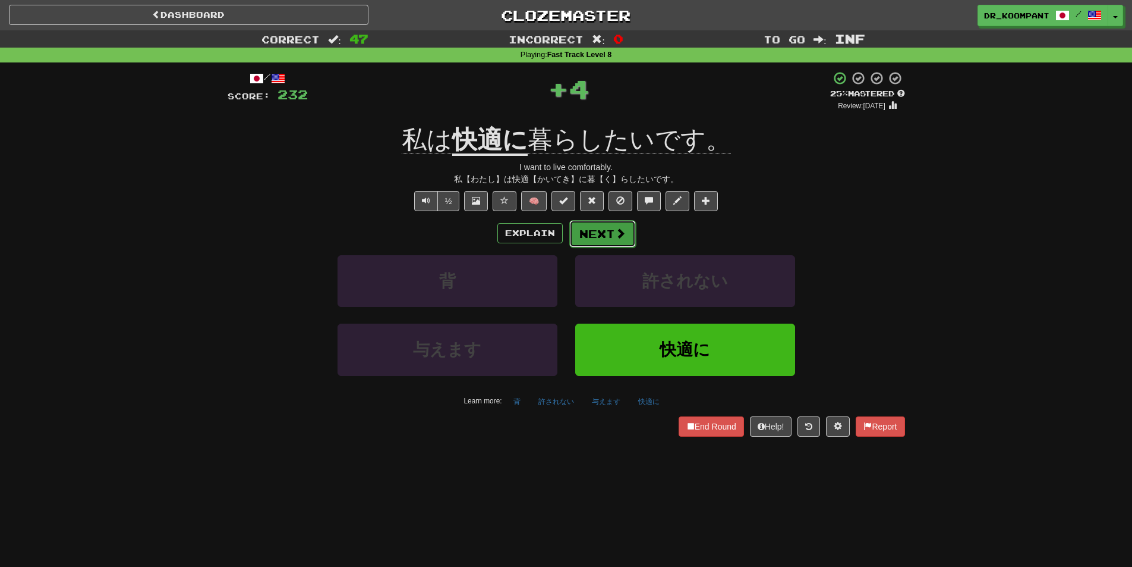
click at [624, 229] on span at bounding box center [620, 233] width 11 height 11
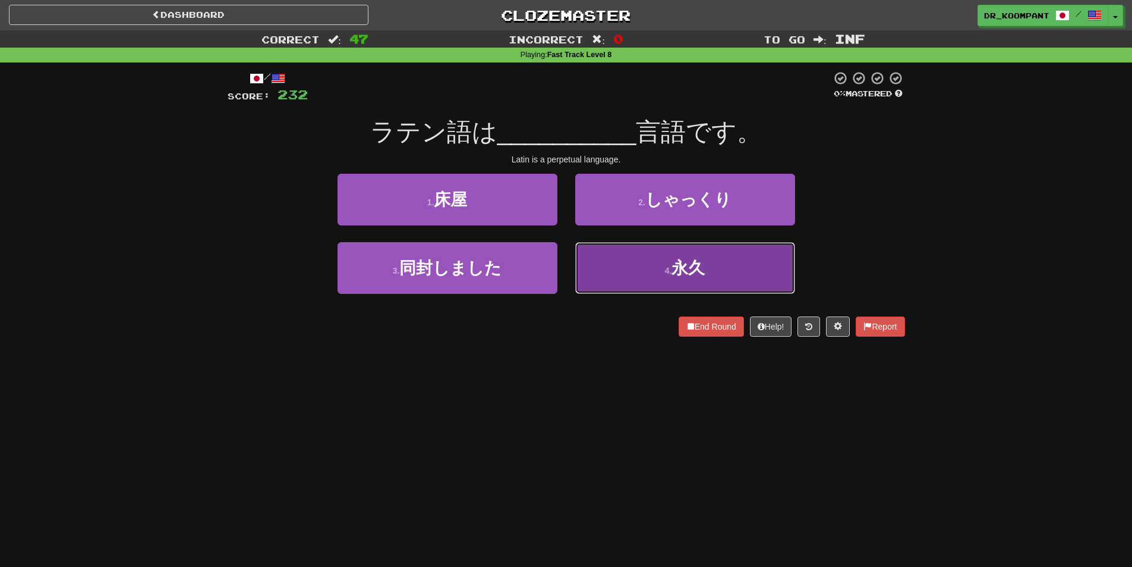
click at [641, 259] on button "4 . 永久" at bounding box center [685, 268] width 220 height 52
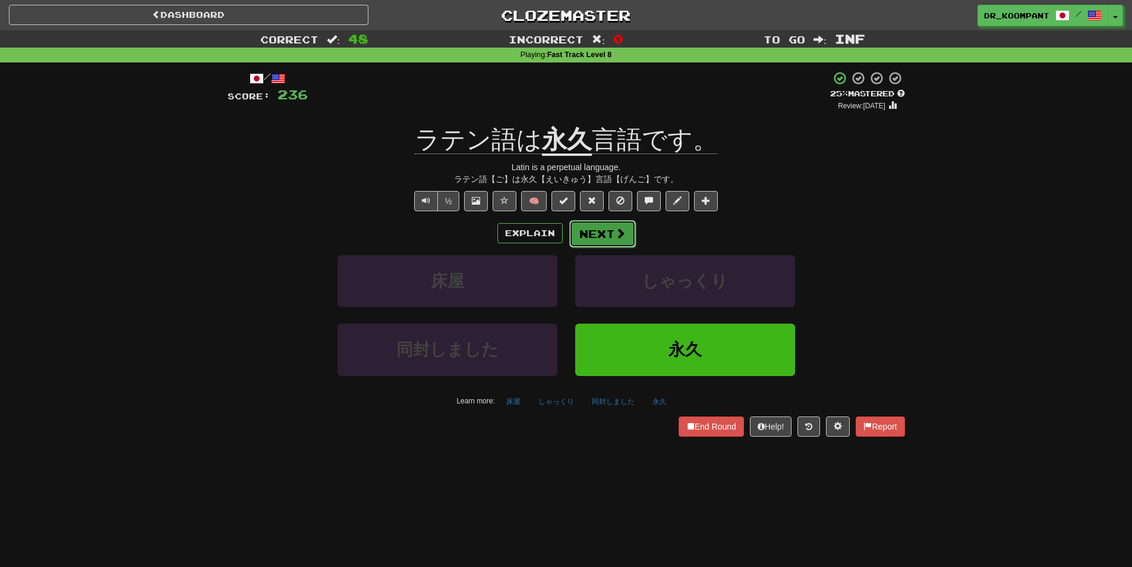
click at [612, 231] on button "Next" at bounding box center [602, 233] width 67 height 27
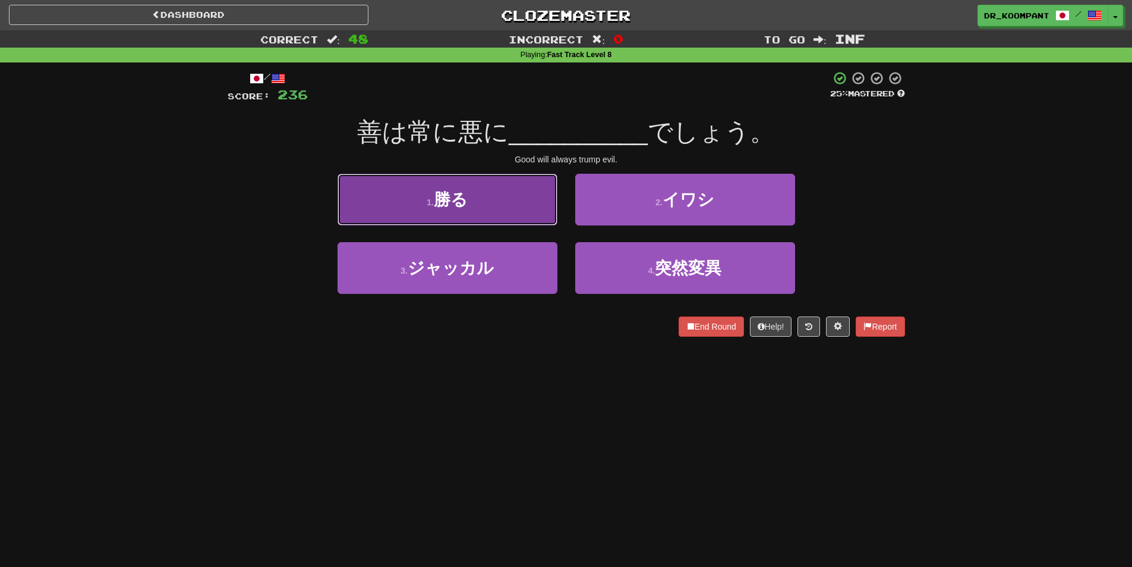
click at [458, 199] on span "勝る" at bounding box center [451, 199] width 34 height 18
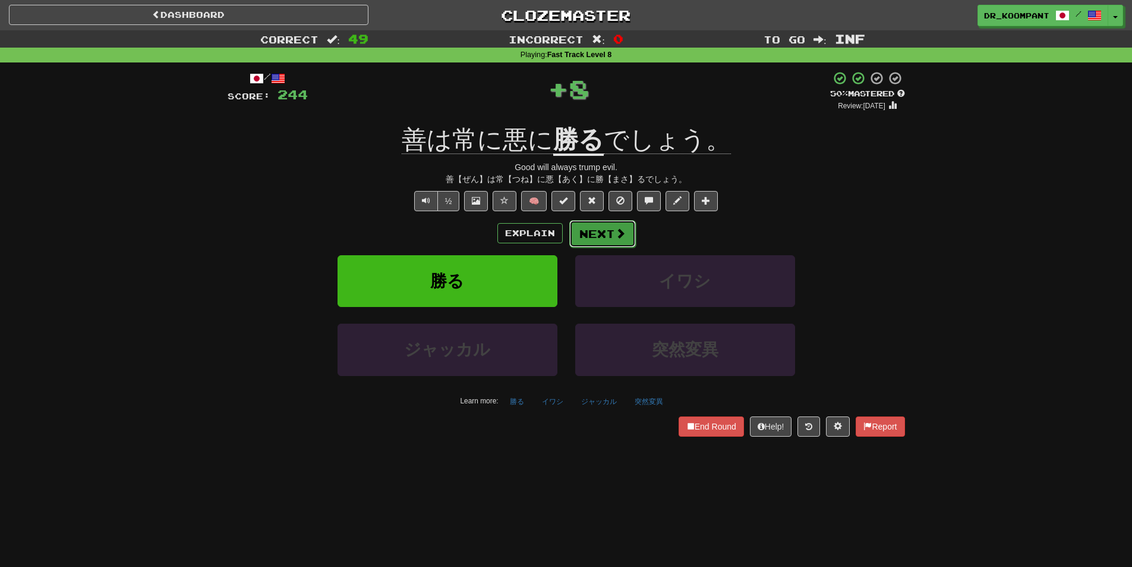
click at [616, 231] on span at bounding box center [620, 233] width 11 height 11
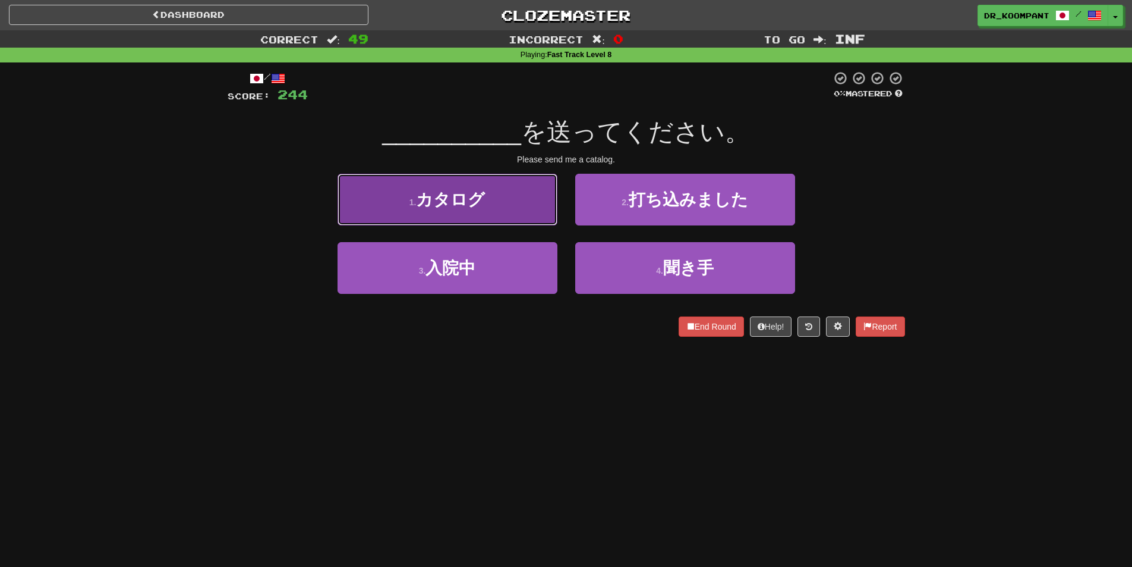
click at [492, 211] on button "1 . カタログ" at bounding box center [448, 200] width 220 height 52
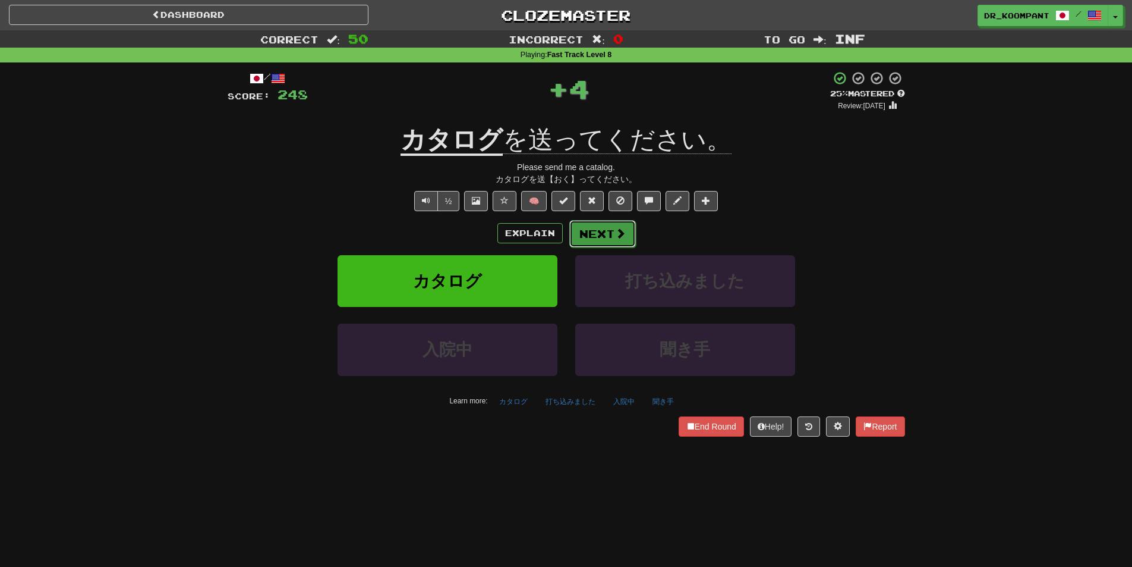
click at [621, 235] on span at bounding box center [620, 233] width 11 height 11
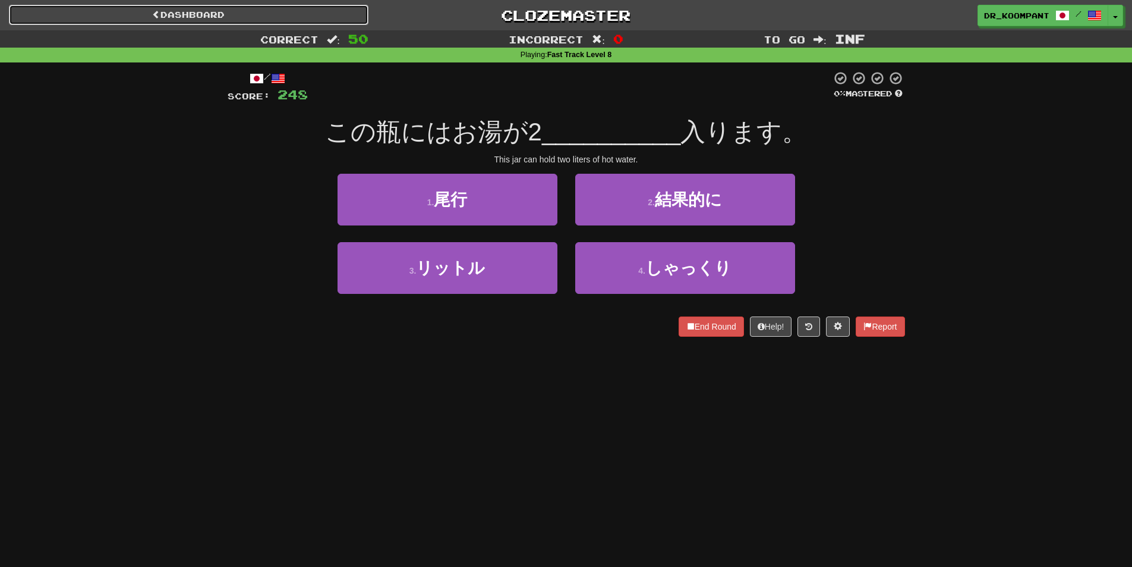
click at [210, 8] on link "Dashboard" at bounding box center [189, 15] width 360 height 20
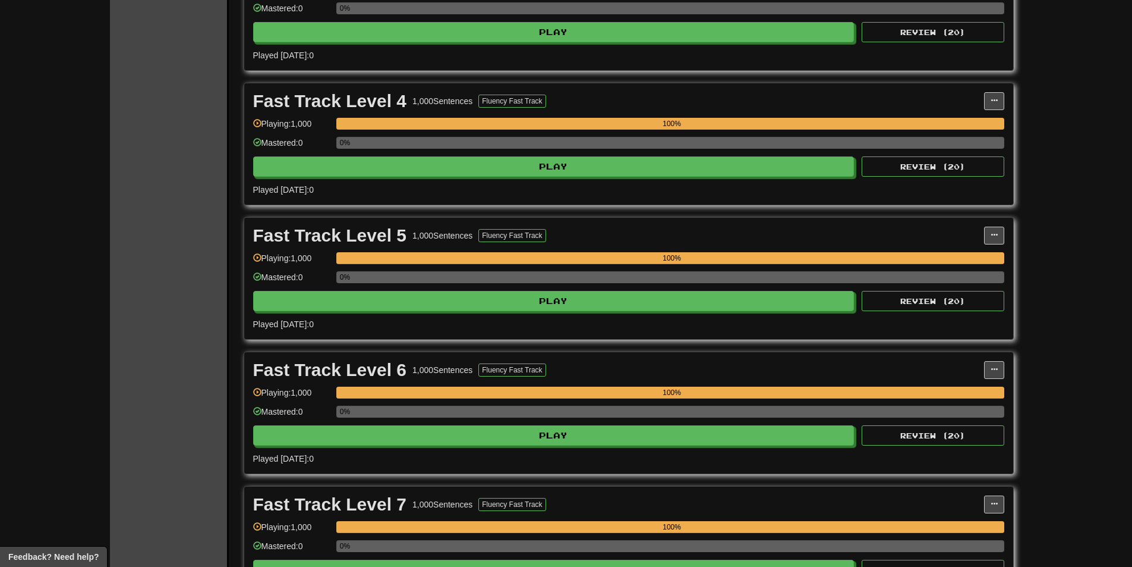
scroll to position [951, 0]
